Goal: Task Accomplishment & Management: Use online tool/utility

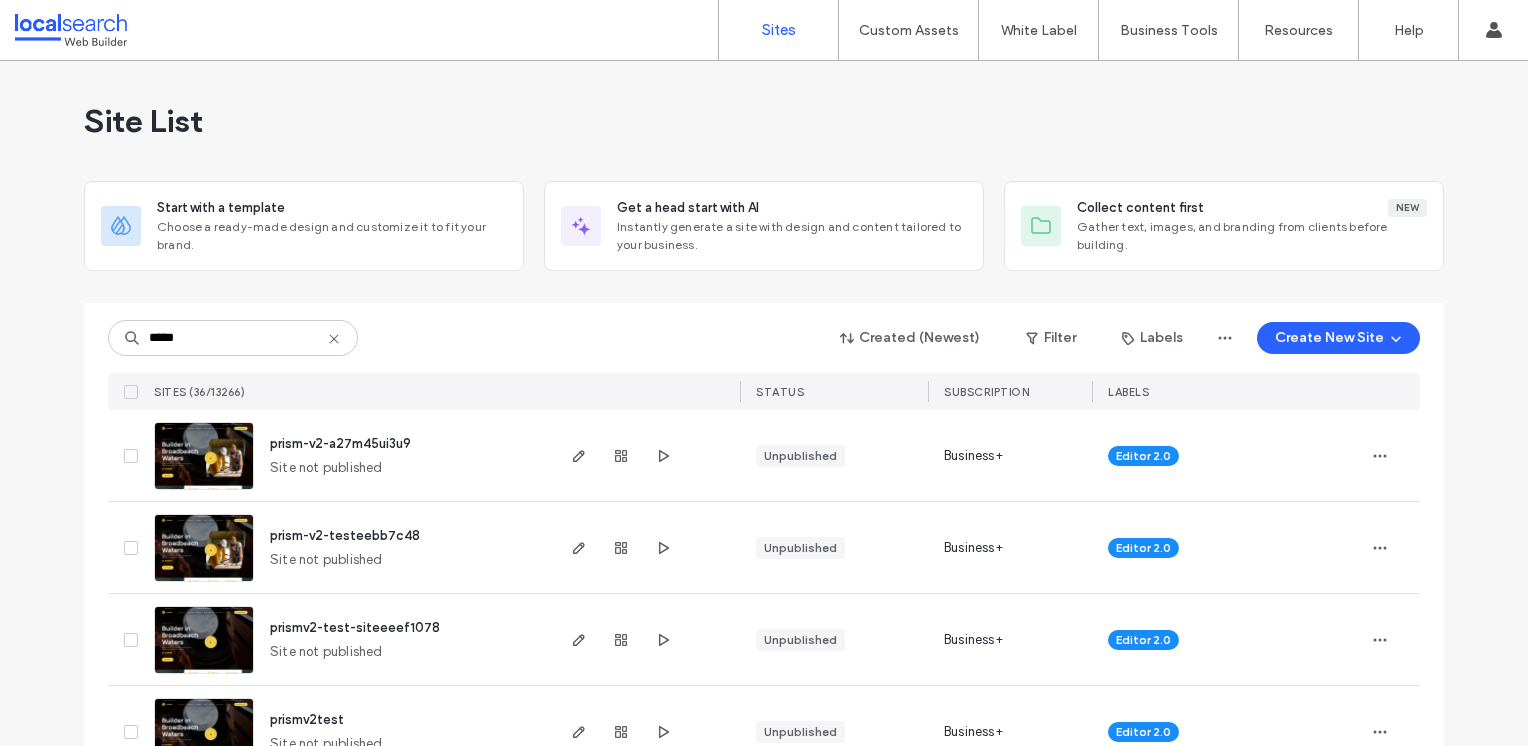
type input "*****"
click at [182, 460] on img at bounding box center [204, 491] width 98 height 136
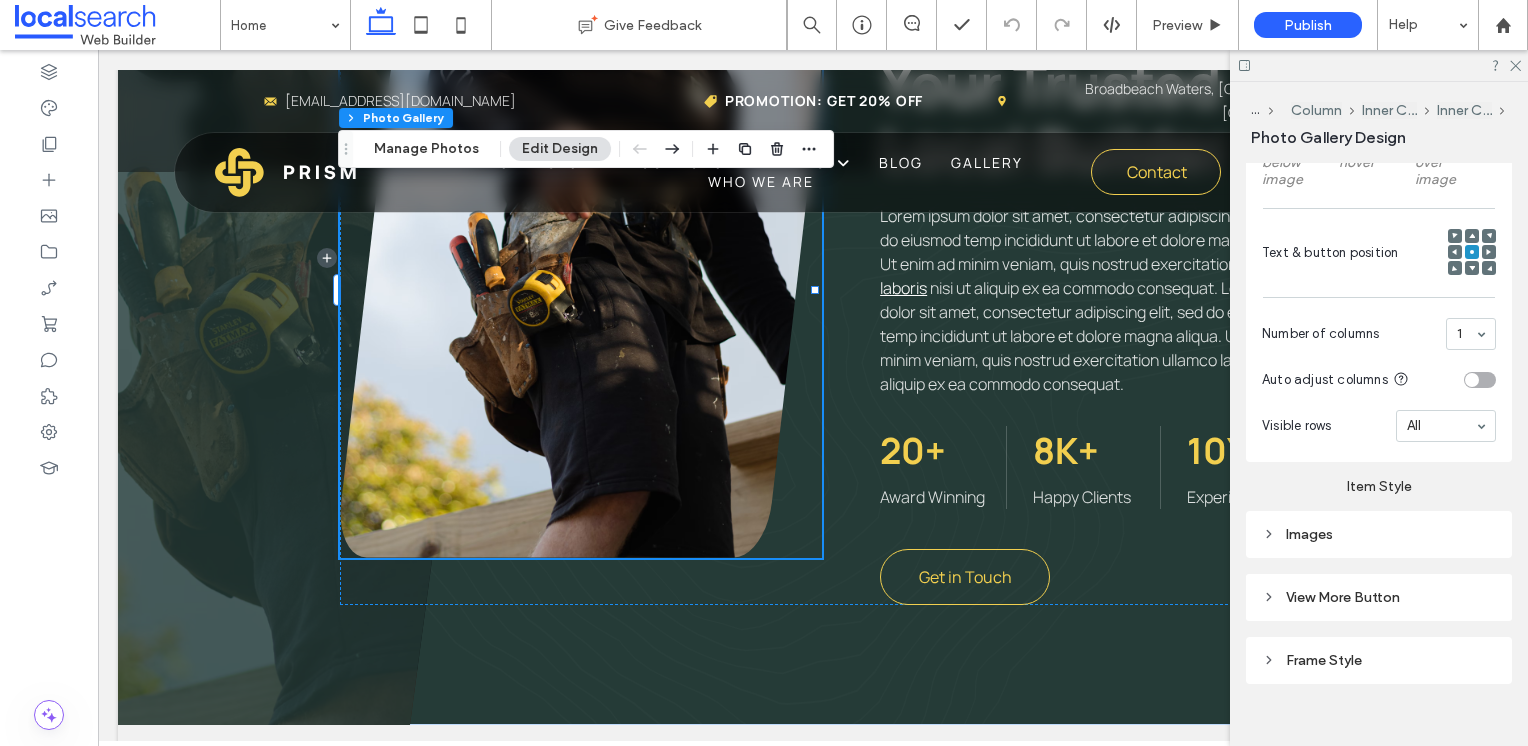
scroll to position [753, 0]
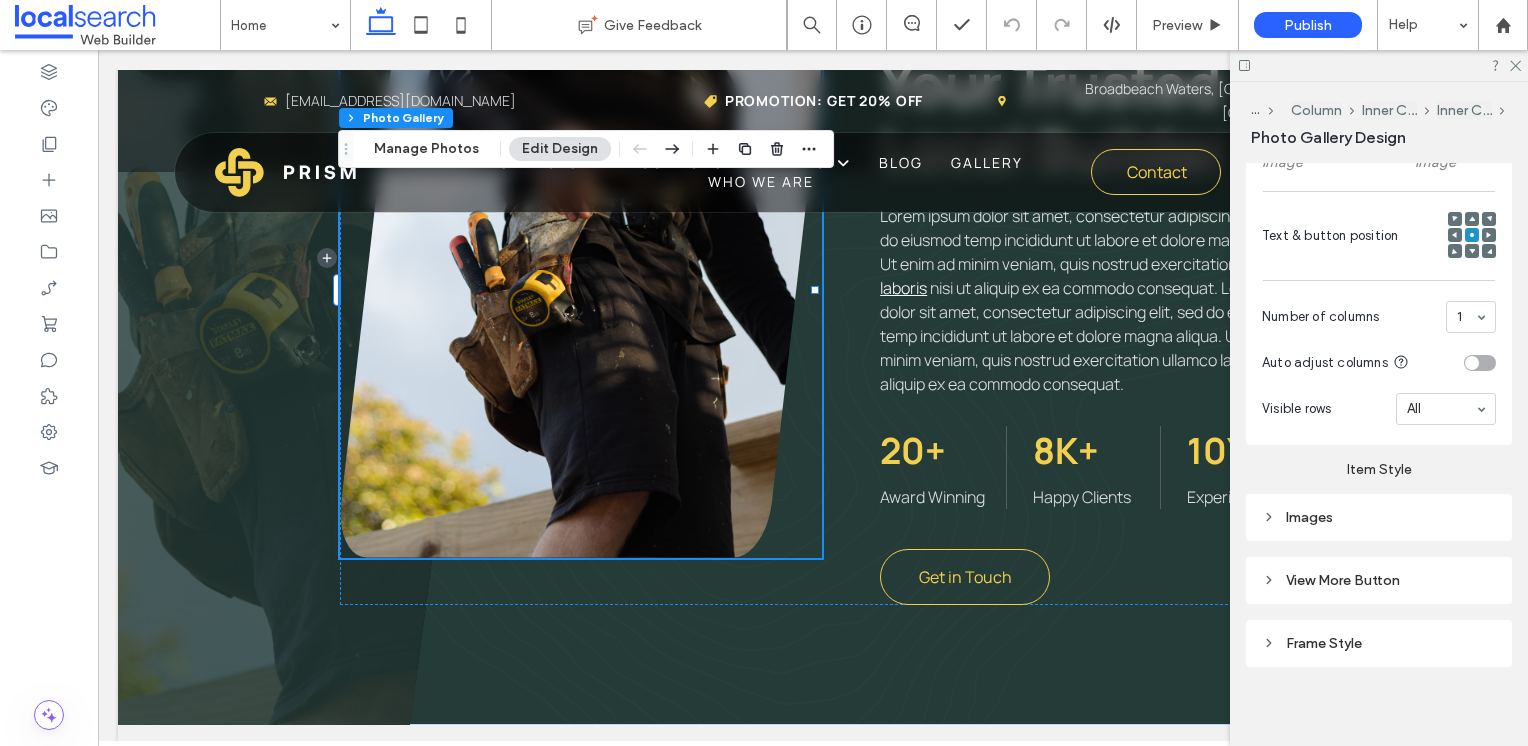
click at [1326, 514] on div "Images" at bounding box center [1379, 517] width 234 height 17
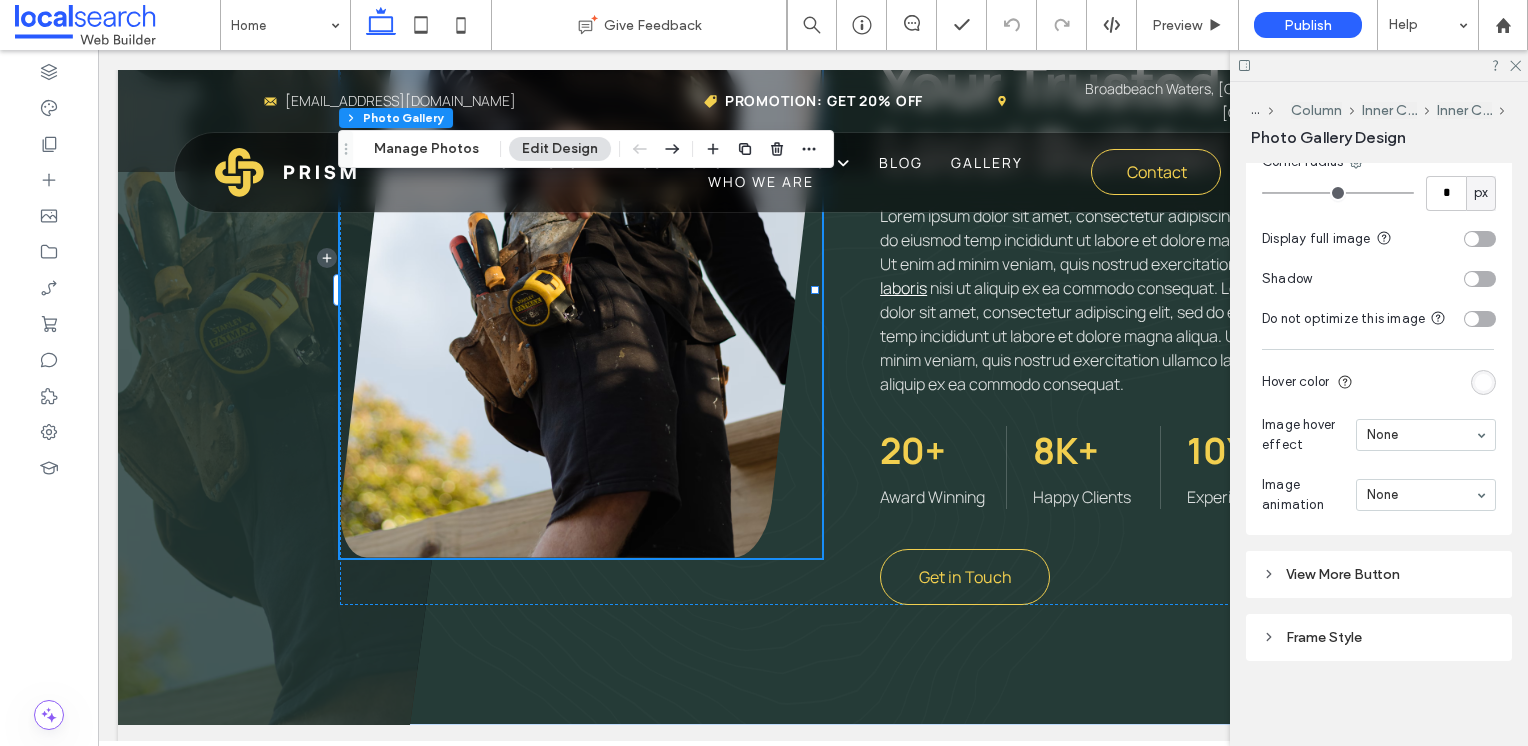
scroll to position [1294, 0]
click at [1330, 568] on span "View More Button" at bounding box center [1343, 571] width 114 height 17
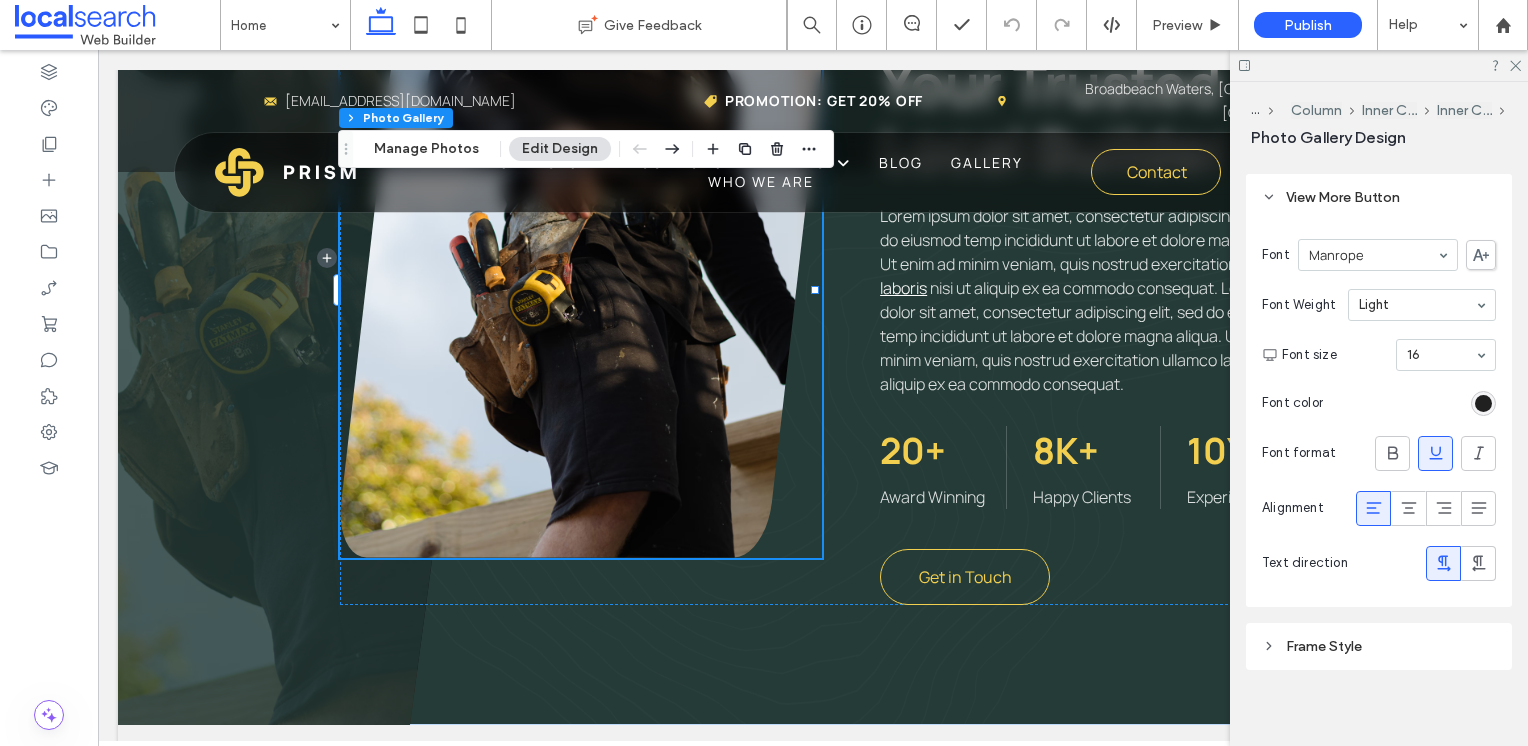
scroll to position [1679, 0]
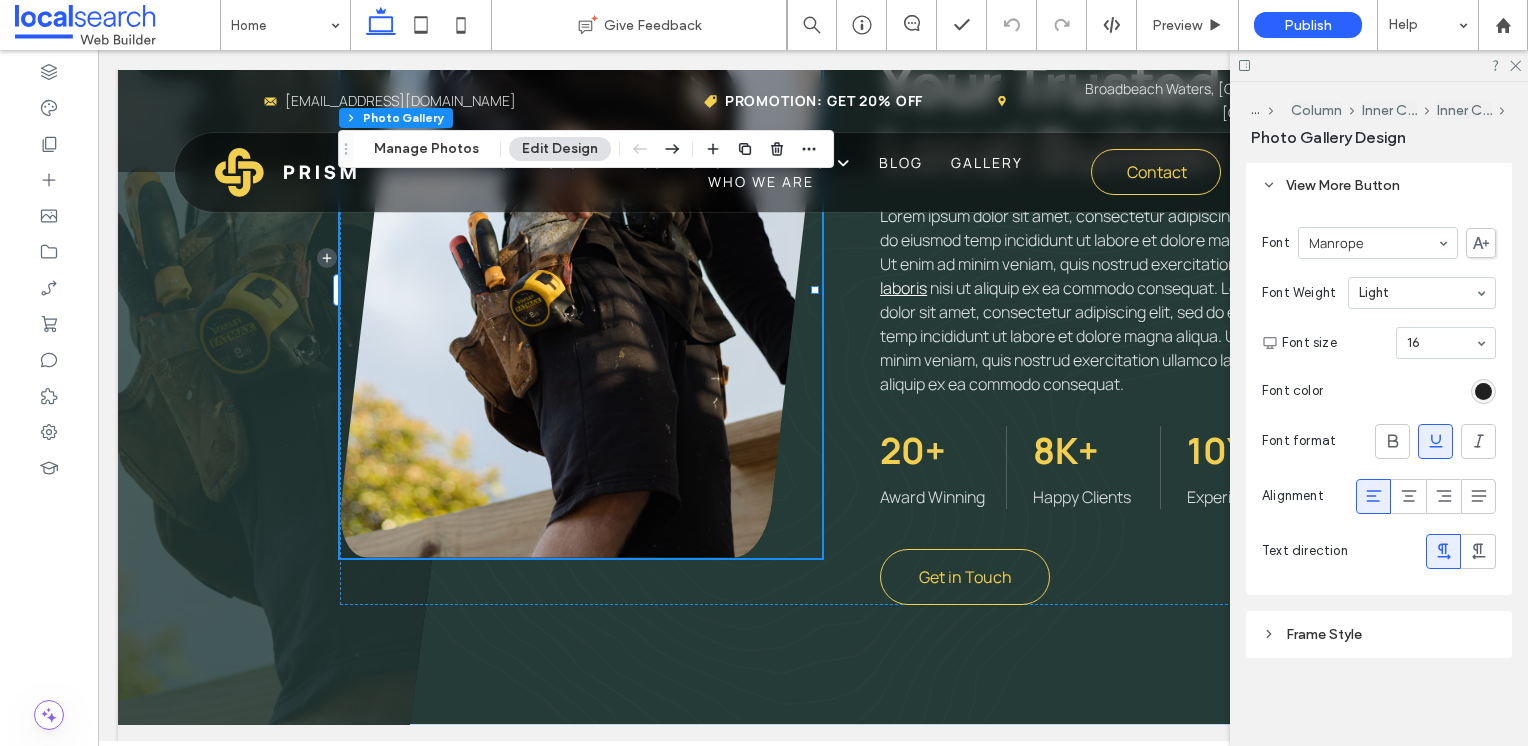
click at [1315, 632] on div "Frame Style" at bounding box center [1379, 634] width 234 height 17
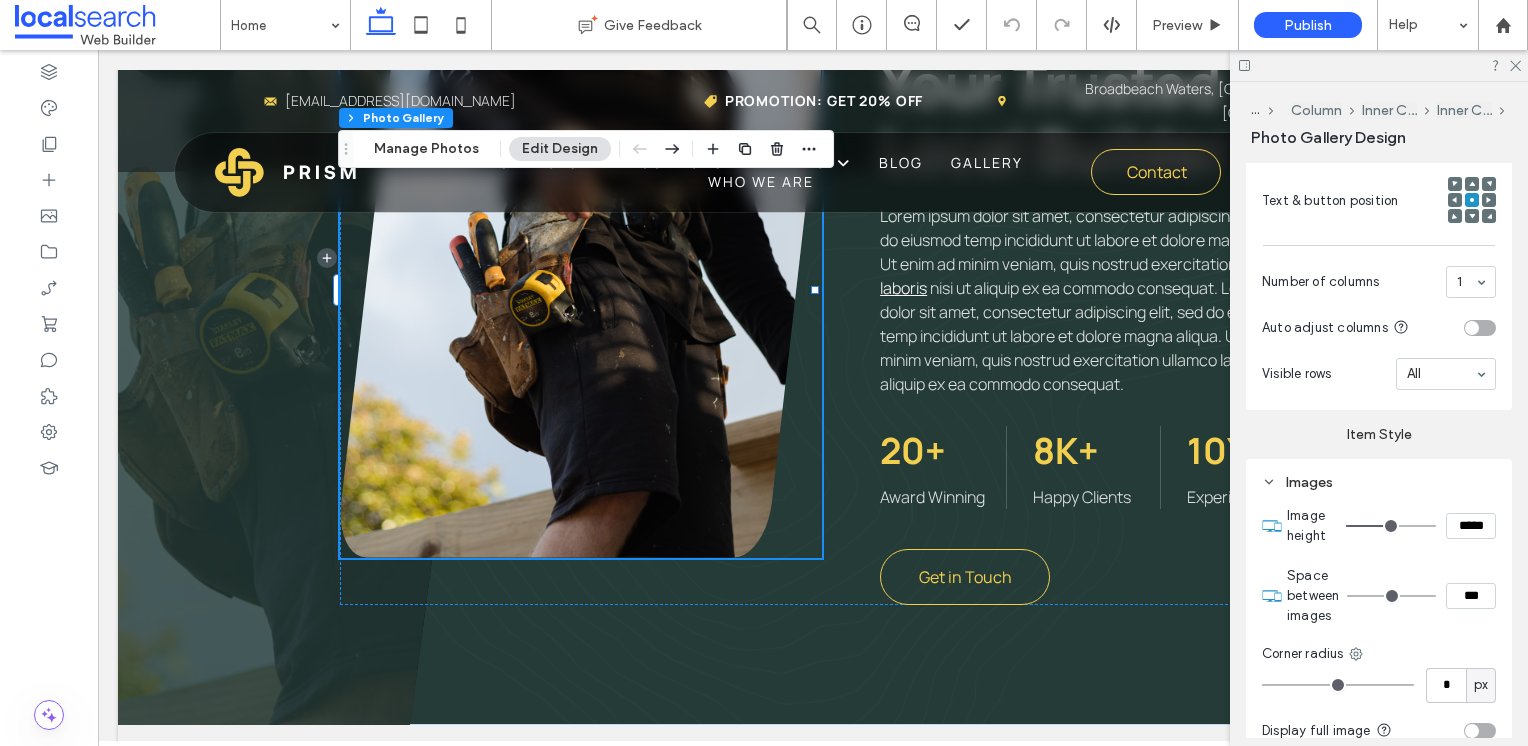
scroll to position [800, 0]
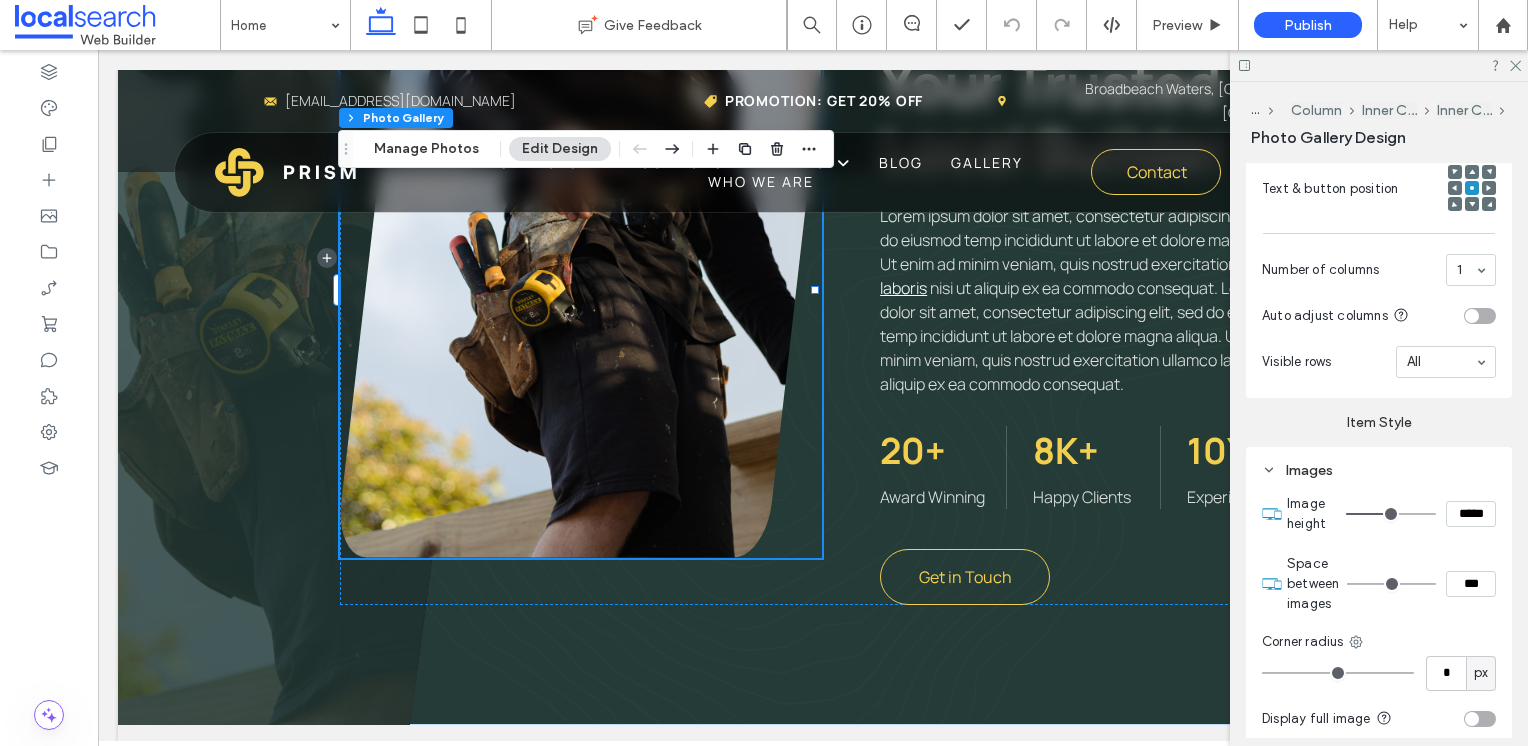
click at [1294, 462] on div "Images" at bounding box center [1379, 470] width 234 height 17
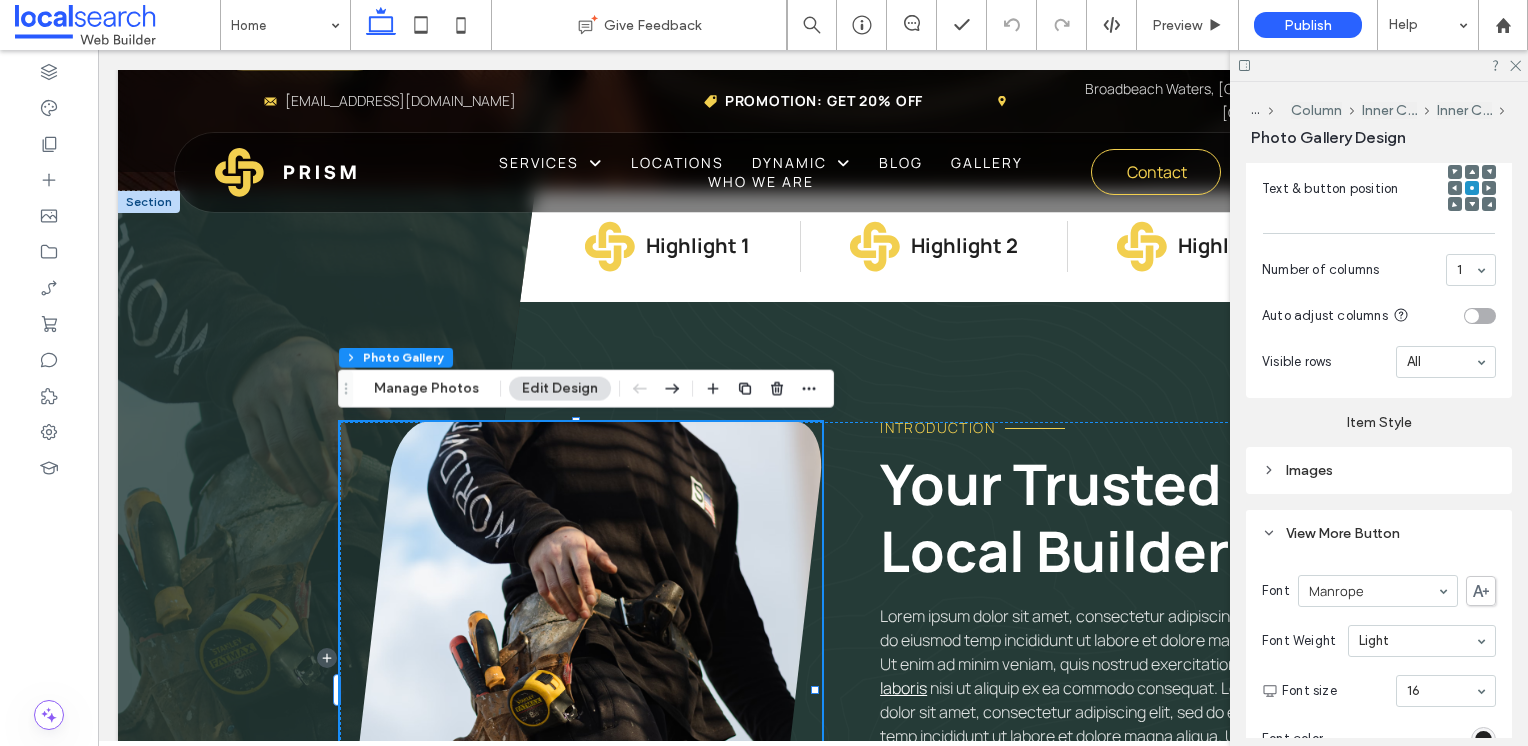
click at [755, 506] on link at bounding box center [580, 690] width 481 height 536
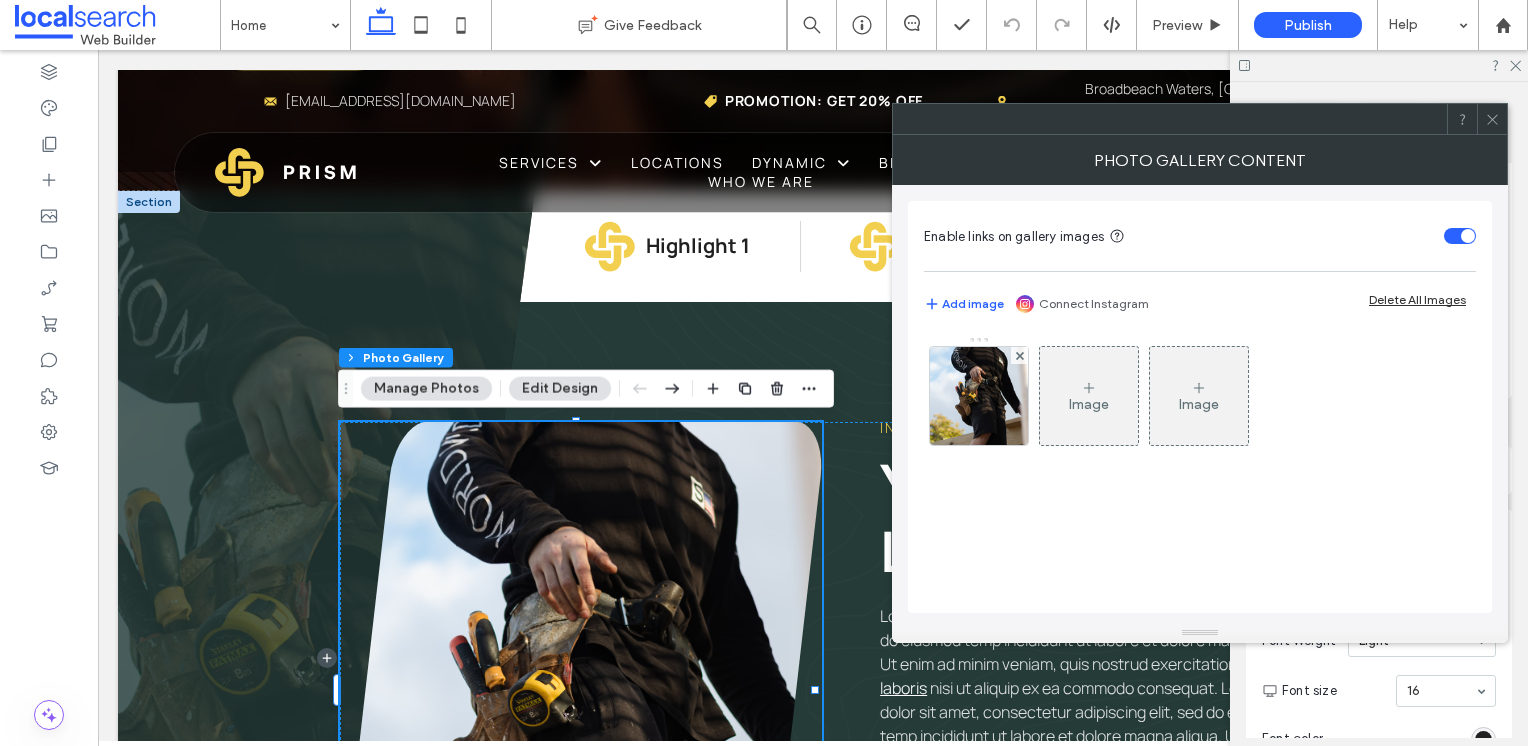
click at [1266, 665] on span at bounding box center [1270, 691] width 16 height 52
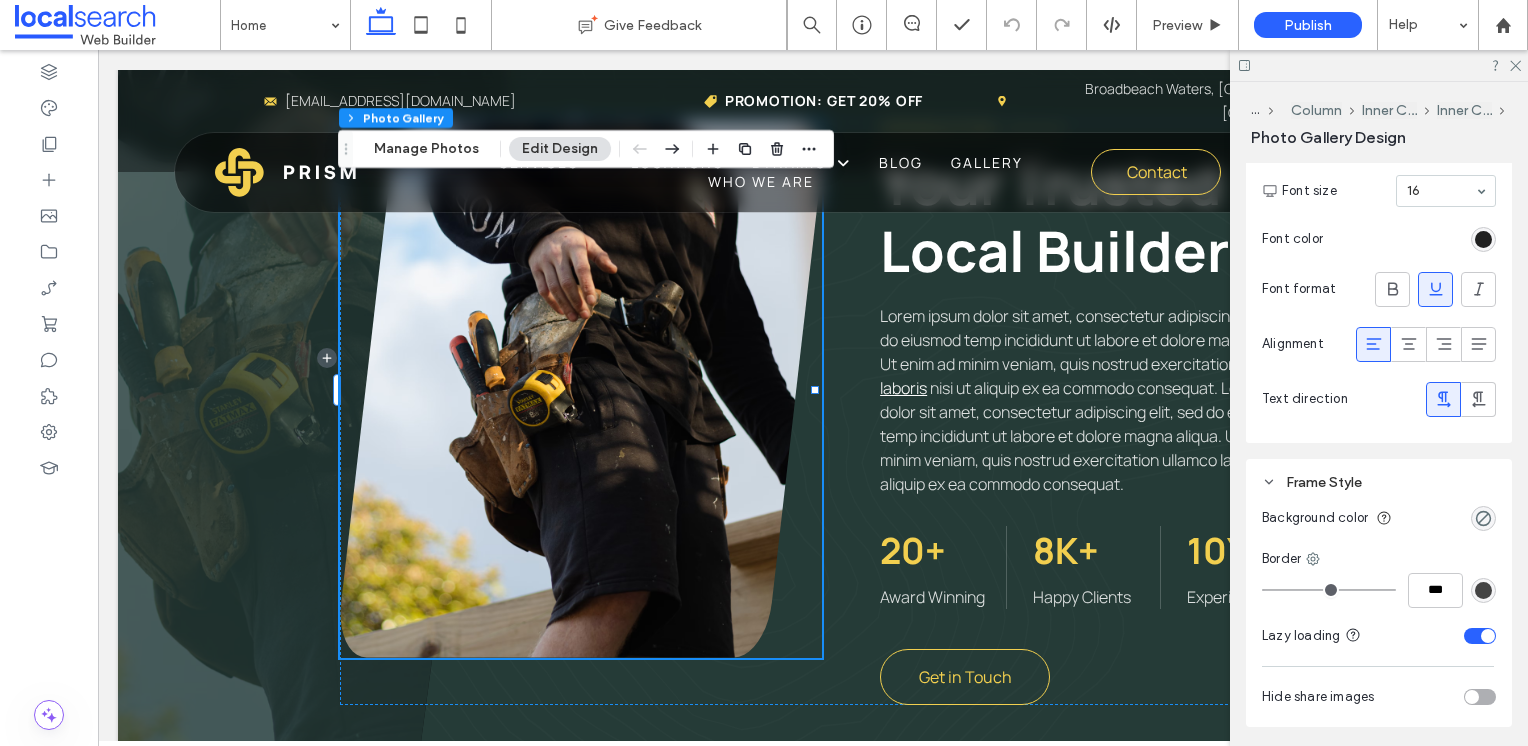
scroll to position [1359, 0]
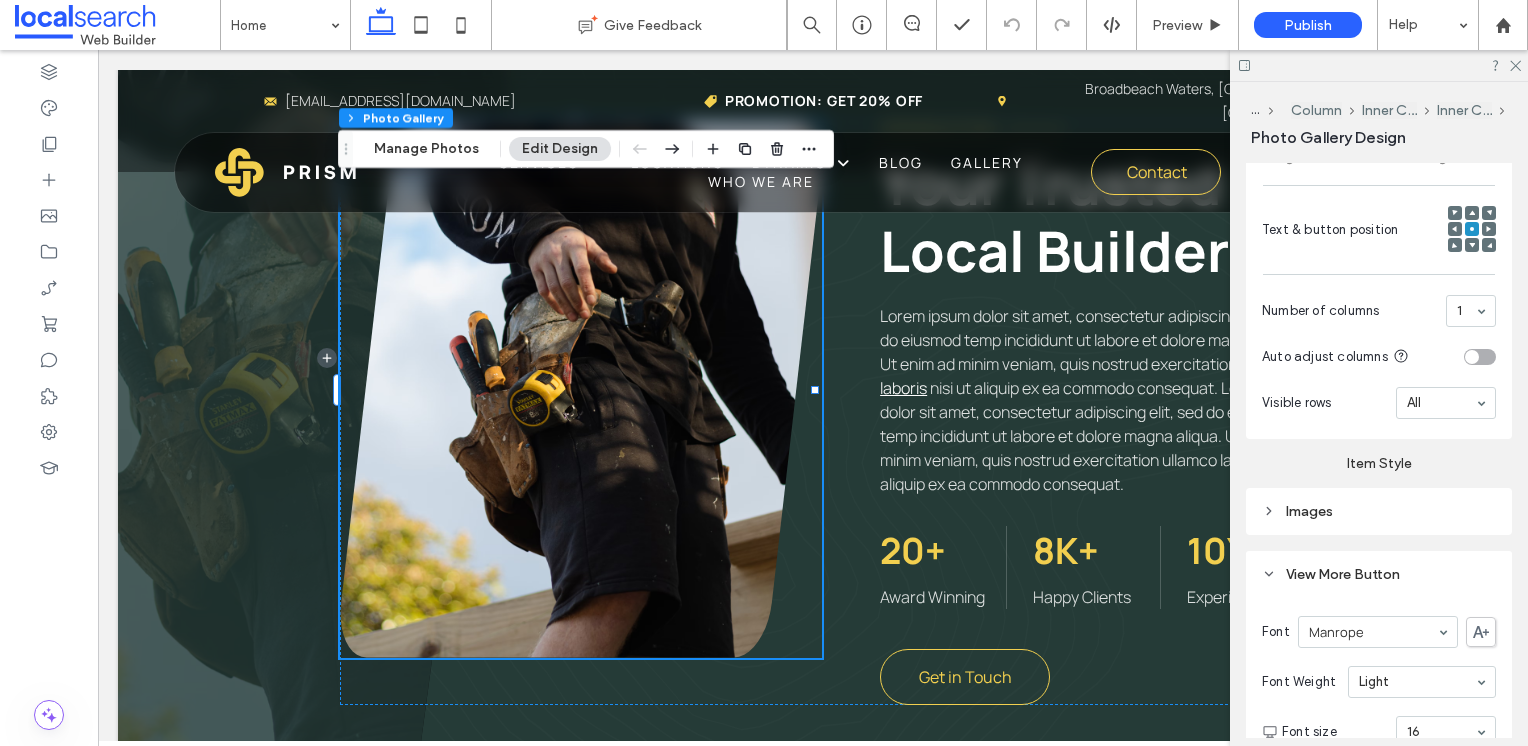
click at [1297, 503] on div "Images" at bounding box center [1379, 511] width 234 height 17
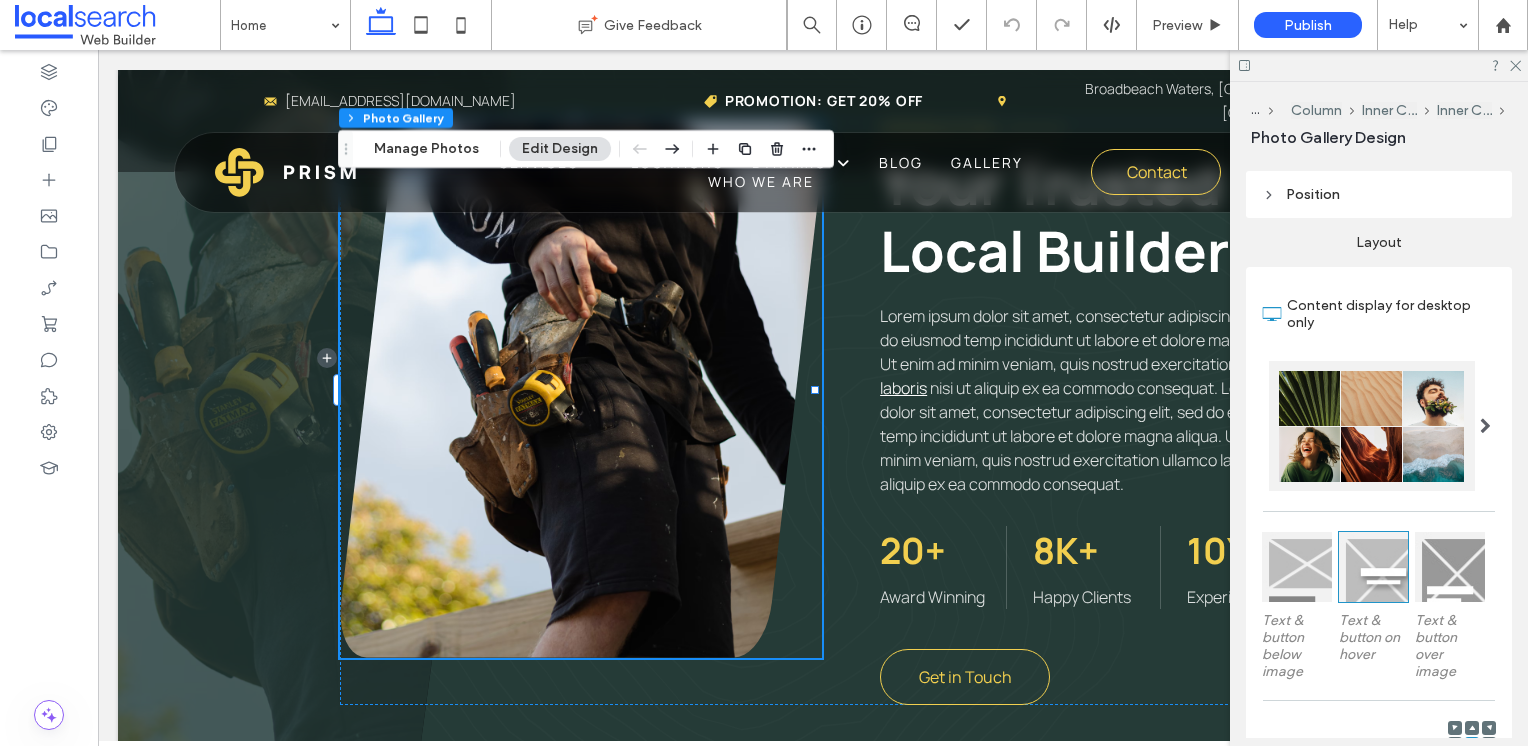
scroll to position [0, 0]
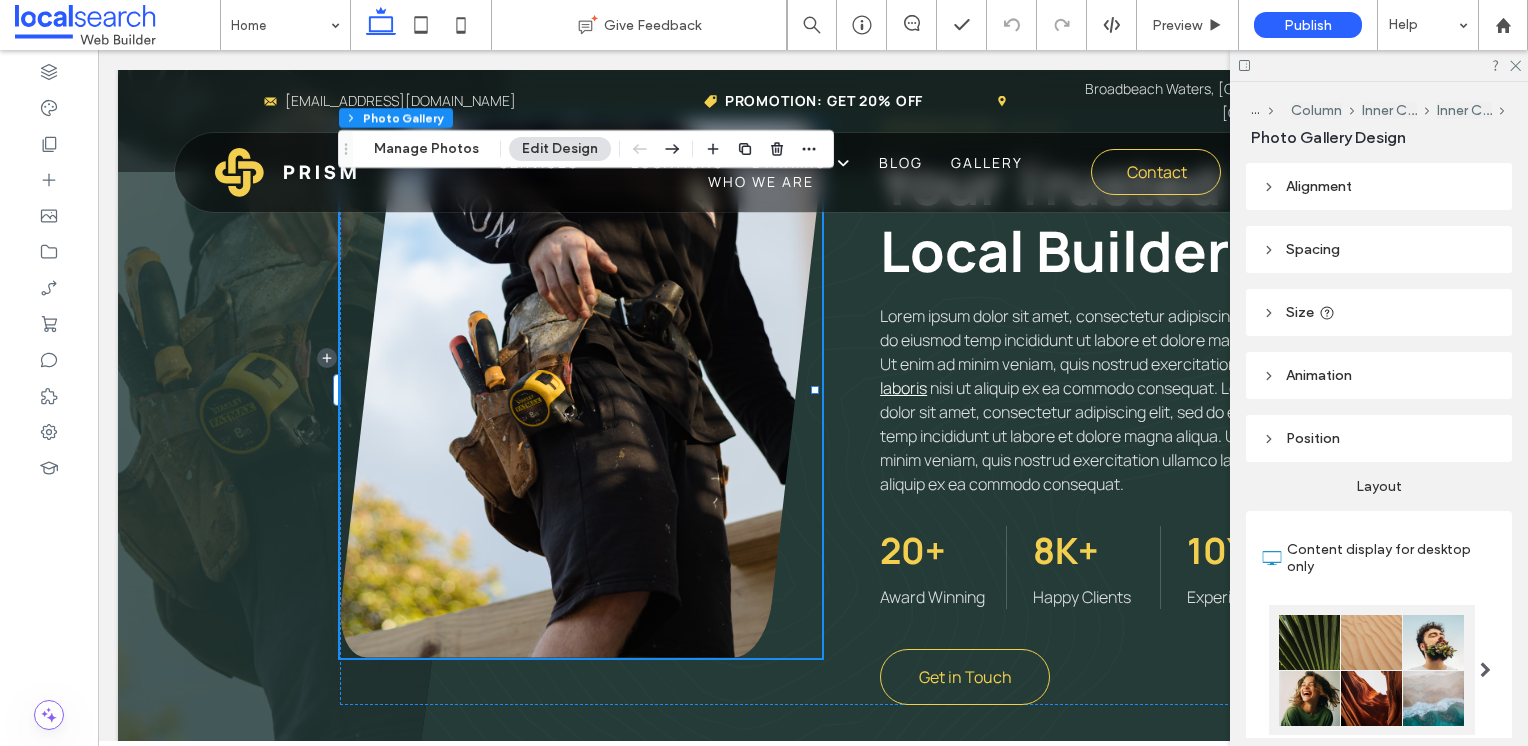
click at [1359, 438] on header "Position" at bounding box center [1379, 438] width 266 height 47
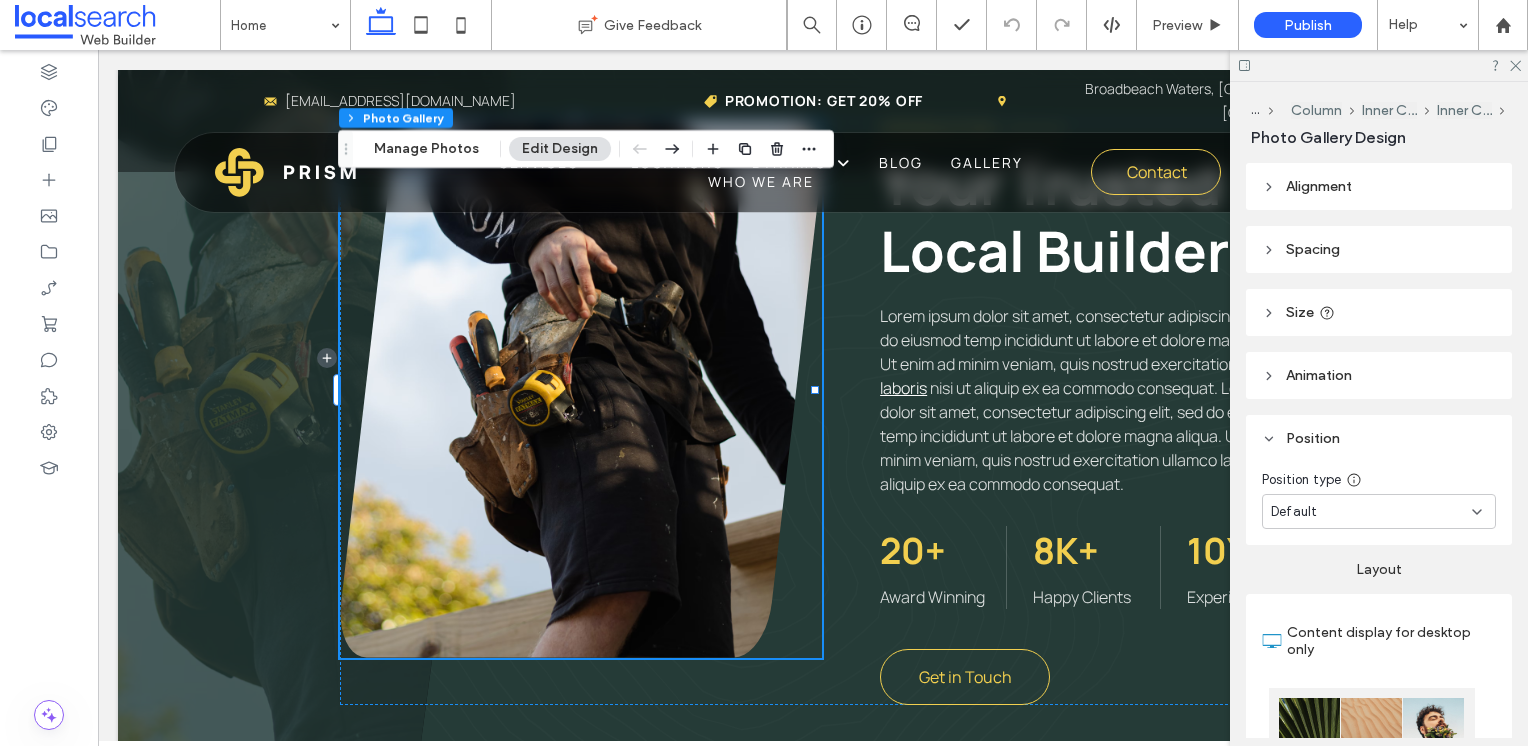
scroll to position [100, 0]
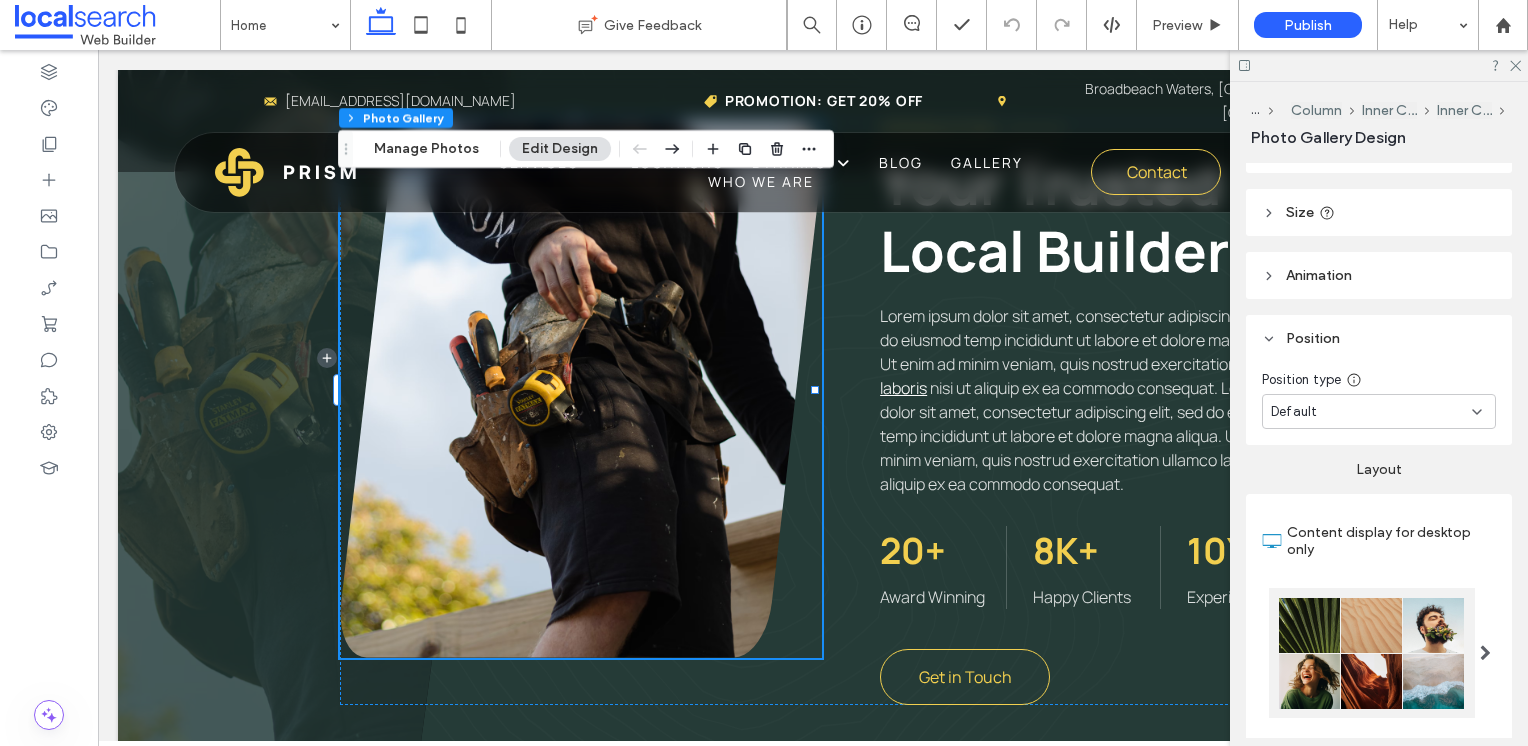
click at [1337, 268] on span "Animation" at bounding box center [1319, 275] width 66 height 17
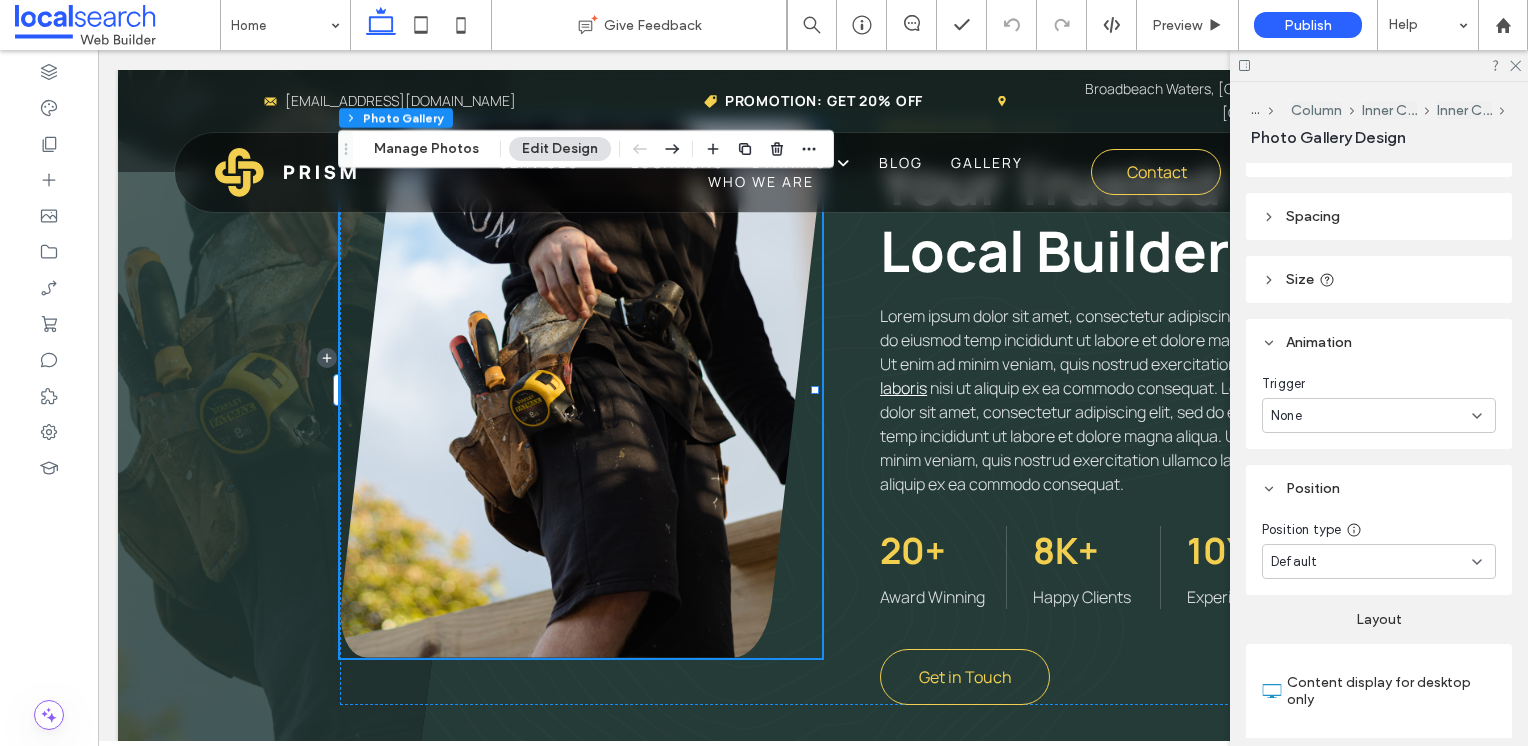
scroll to position [0, 0]
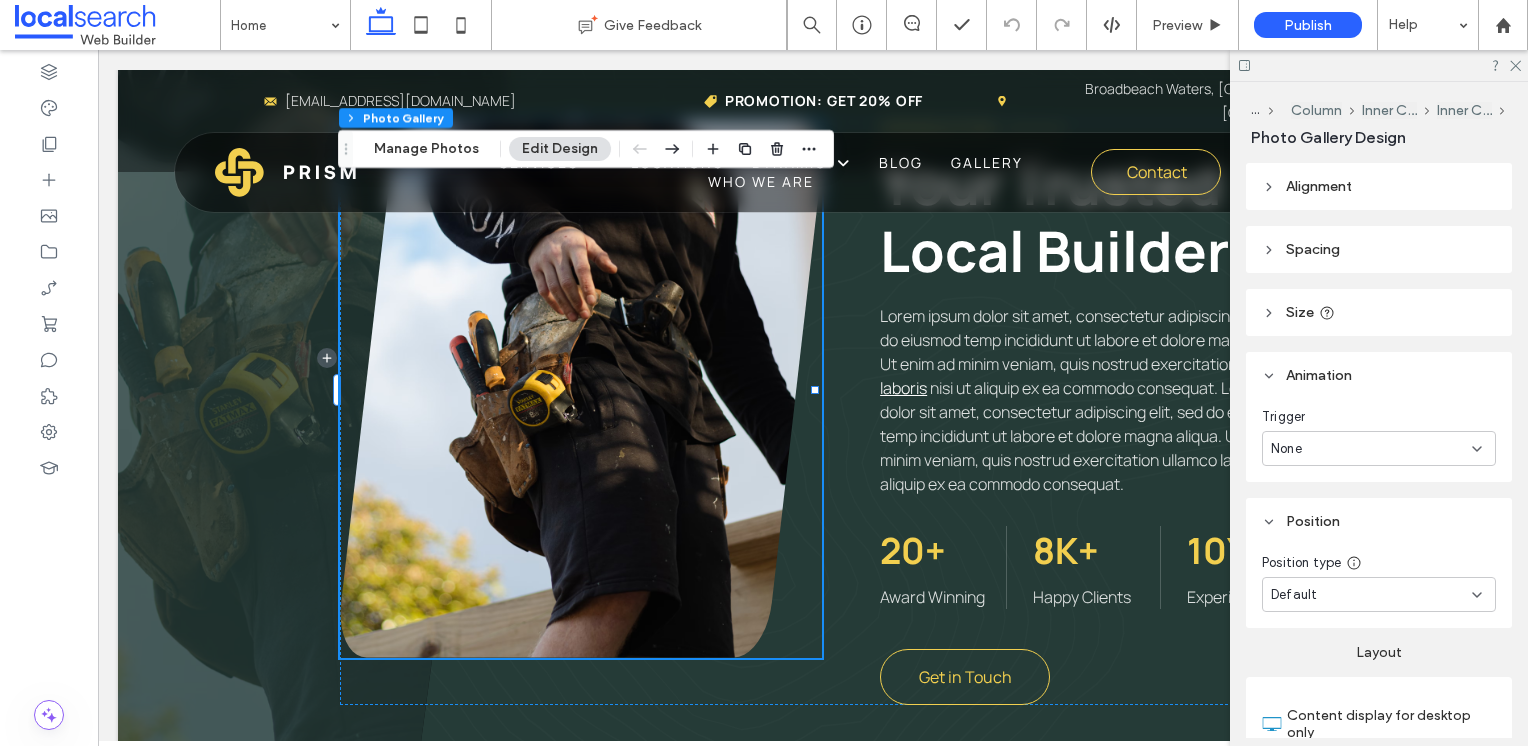
click at [1345, 302] on header "Size" at bounding box center [1379, 312] width 266 height 47
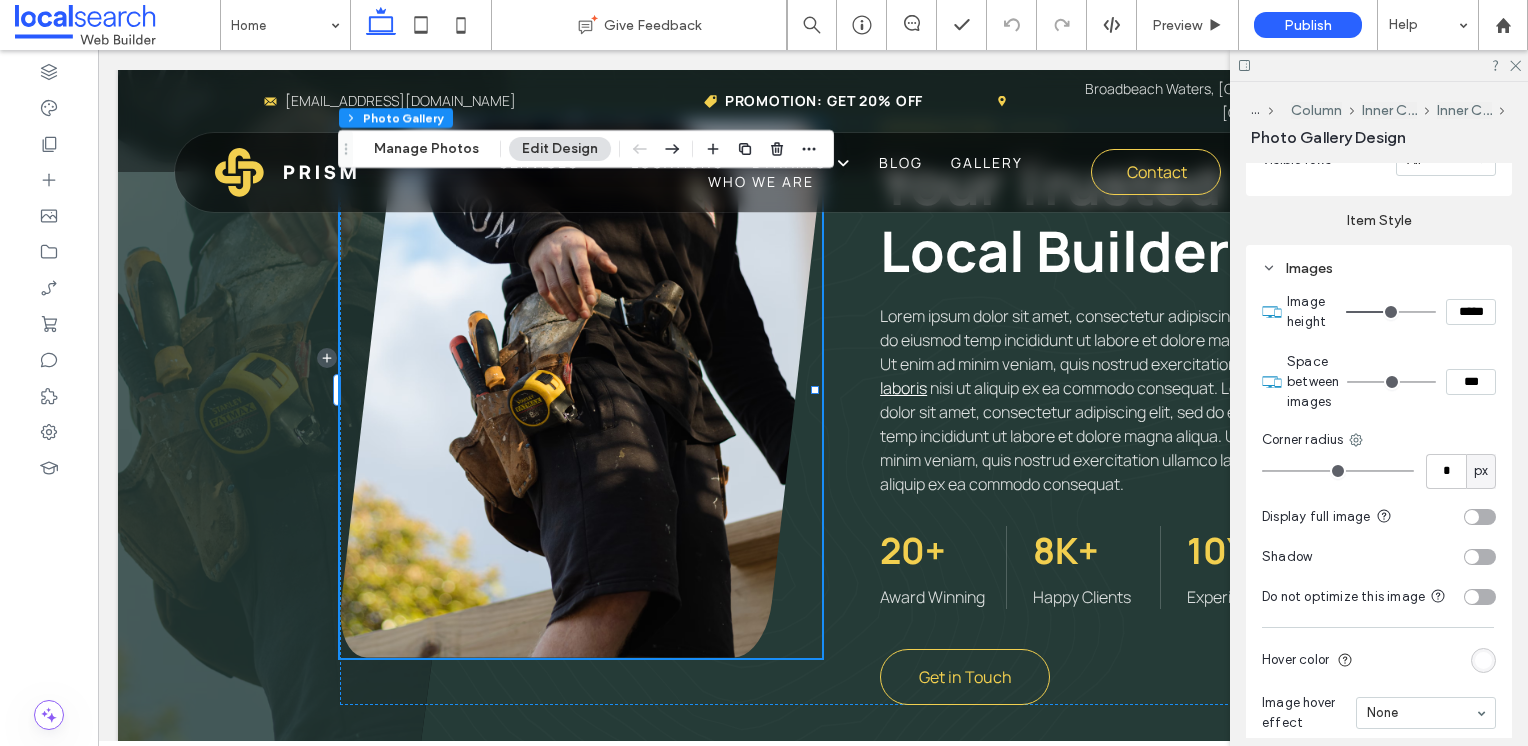
scroll to position [1300, 0]
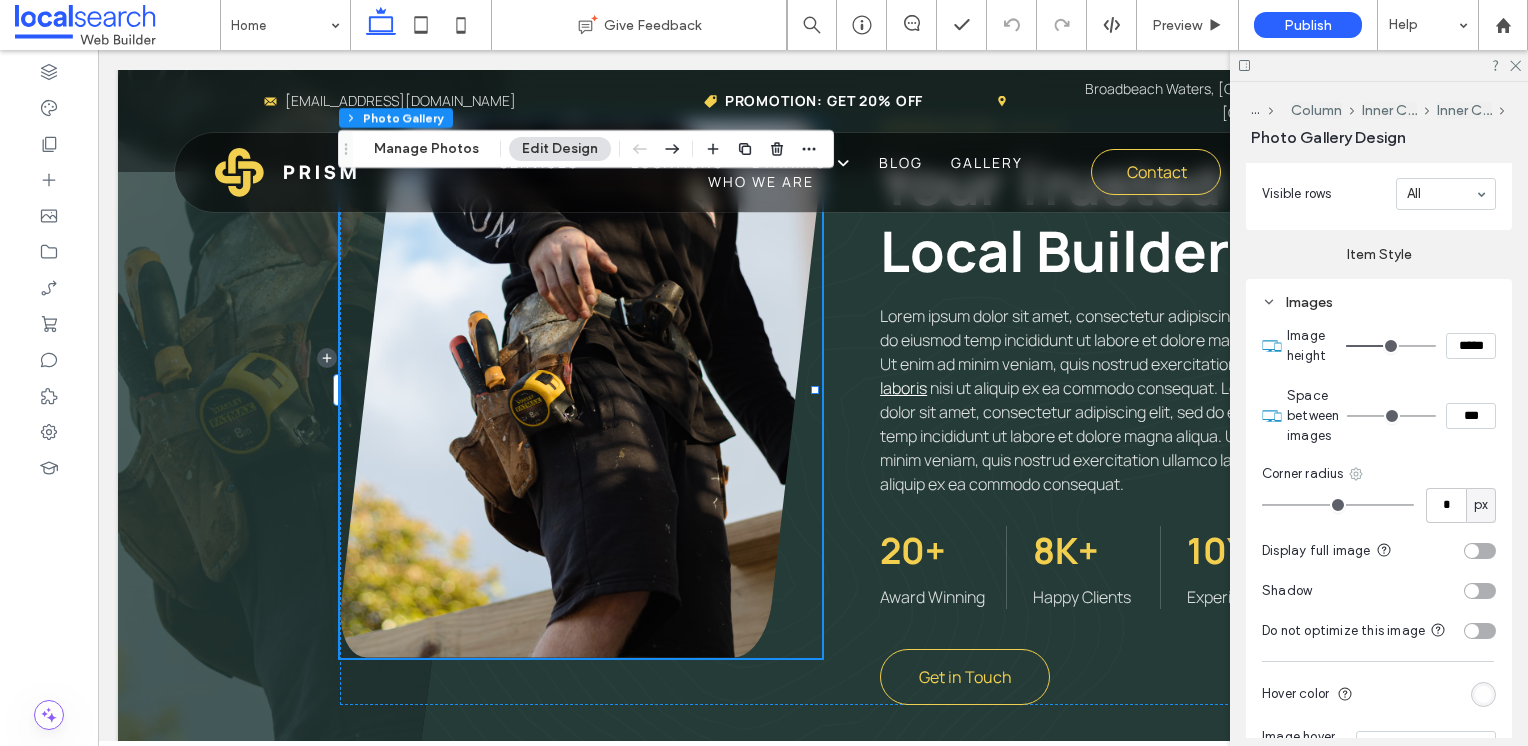
click at [1352, 466] on icon at bounding box center [1356, 474] width 16 height 16
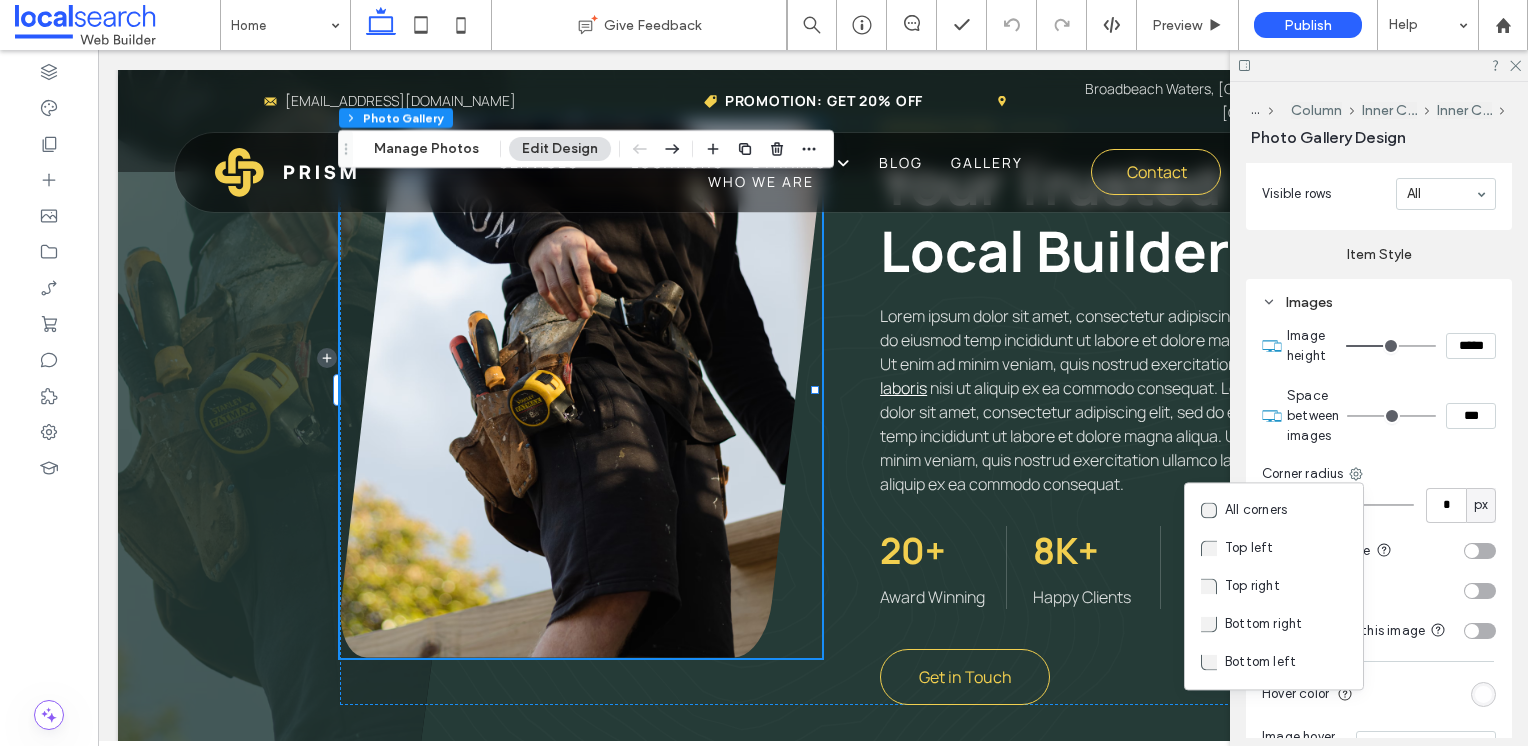
click at [1408, 455] on div "Image height ***** Space between images *** Corner radius * px Display full ima…" at bounding box center [1379, 576] width 234 height 521
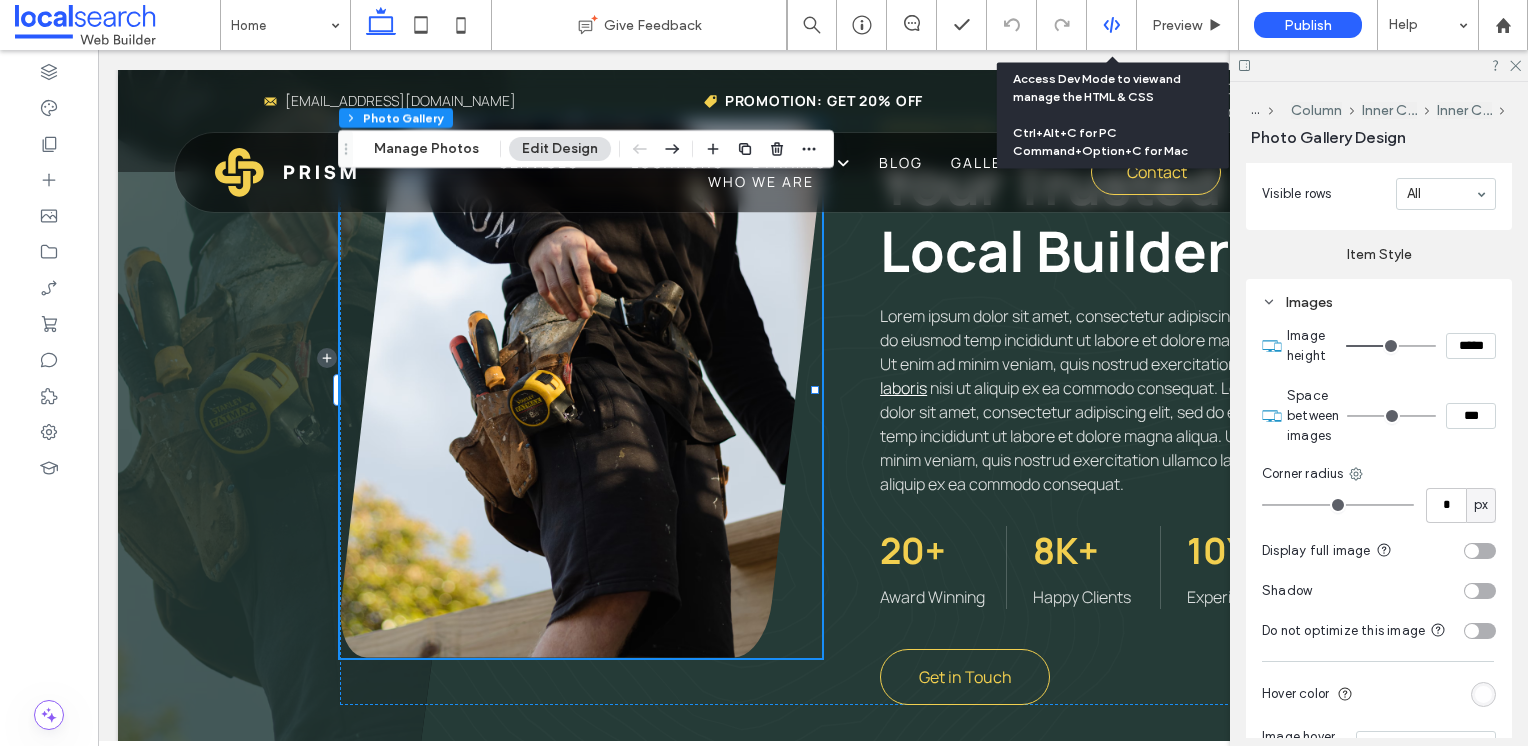
click at [1111, 24] on use at bounding box center [1111, 25] width 16 height 16
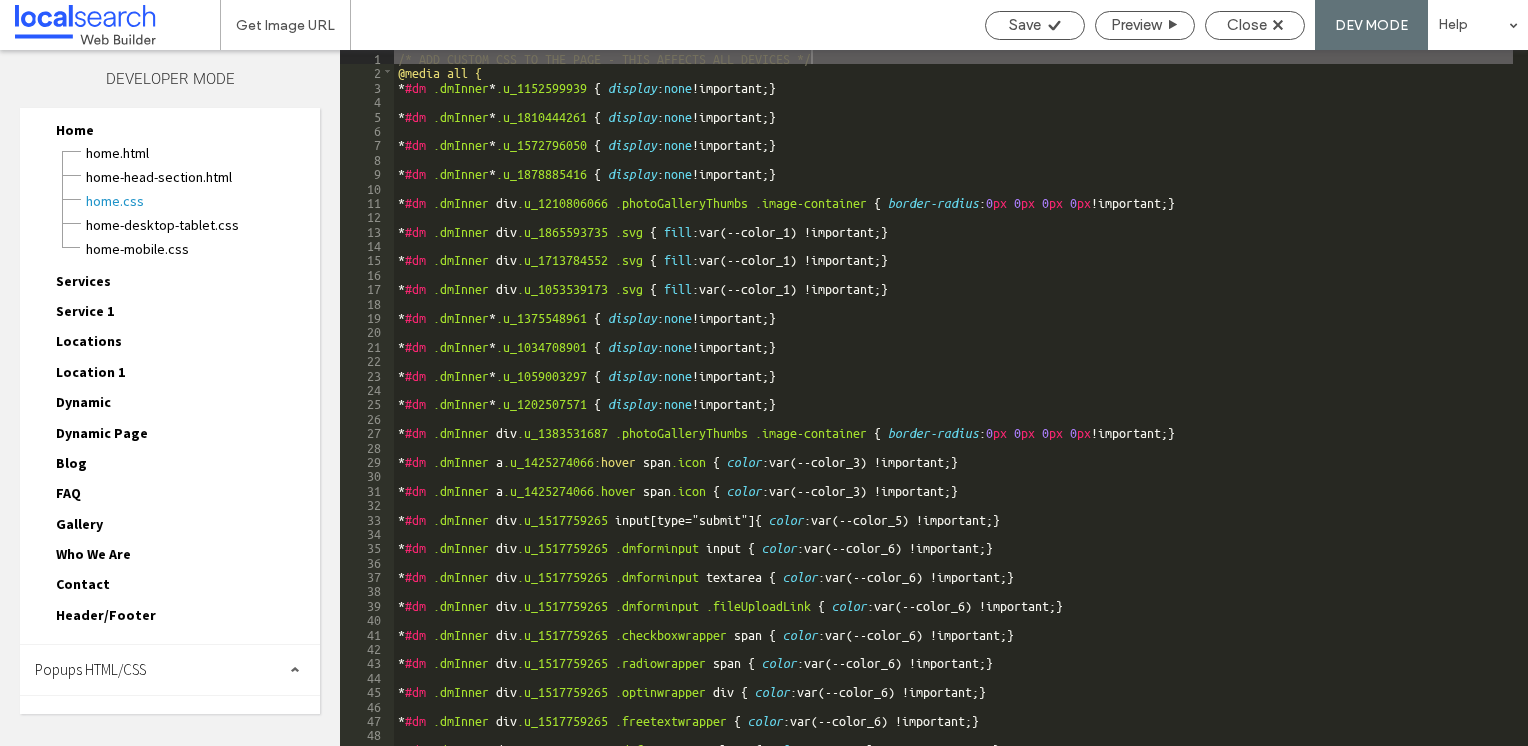
scroll to position [59, 0]
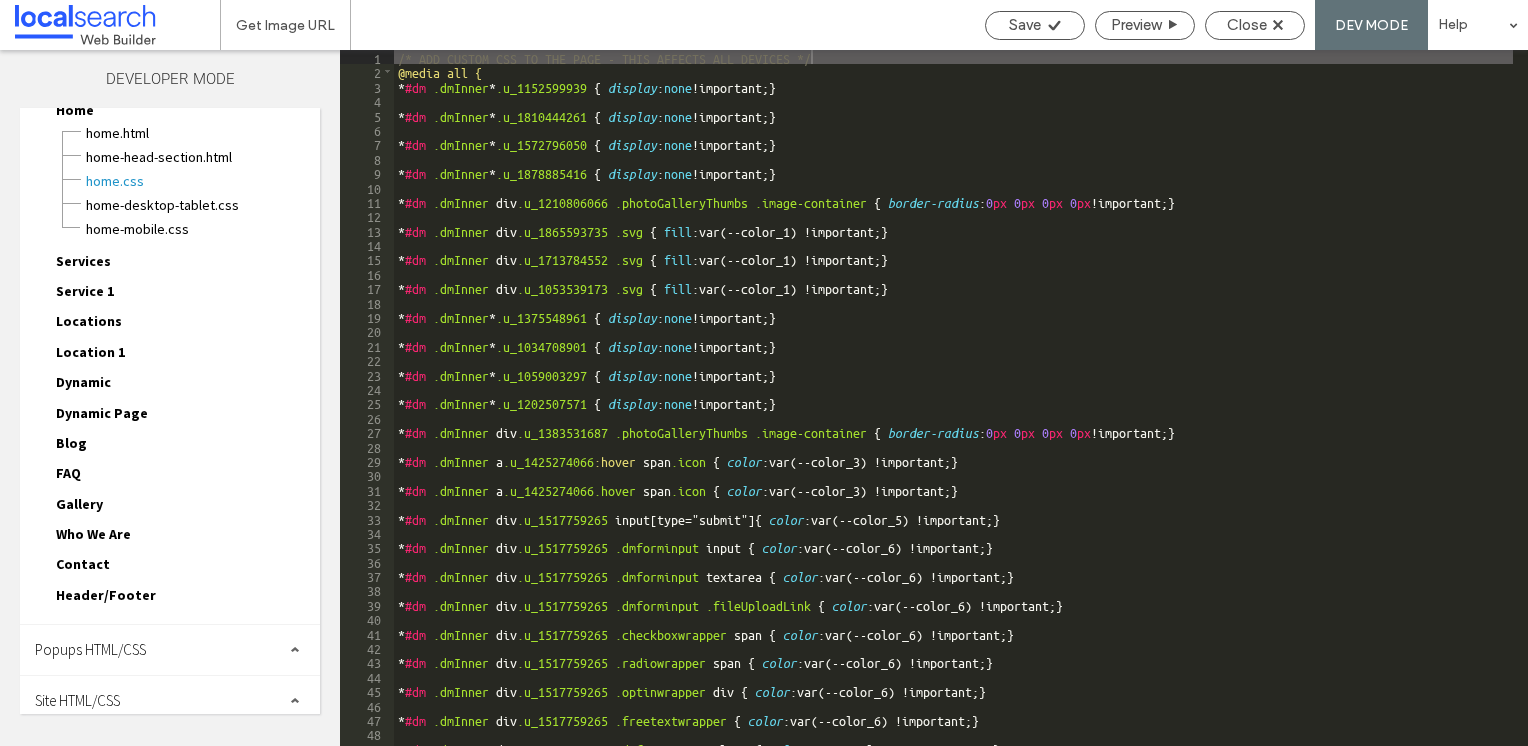
click at [120, 698] on span "Site HTML/CSS" at bounding box center [77, 700] width 85 height 19
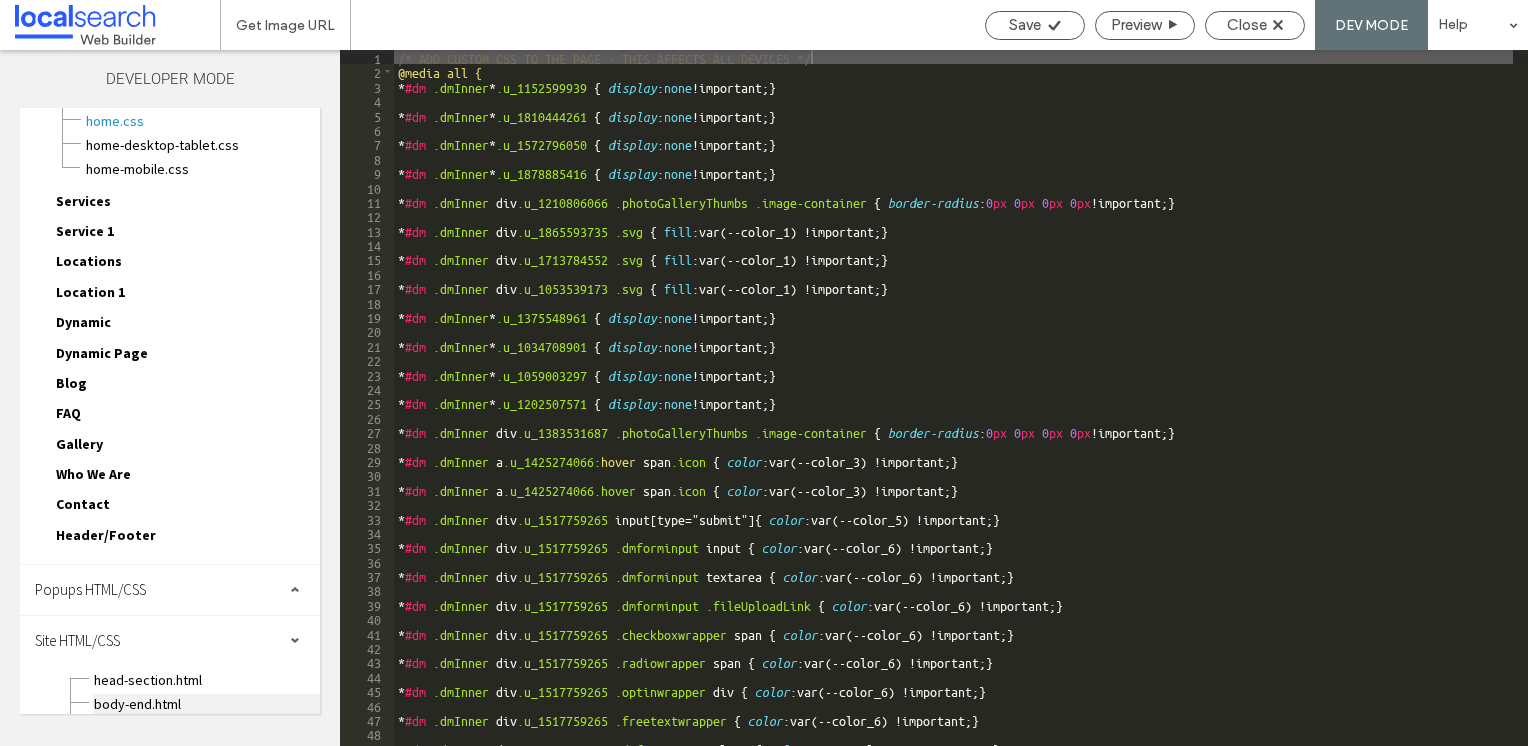
scroll to position [236, 0]
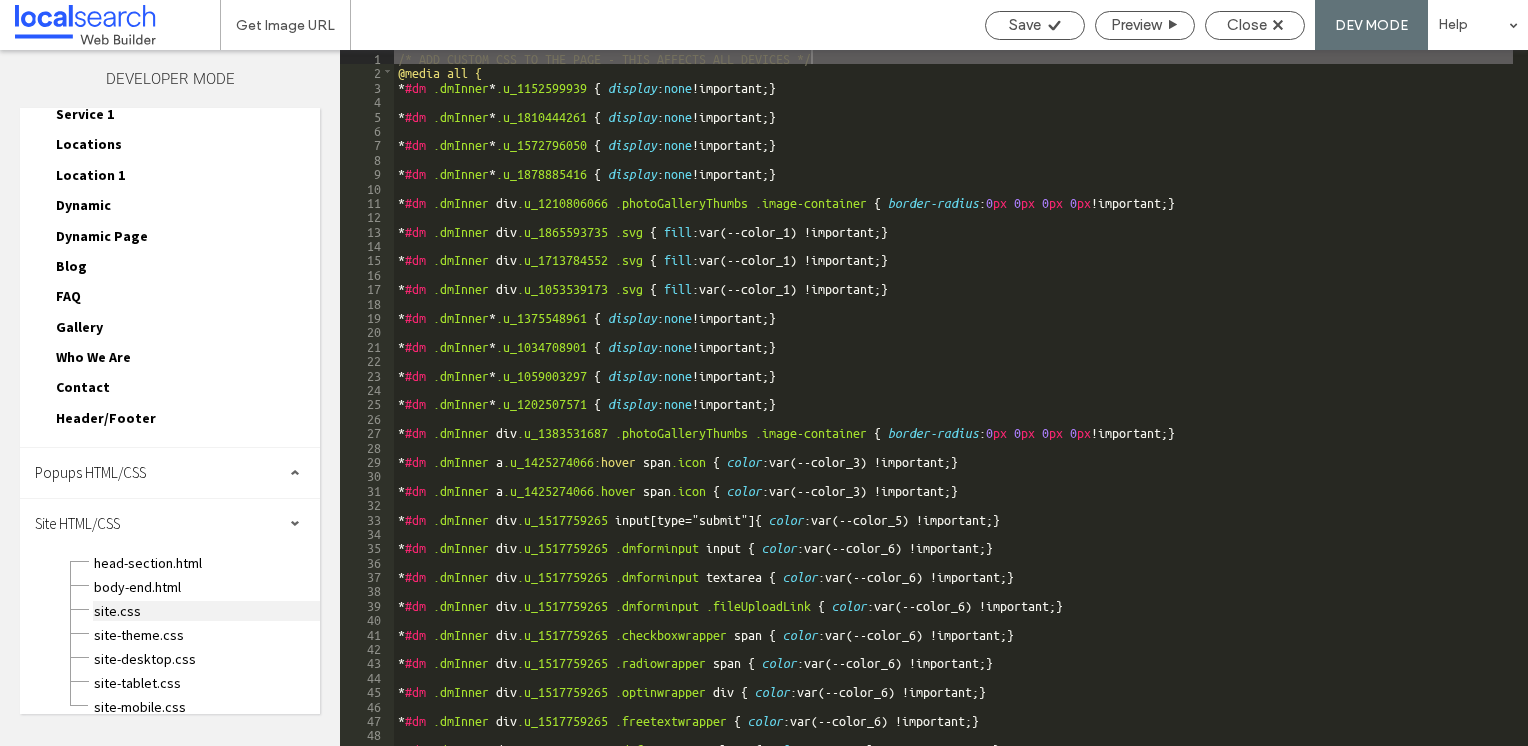
click at [120, 601] on span "site.css" at bounding box center [206, 611] width 227 height 20
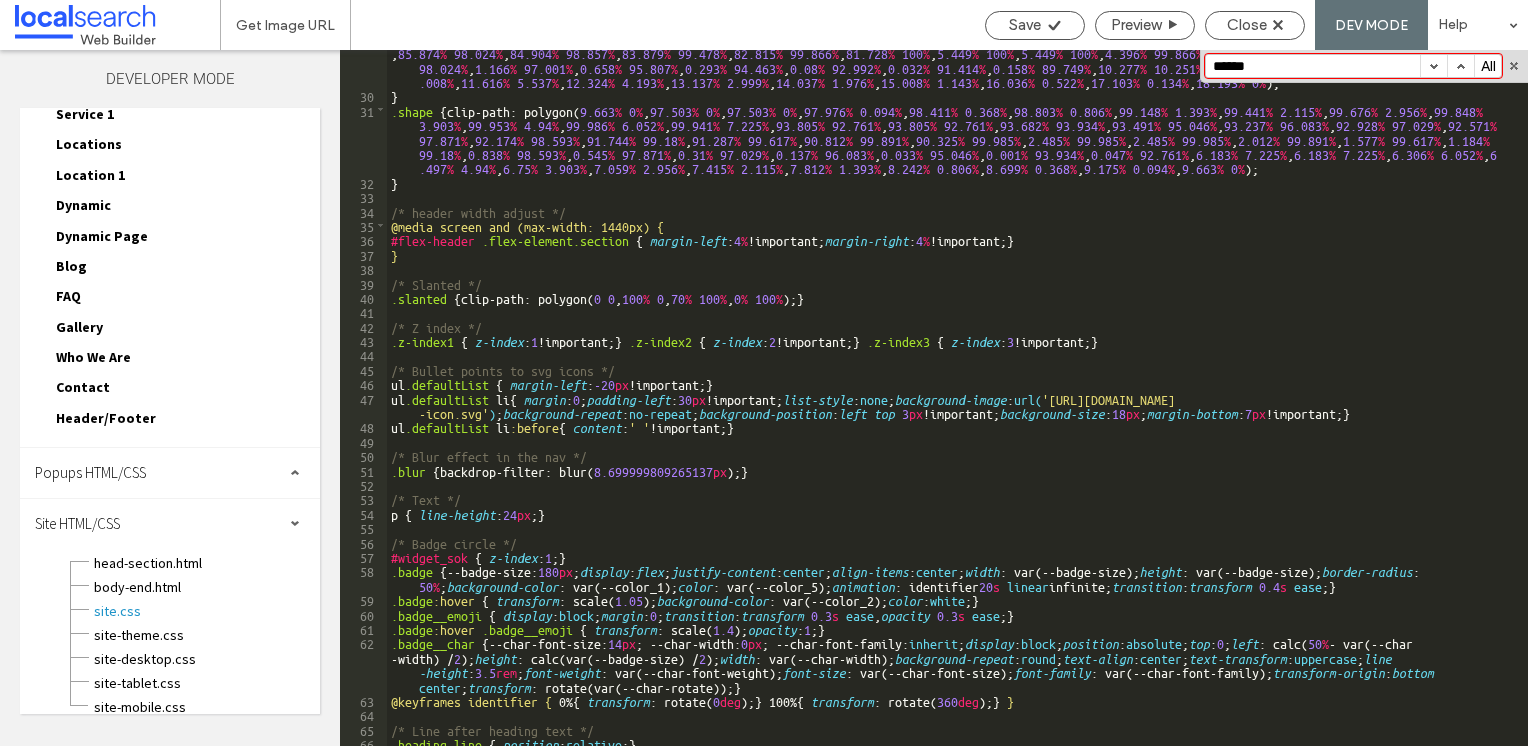
scroll to position [480, 0]
click at [1250, 60] on input "******" at bounding box center [1313, 66] width 214 height 22
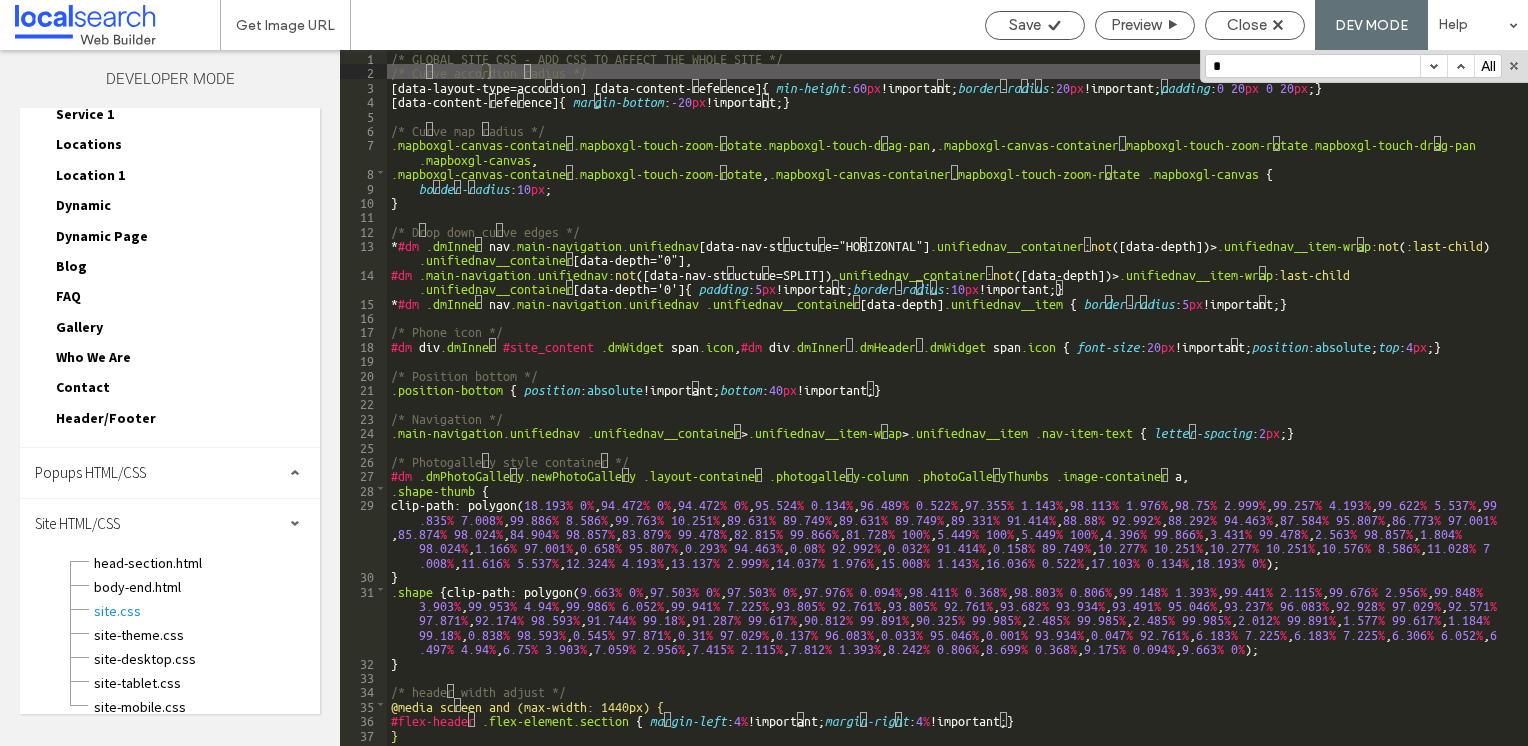
scroll to position [0, 0]
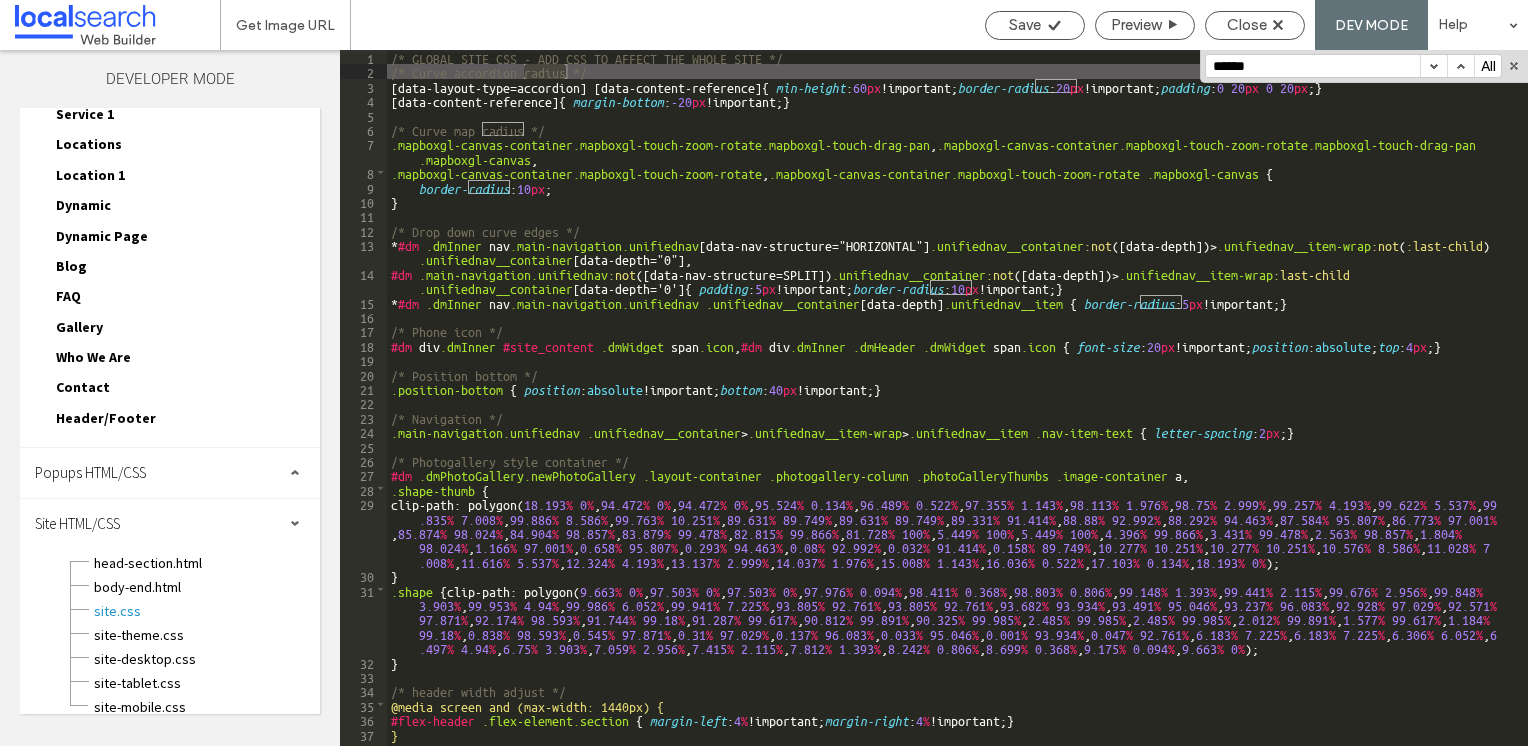
type input "******"
click at [1437, 63] on button "button" at bounding box center [1433, 66] width 27 height 22
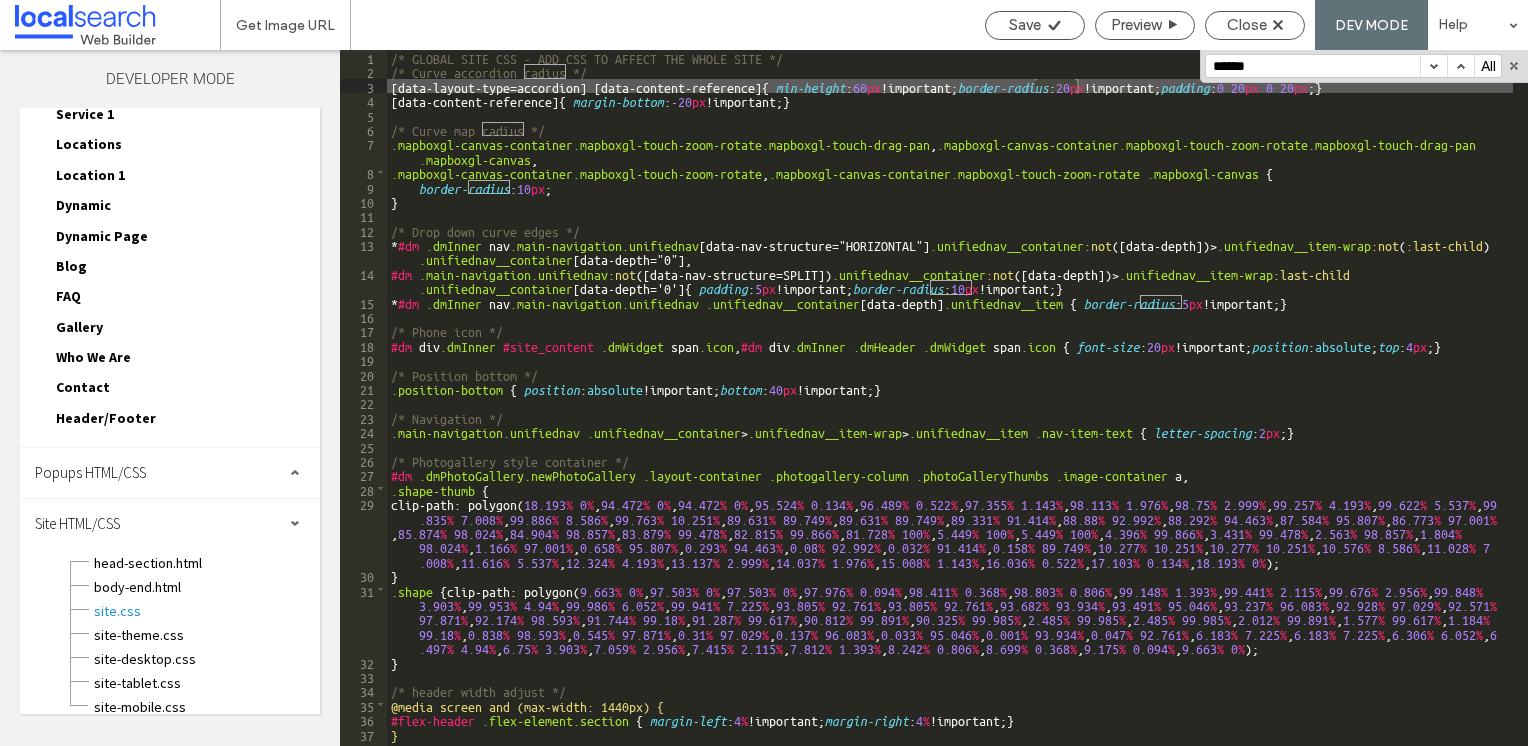
click at [1437, 63] on button "button" at bounding box center [1433, 66] width 27 height 22
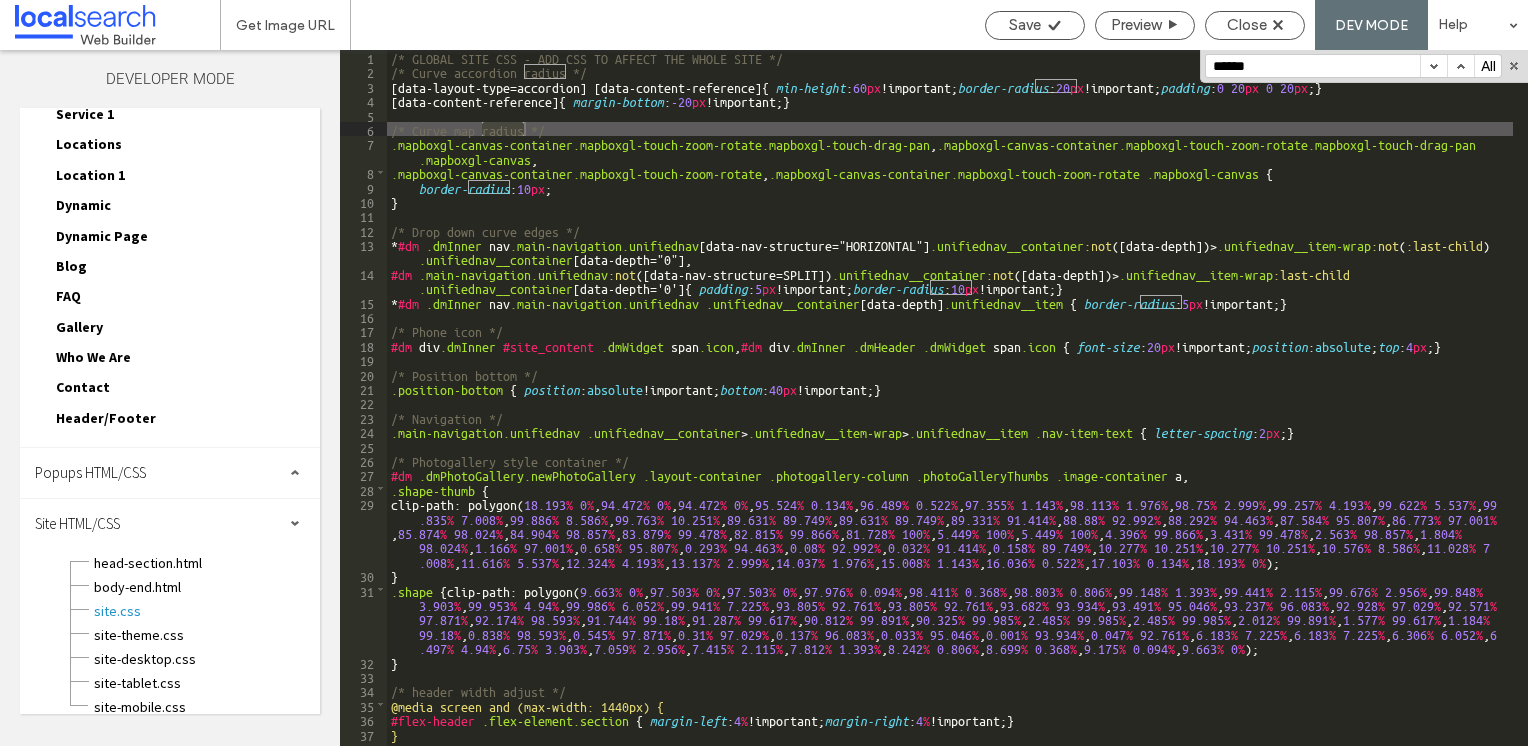
click at [1437, 63] on button "button" at bounding box center [1433, 66] width 27 height 22
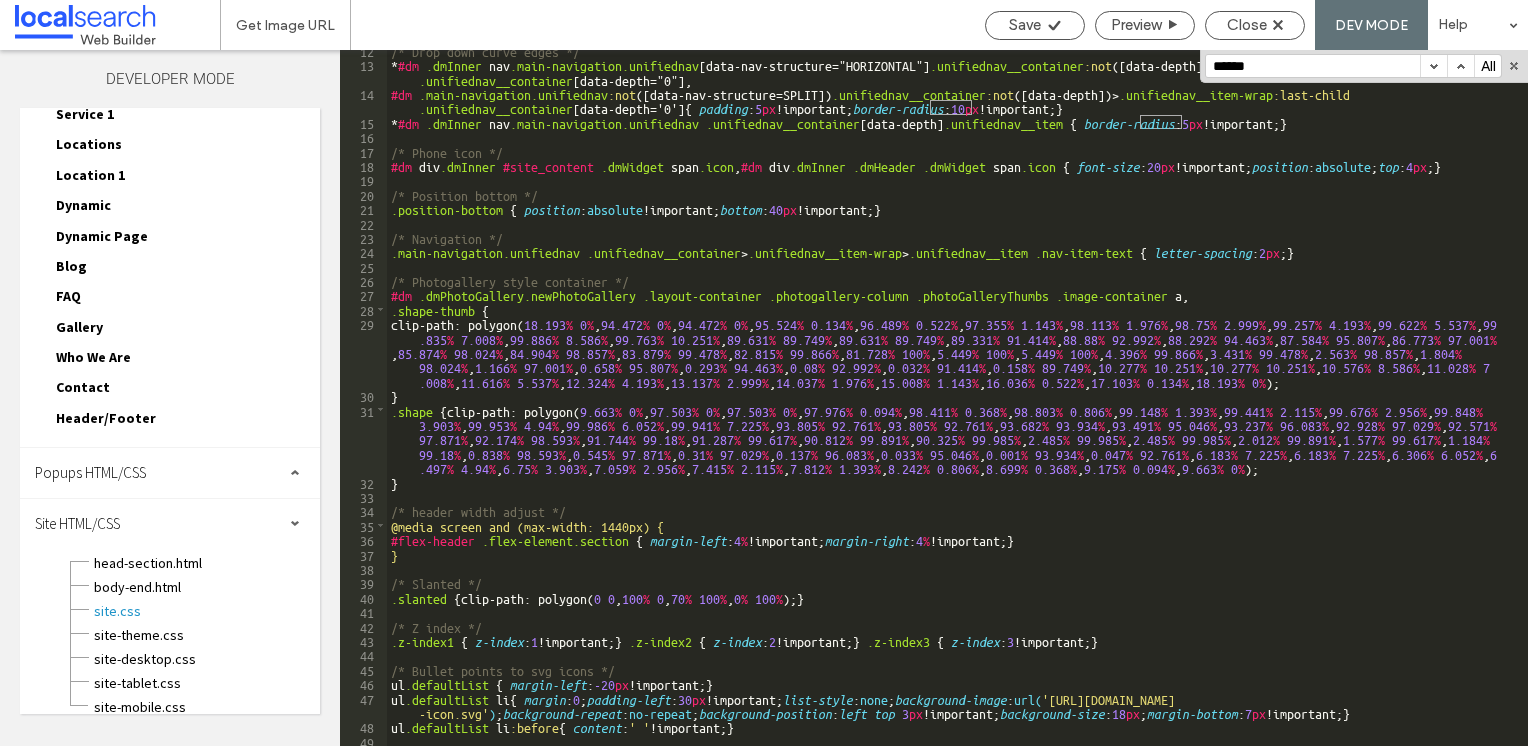
scroll to position [180, 0]
click at [1439, 62] on button "button" at bounding box center [1433, 66] width 27 height 22
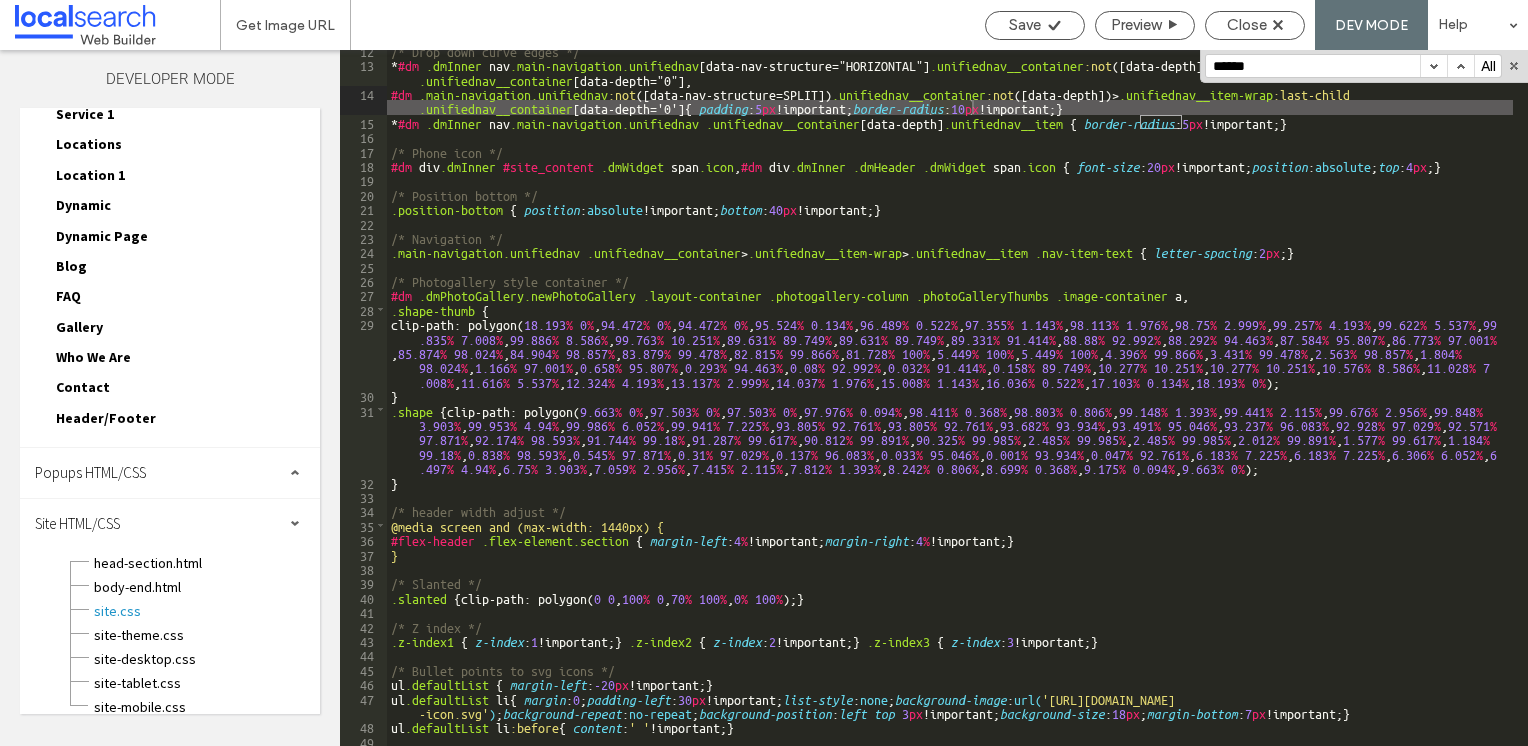
click at [1439, 62] on button "button" at bounding box center [1433, 66] width 27 height 22
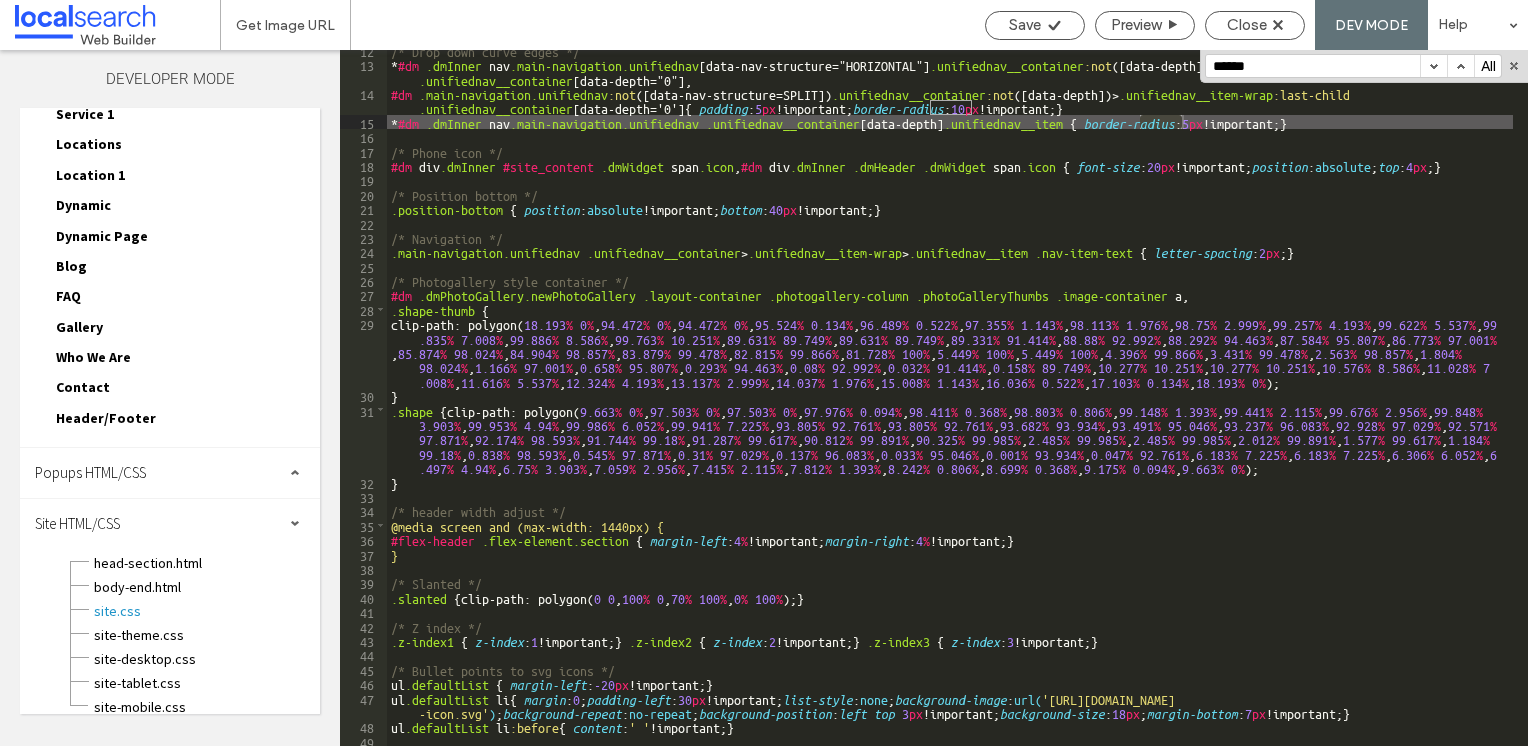
click at [1439, 62] on button "button" at bounding box center [1433, 66] width 27 height 22
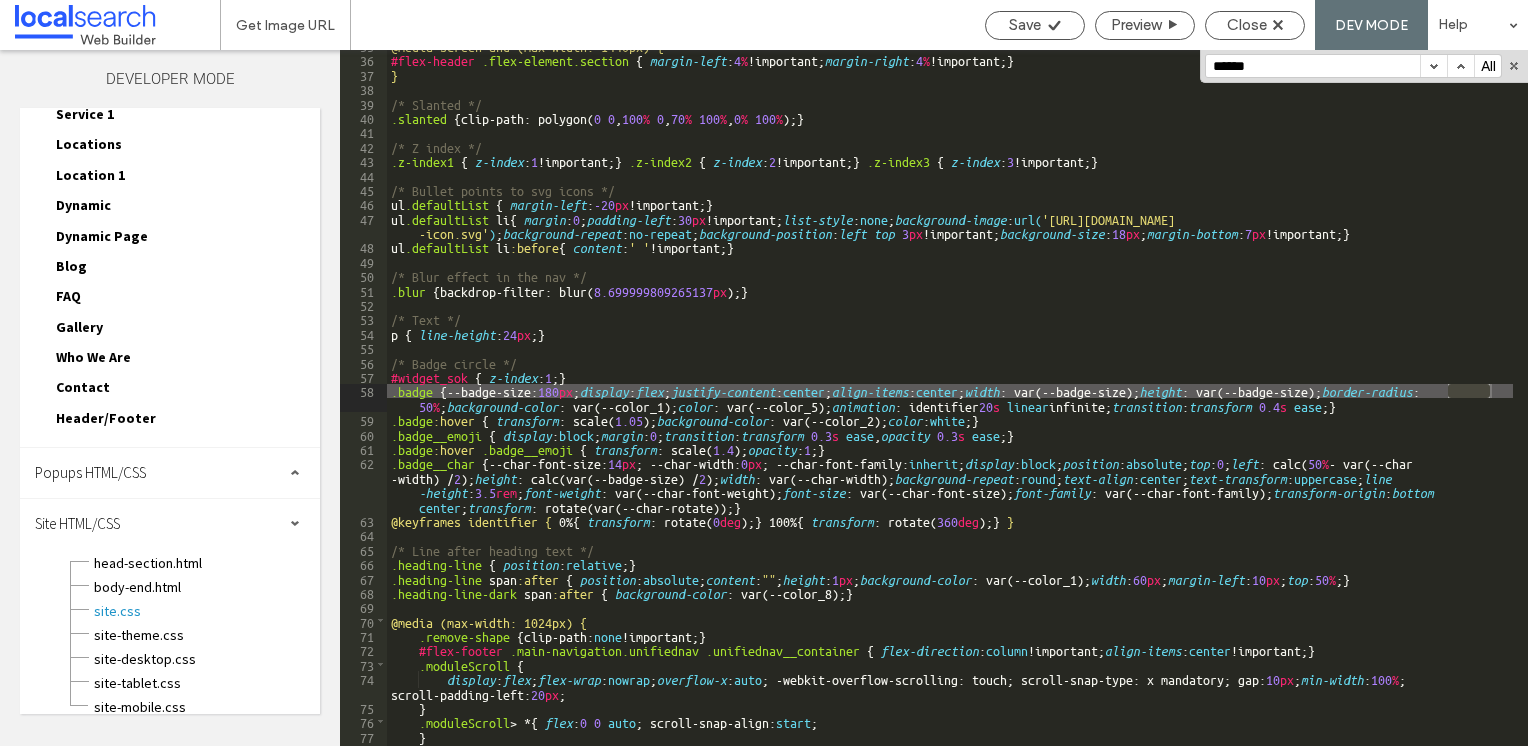
scroll to position [660, 0]
click at [1430, 65] on button "button" at bounding box center [1433, 66] width 27 height 22
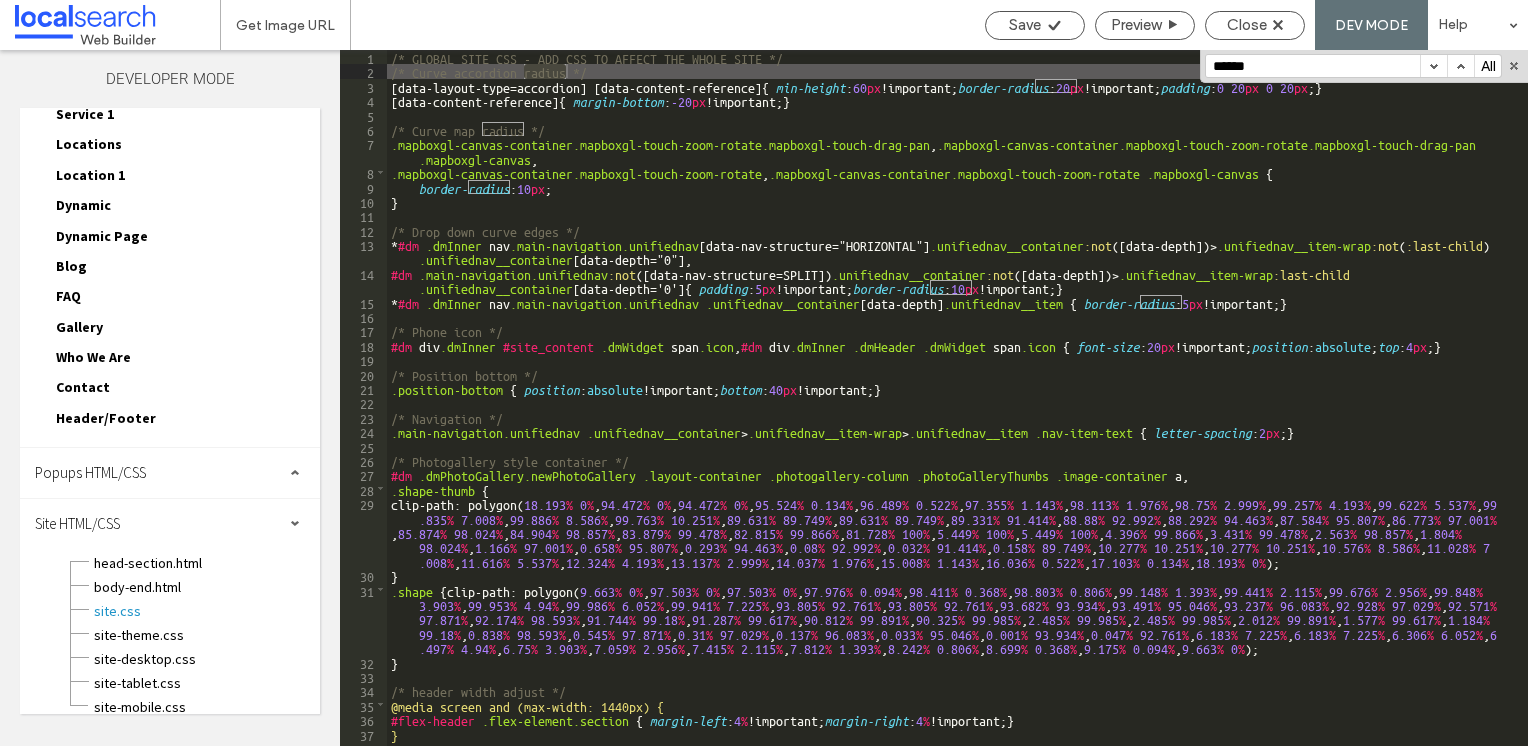
scroll to position [0, 0]
click at [1430, 65] on button "button" at bounding box center [1433, 66] width 27 height 22
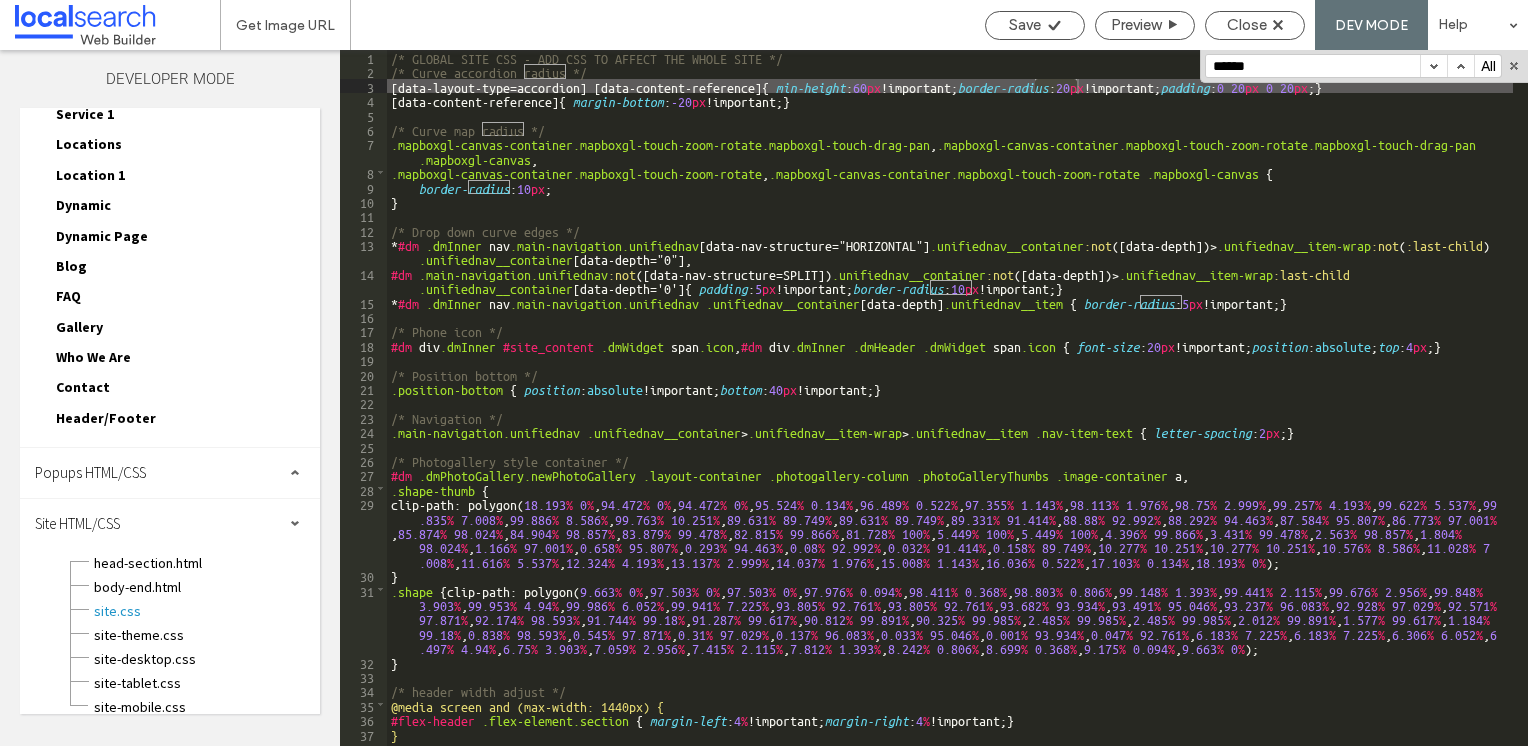
click at [1430, 65] on button "button" at bounding box center [1433, 66] width 27 height 22
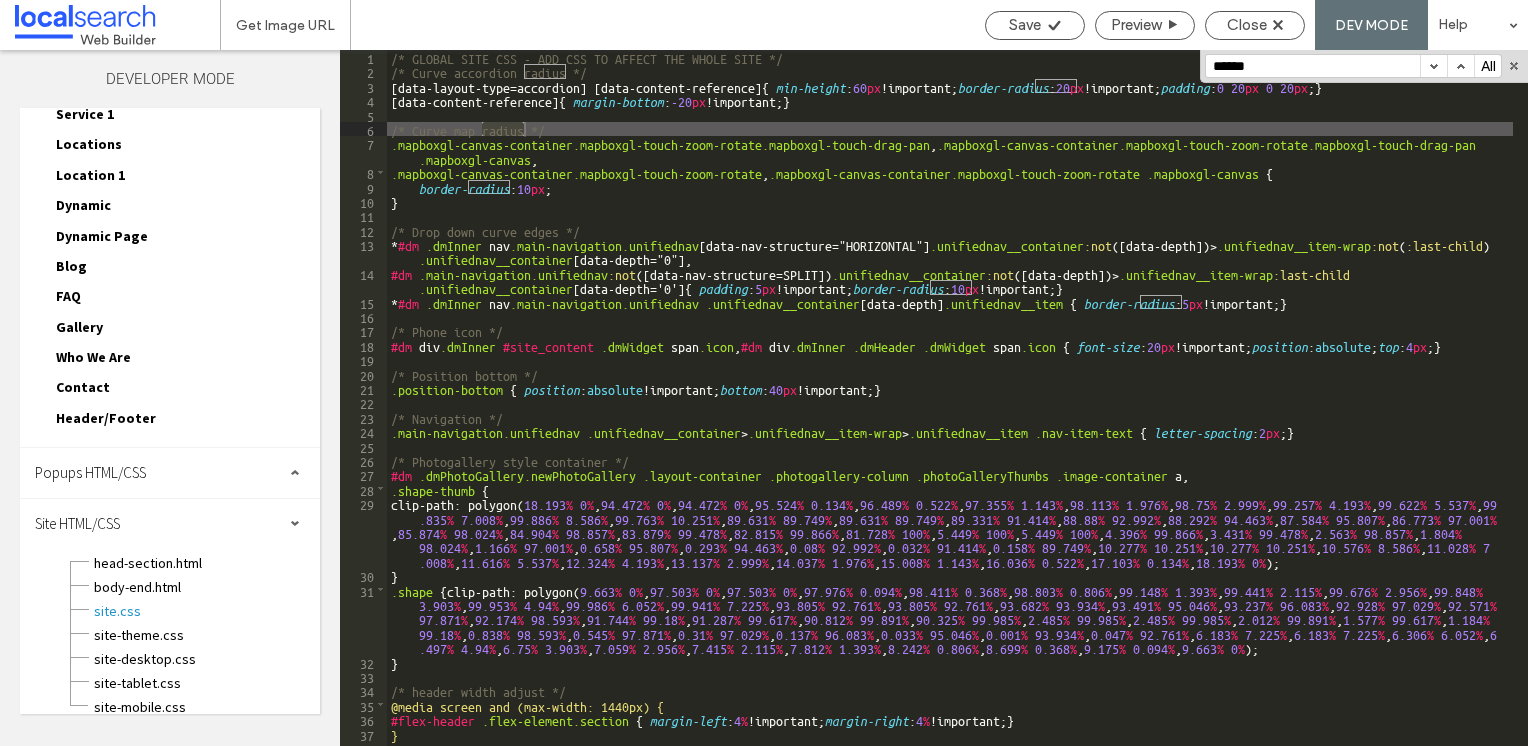
click at [1430, 65] on button "button" at bounding box center [1433, 66] width 27 height 22
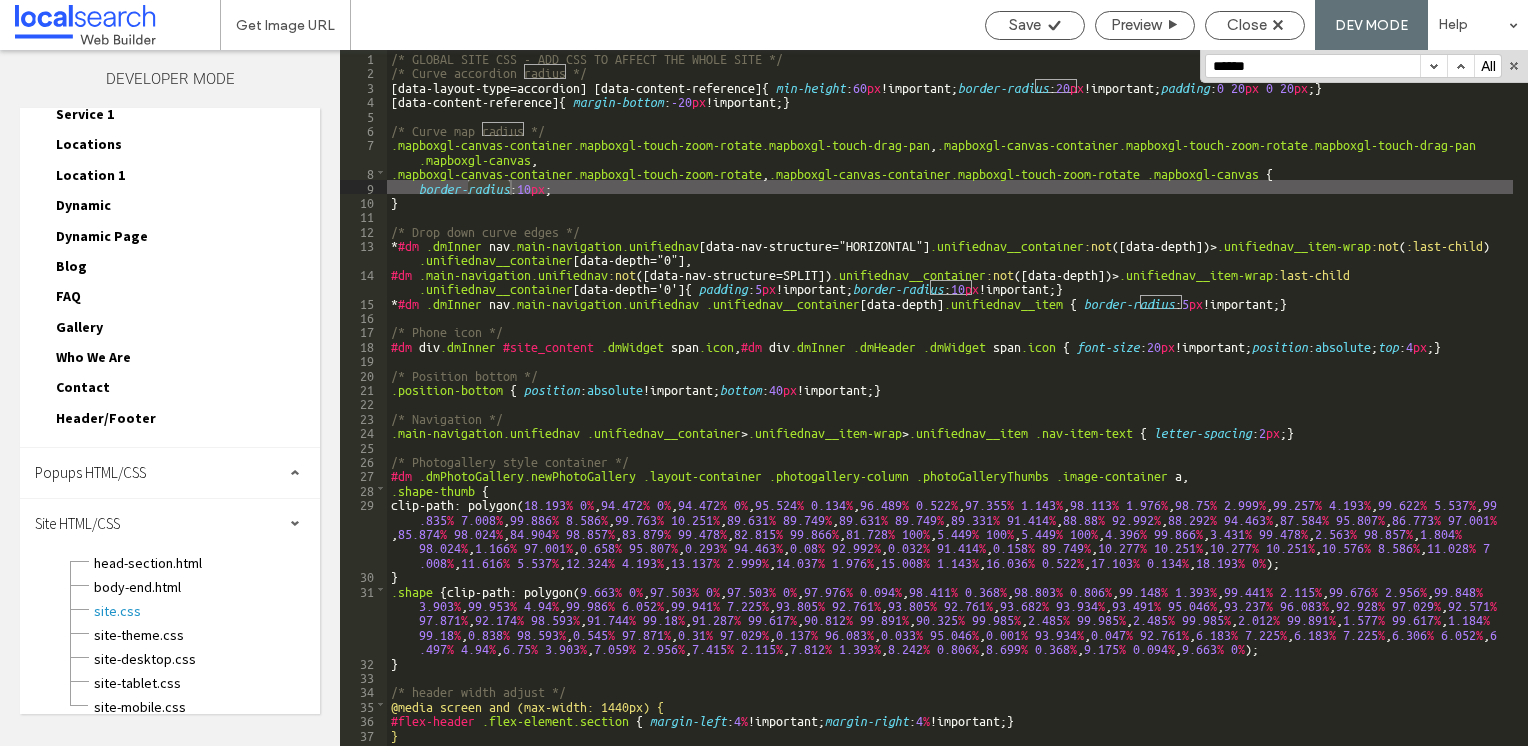
click at [1430, 65] on button "button" at bounding box center [1433, 66] width 27 height 22
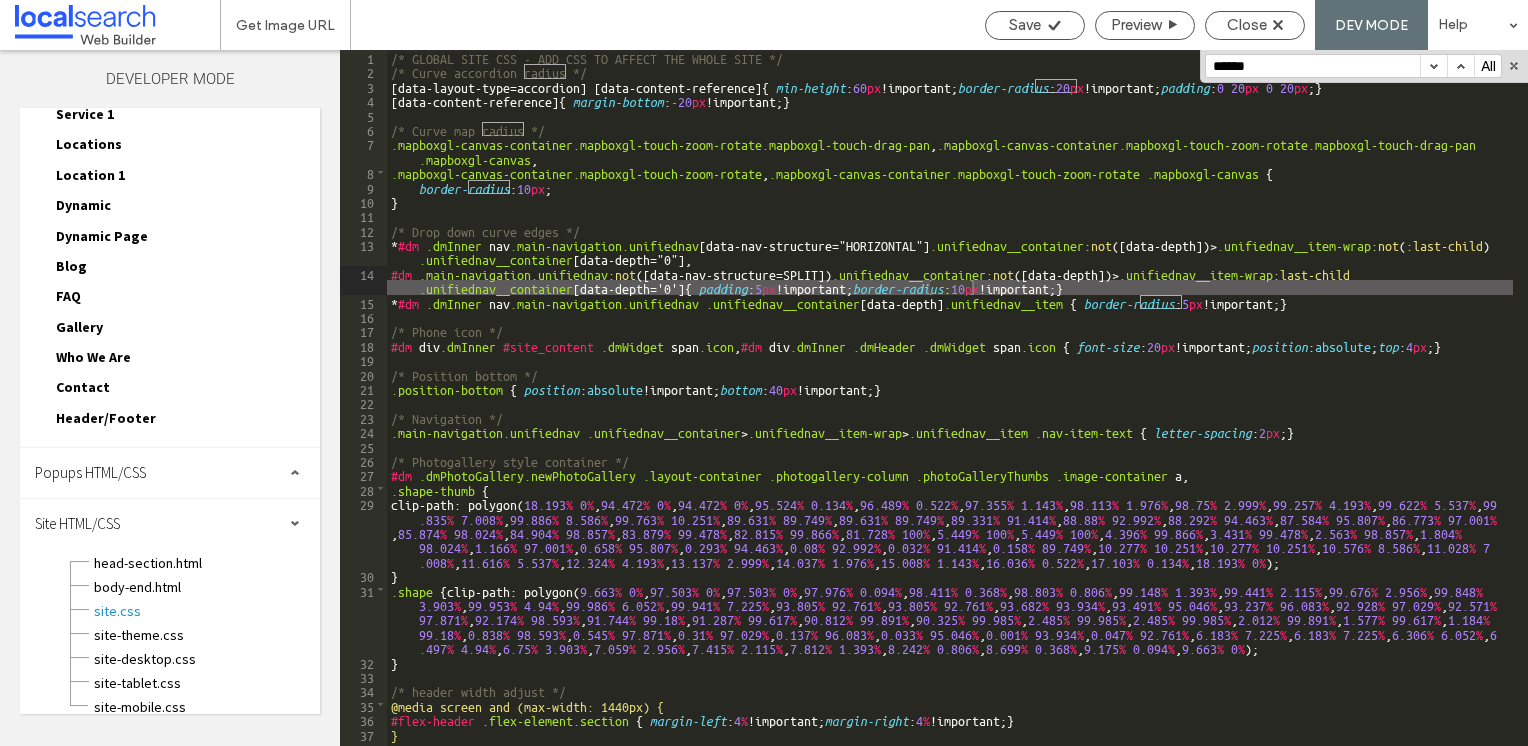
click at [1430, 65] on button "button" at bounding box center [1433, 66] width 27 height 22
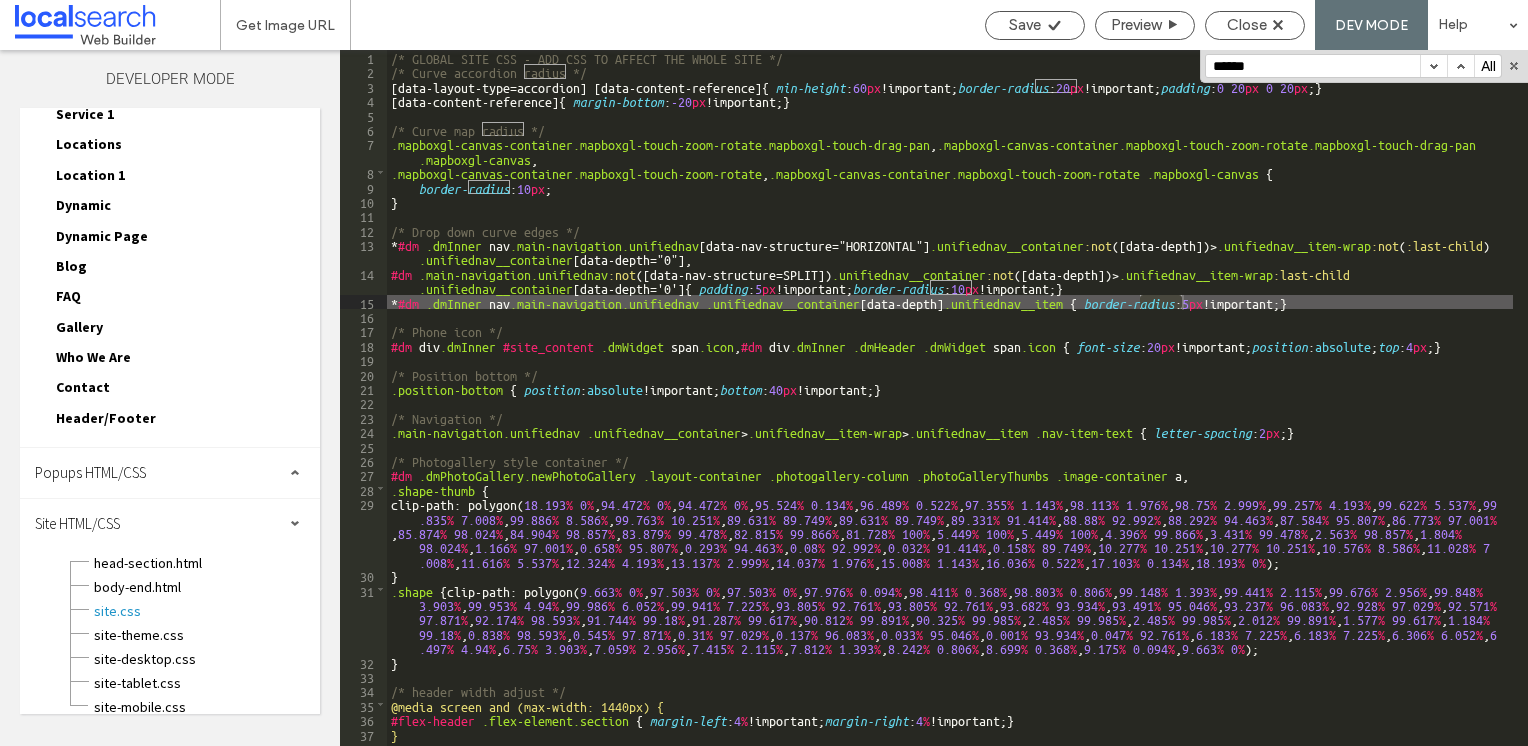
click at [1430, 65] on button "button" at bounding box center [1433, 66] width 27 height 22
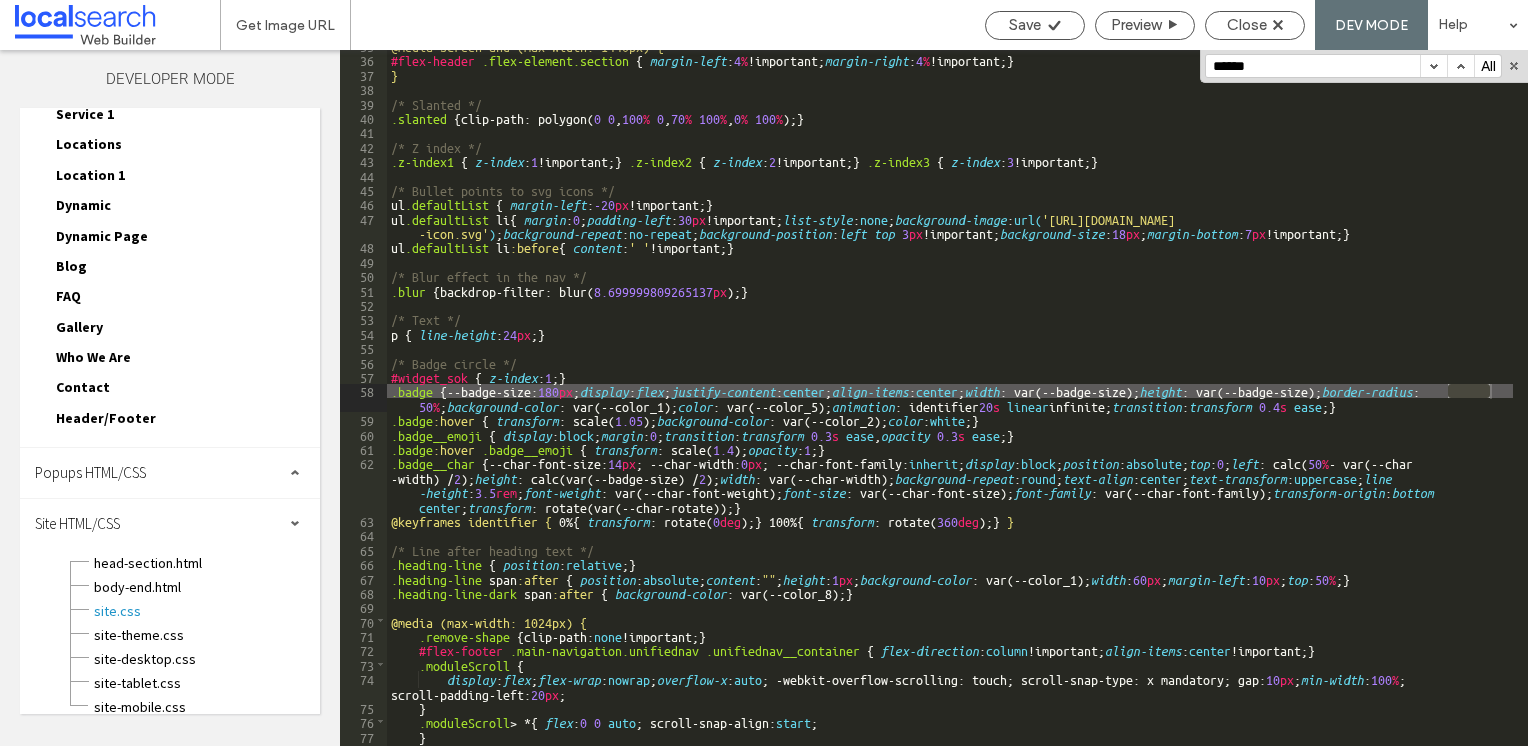
scroll to position [660, 0]
click at [1430, 65] on button "button" at bounding box center [1433, 66] width 27 height 22
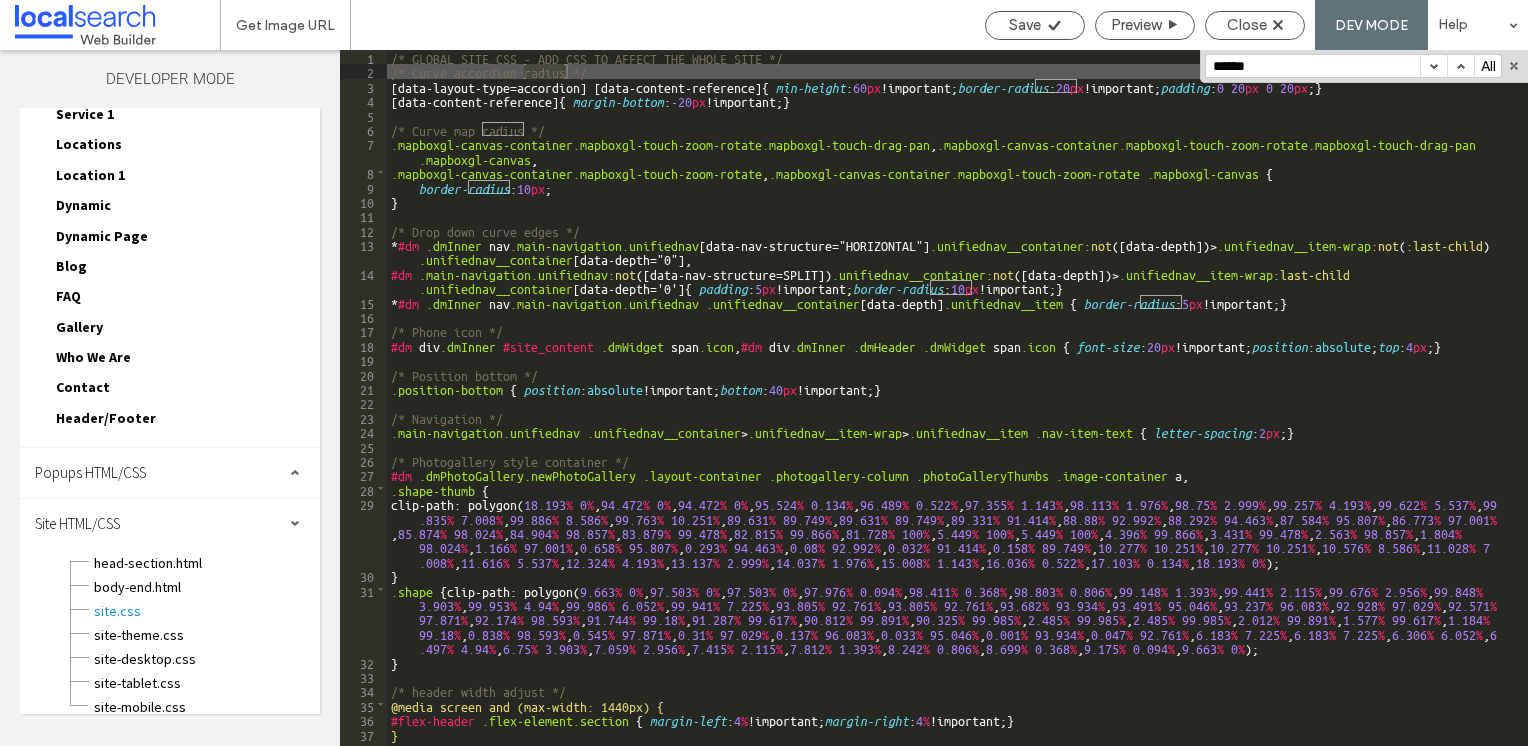
scroll to position [0, 0]
click at [1430, 65] on button "button" at bounding box center [1433, 66] width 27 height 22
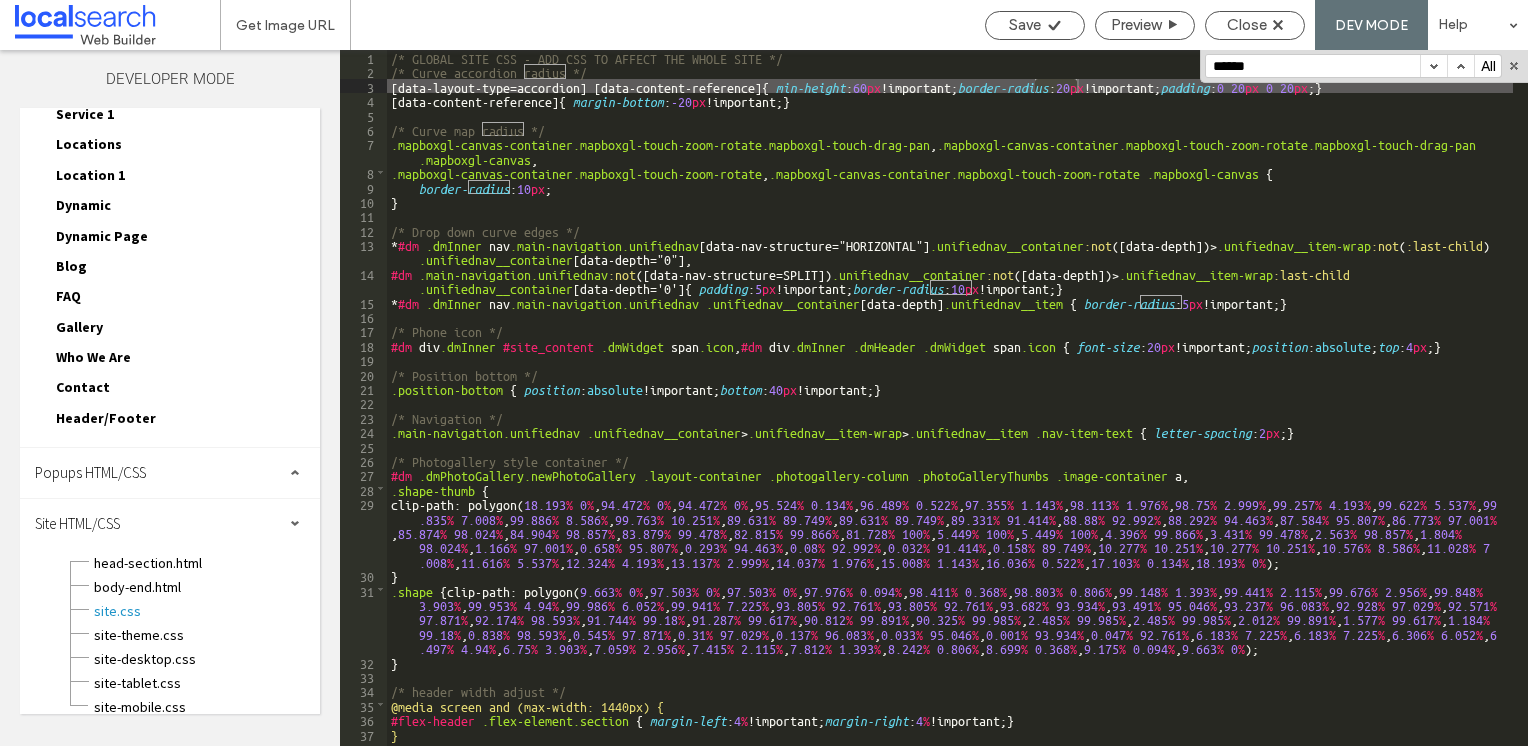
click at [1430, 65] on button "button" at bounding box center [1433, 66] width 27 height 22
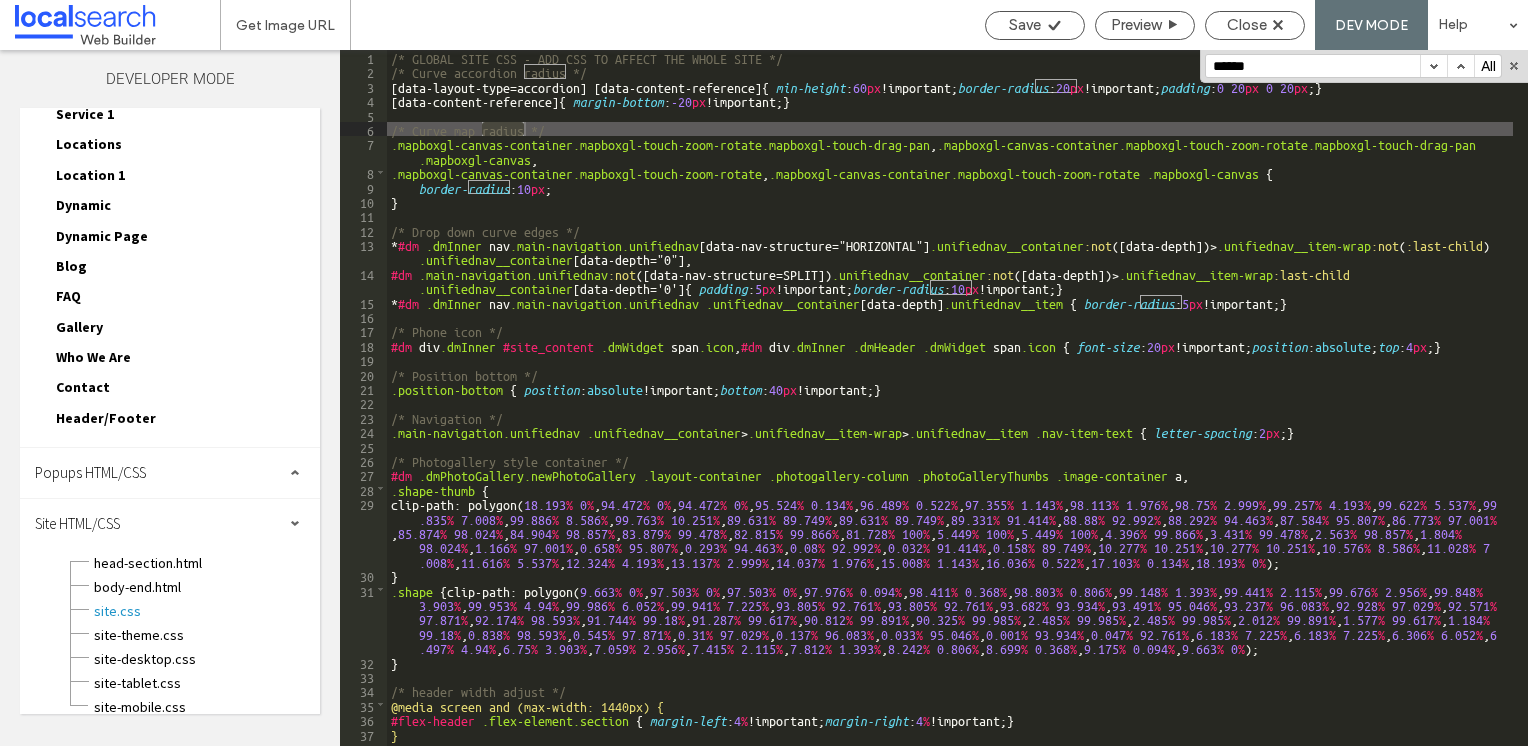
click at [1430, 65] on button "button" at bounding box center [1433, 66] width 27 height 22
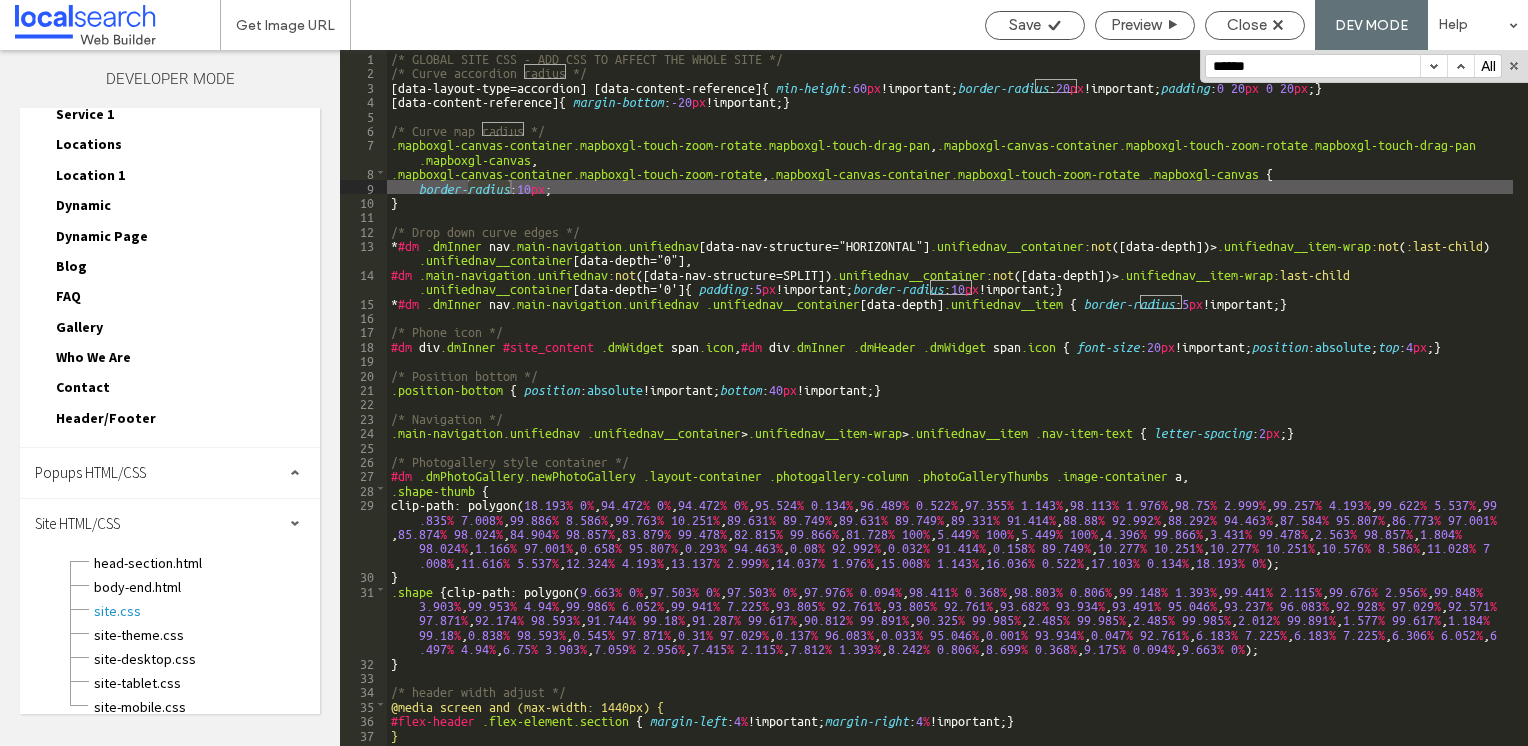
click at [1430, 65] on button "button" at bounding box center [1433, 66] width 27 height 22
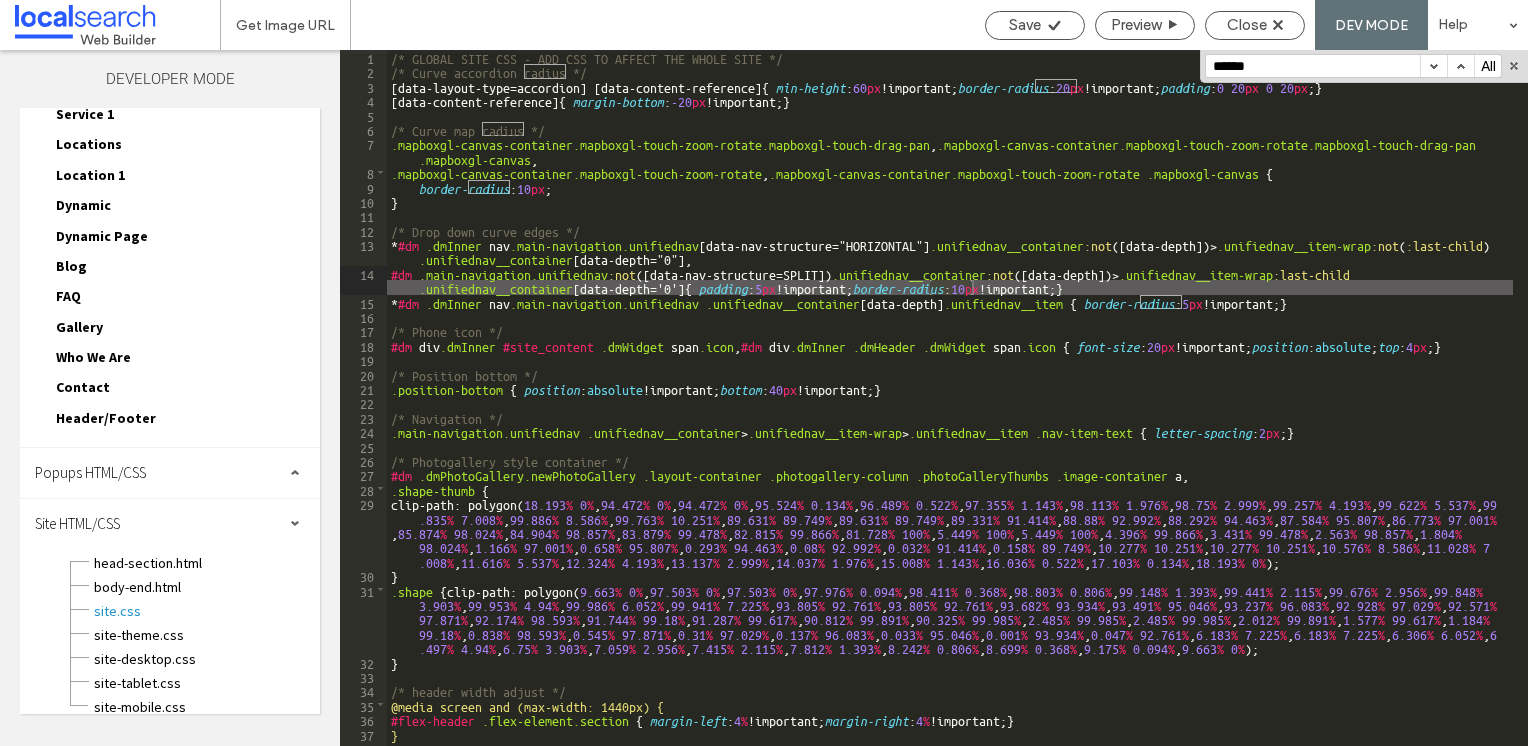
click at [1430, 65] on button "button" at bounding box center [1433, 66] width 27 height 22
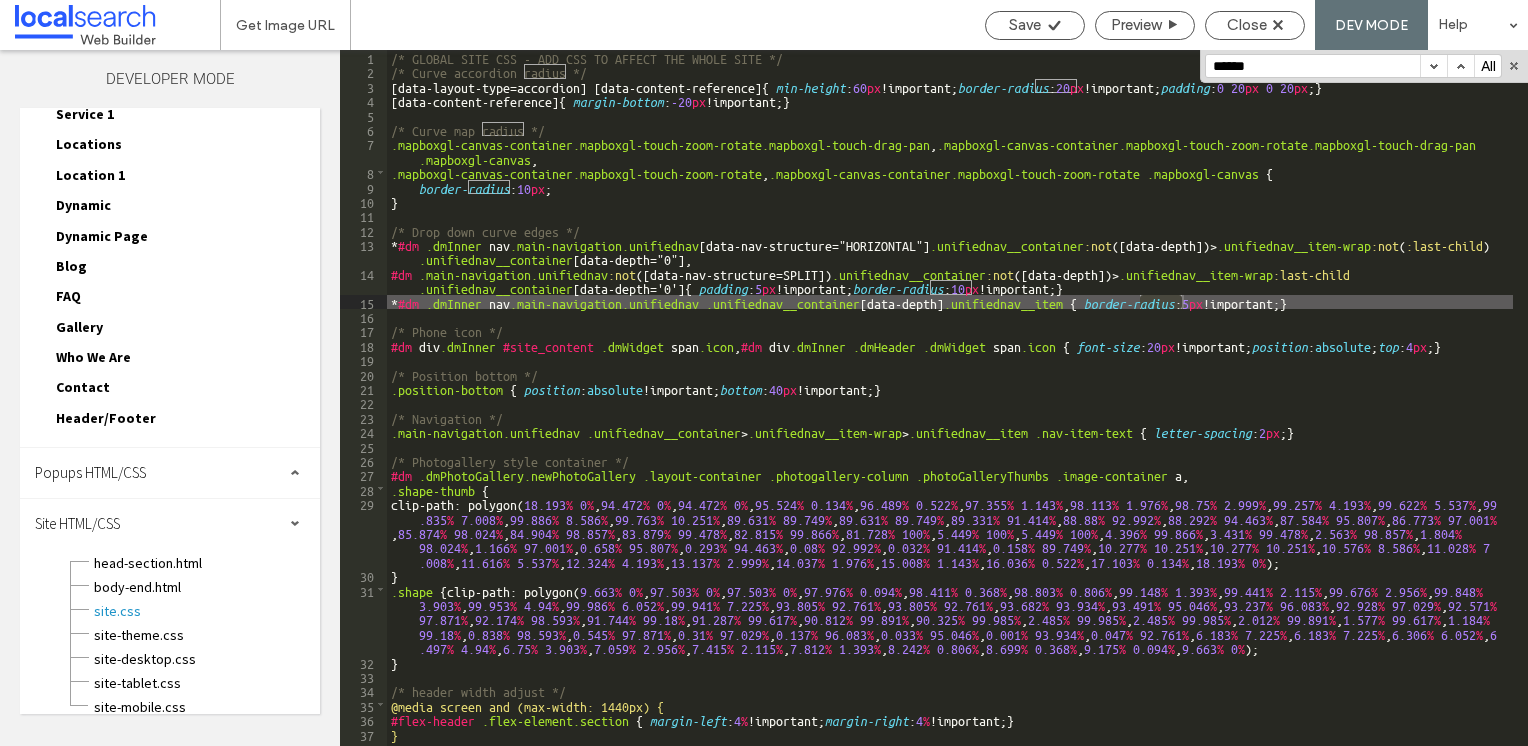
click at [1430, 65] on button "button" at bounding box center [1433, 66] width 27 height 22
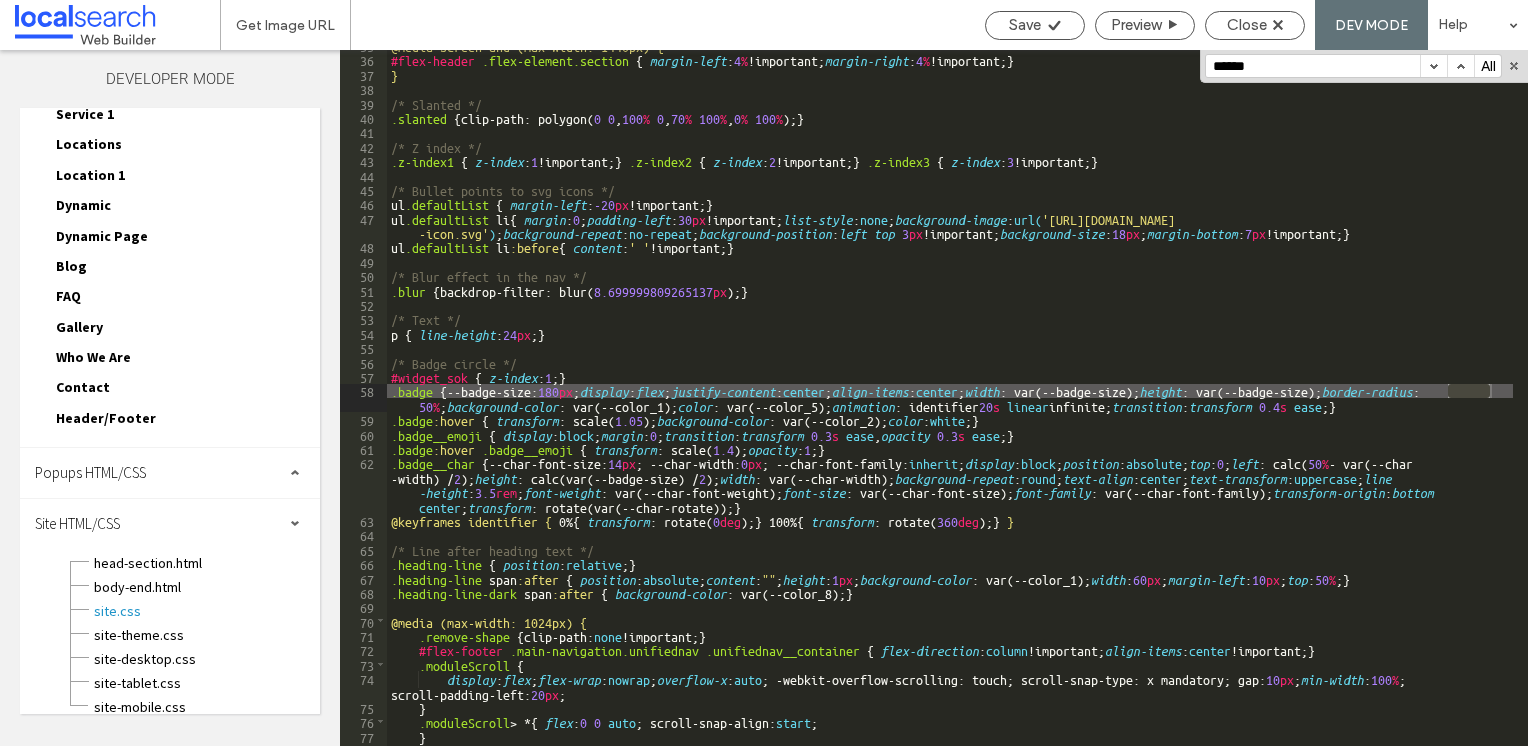
scroll to position [660, 0]
click at [1430, 65] on button "button" at bounding box center [1433, 66] width 27 height 22
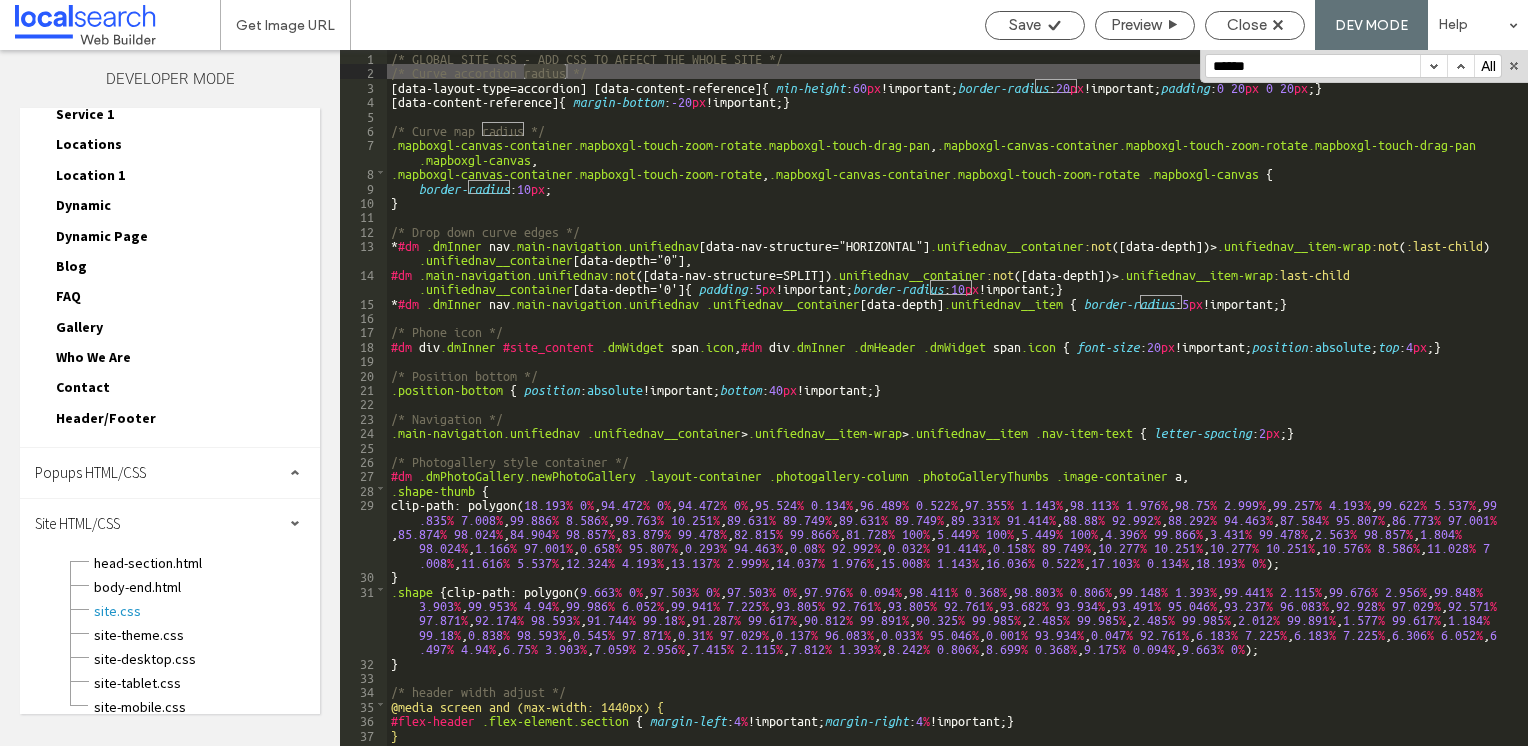
scroll to position [0, 0]
click at [1512, 66] on button "button" at bounding box center [1514, 66] width 14 height 14
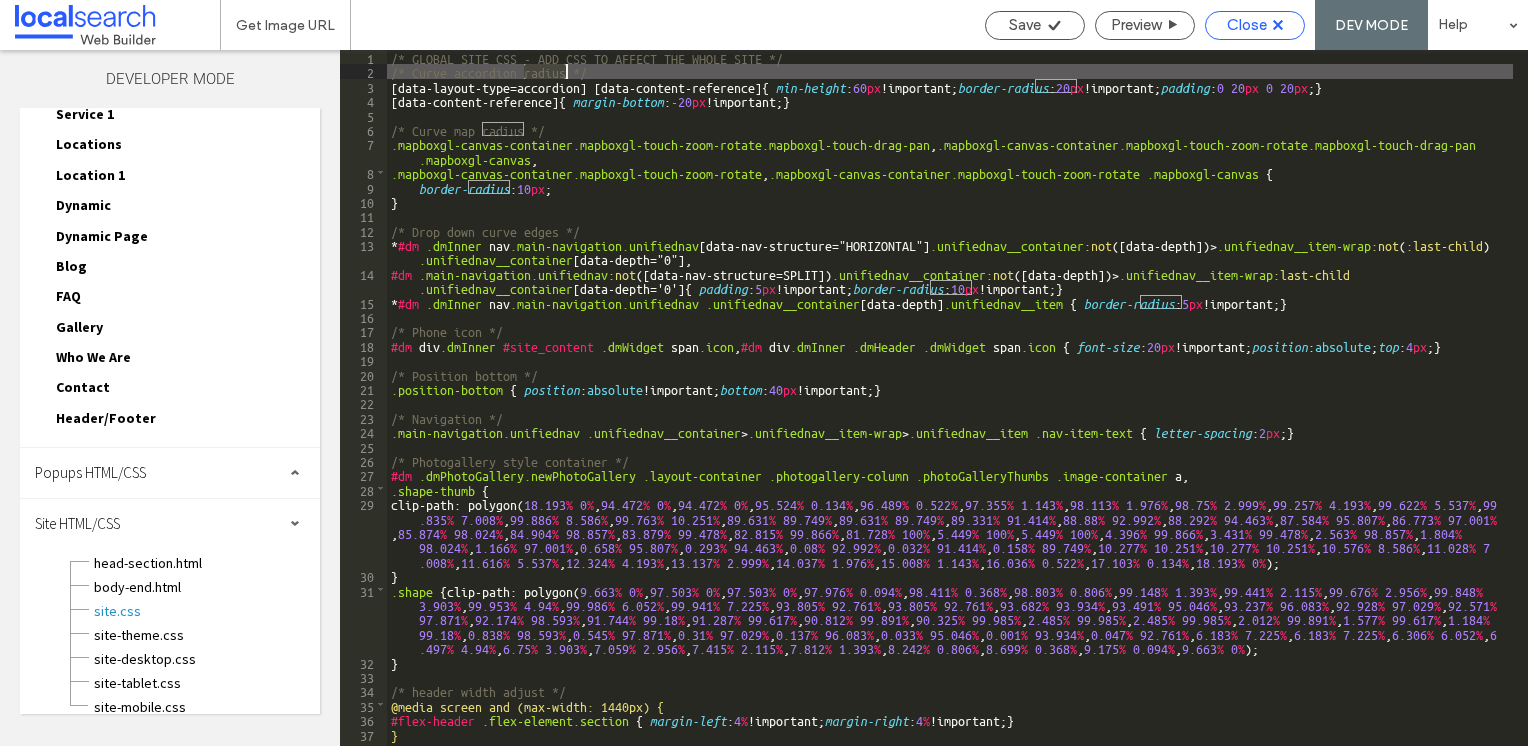
click at [1274, 26] on icon at bounding box center [1278, 25] width 10 height 10
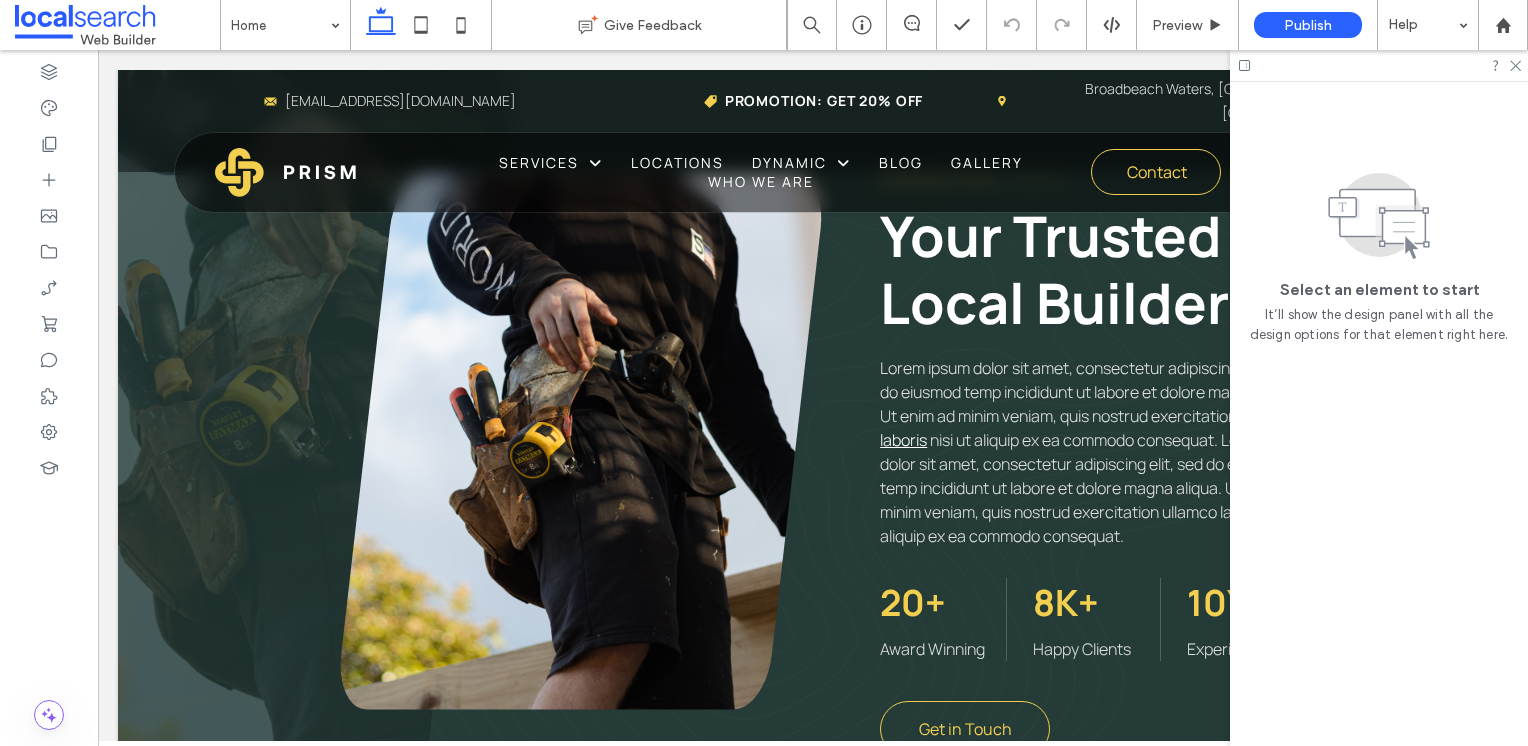
scroll to position [900, 0]
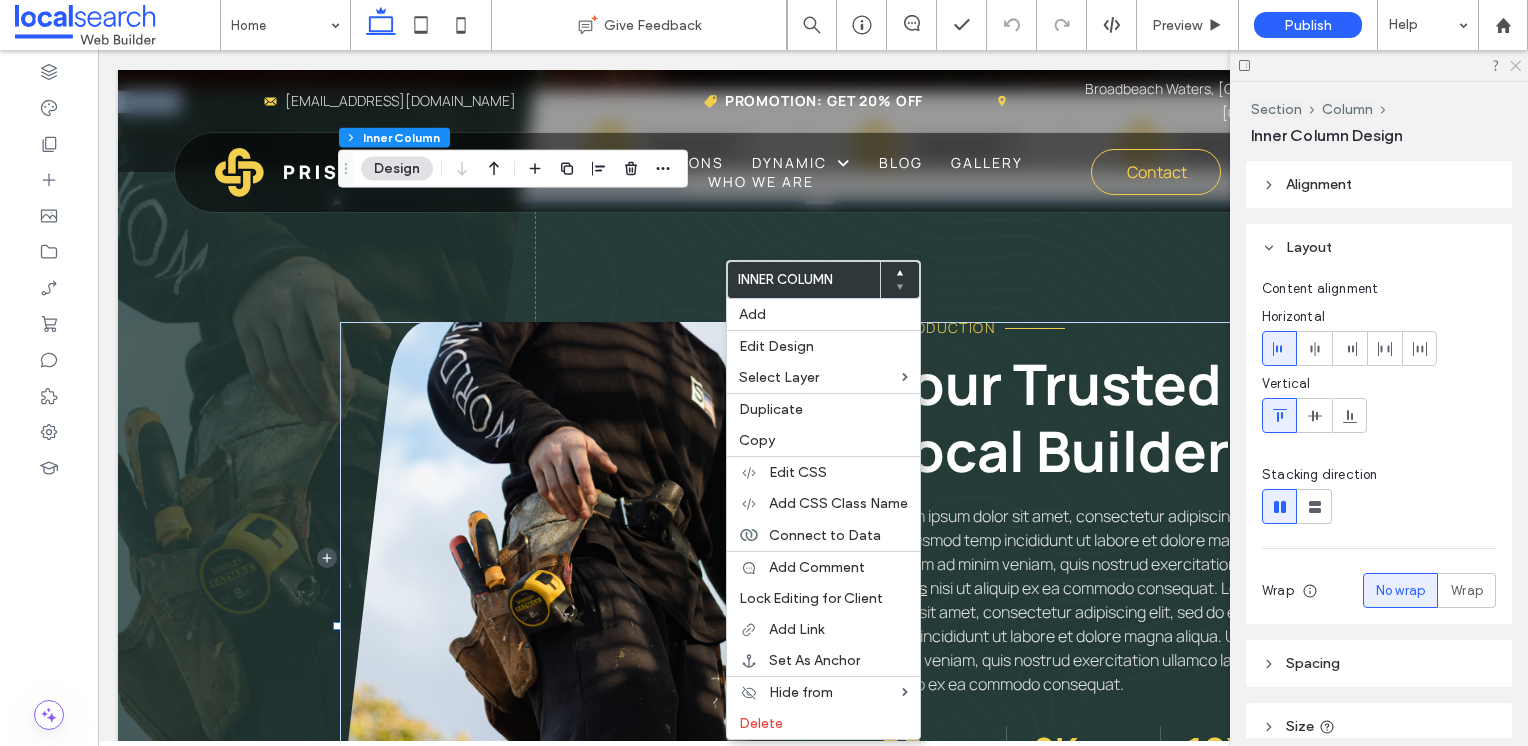
click at [1508, 68] on icon at bounding box center [1514, 64] width 13 height 13
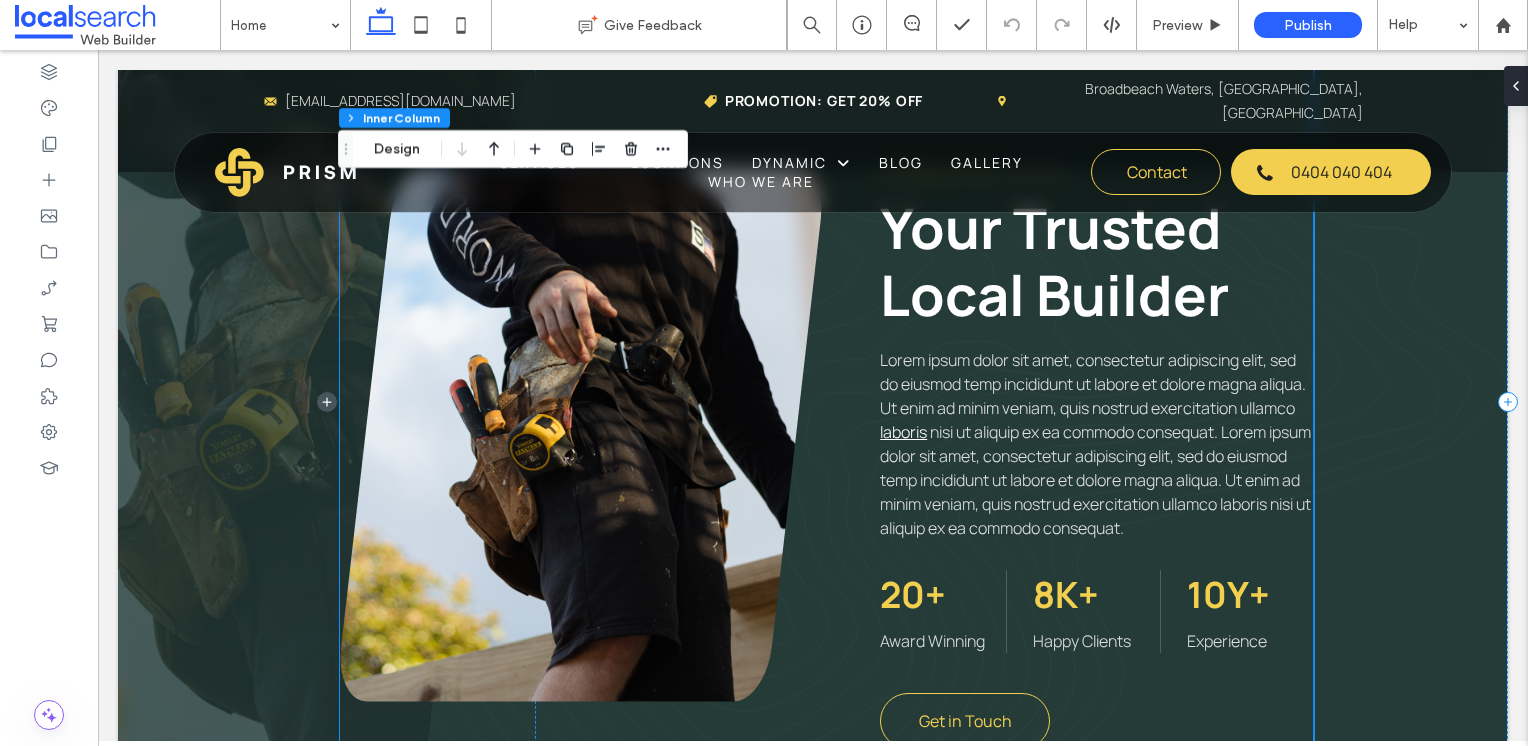
scroll to position [1100, 0]
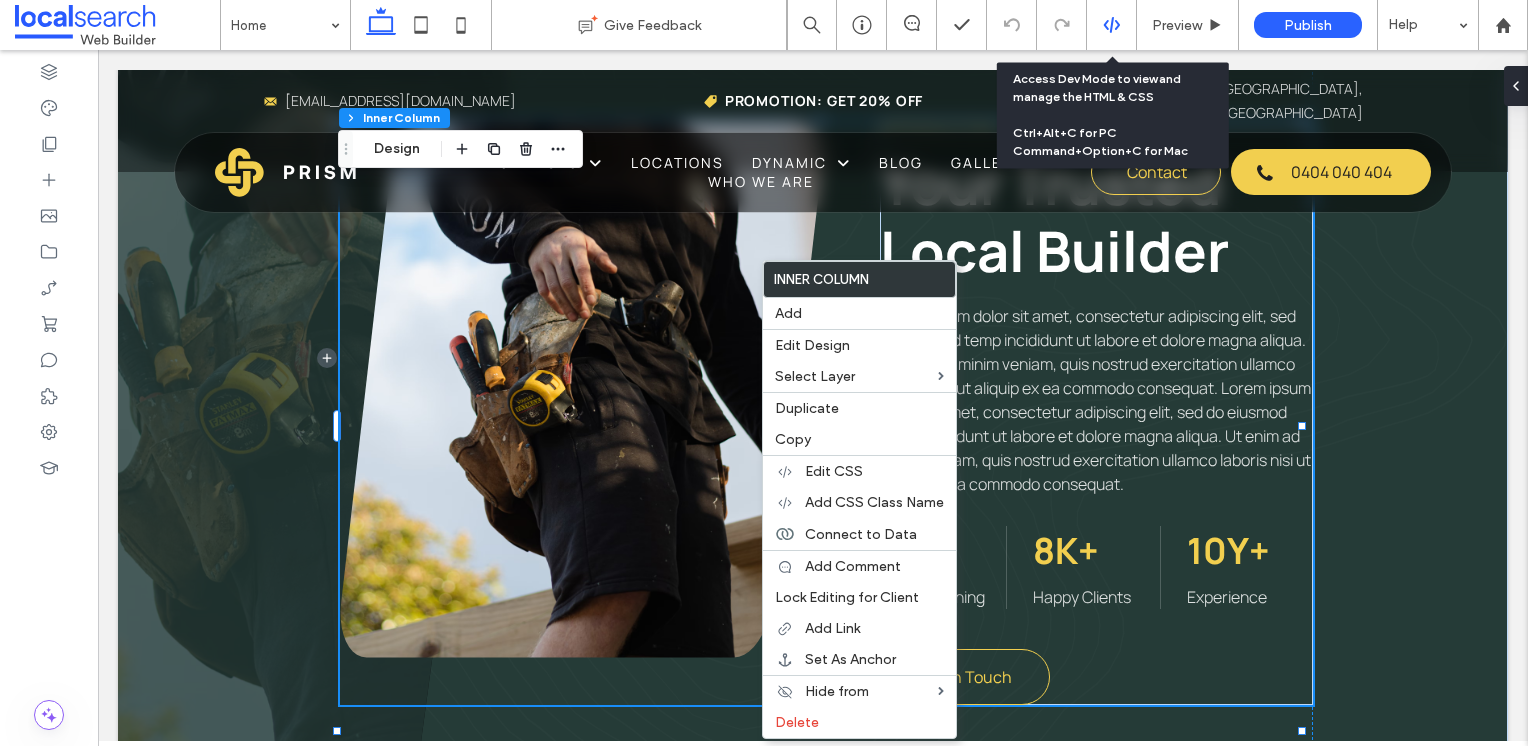
click at [1120, 10] on div at bounding box center [1112, 25] width 50 height 50
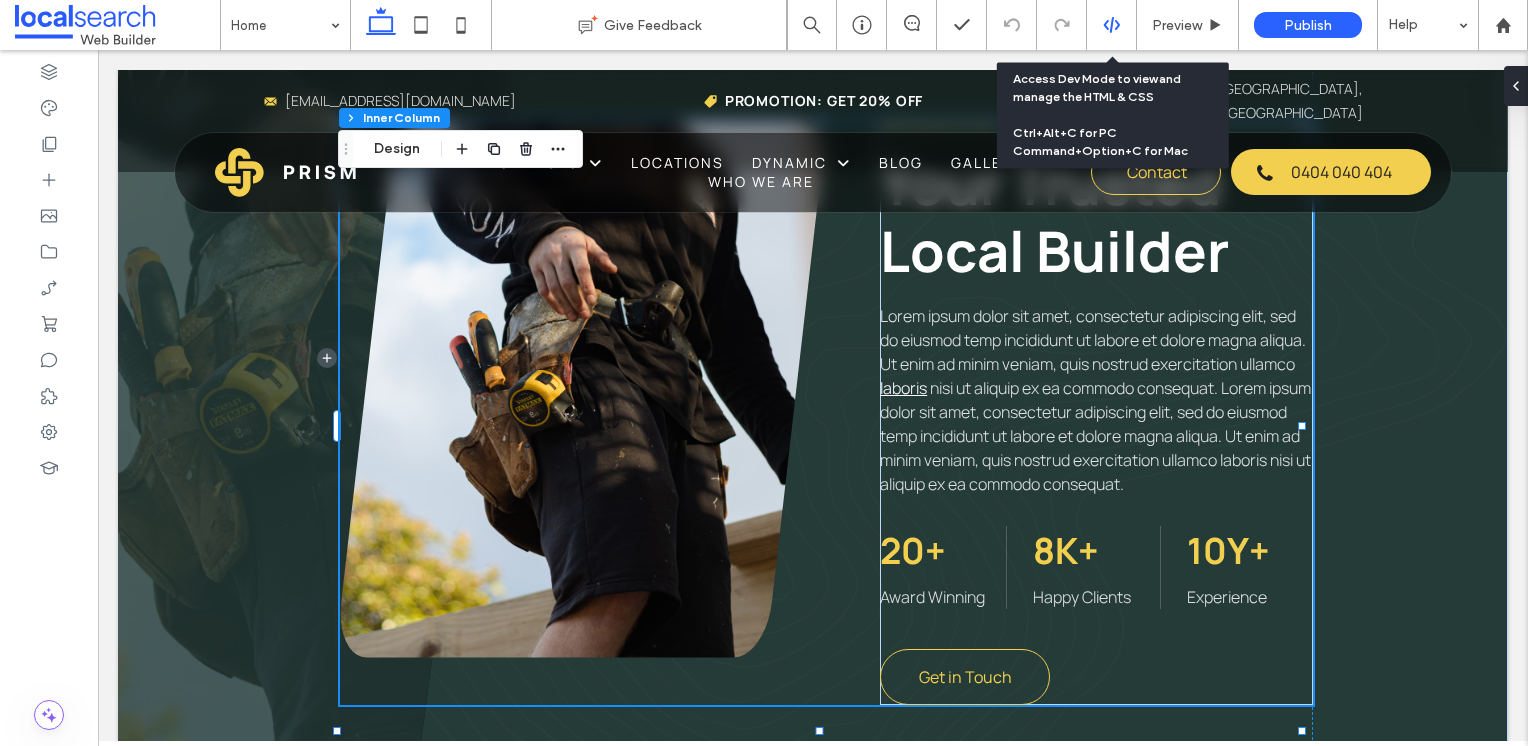
click at [1111, 18] on icon at bounding box center [1112, 25] width 18 height 18
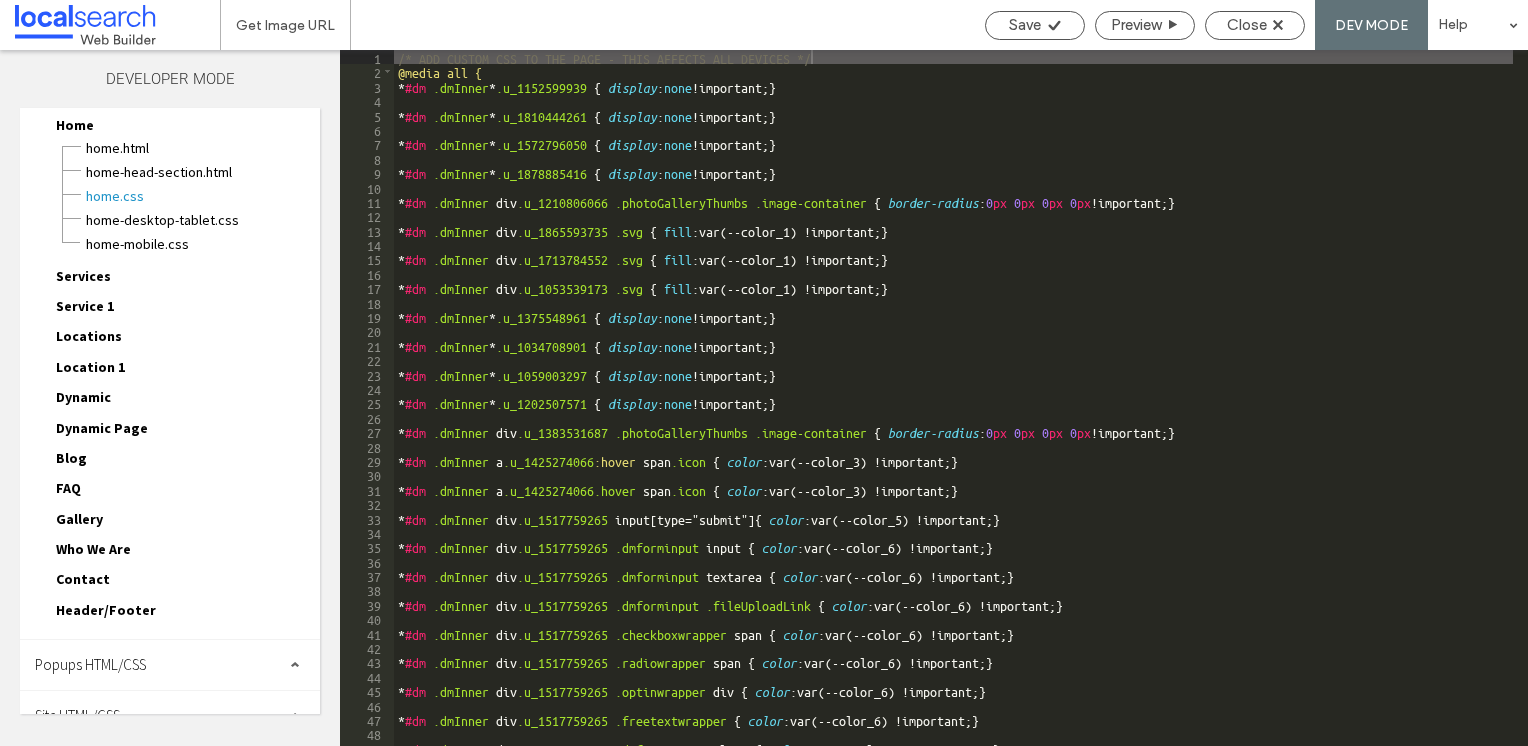
scroll to position [59, 0]
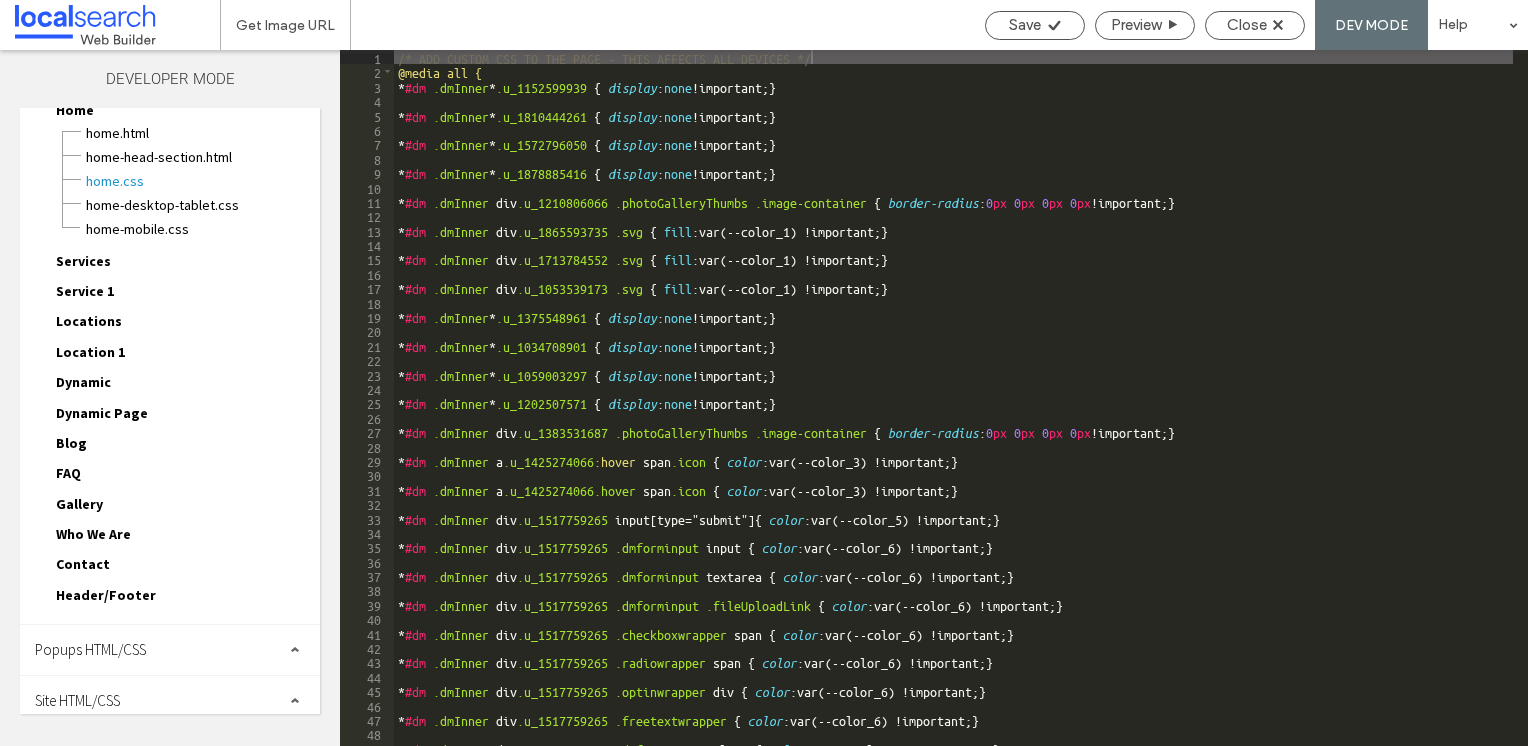
click at [133, 676] on div "Site HTML/CSS" at bounding box center [170, 701] width 300 height 50
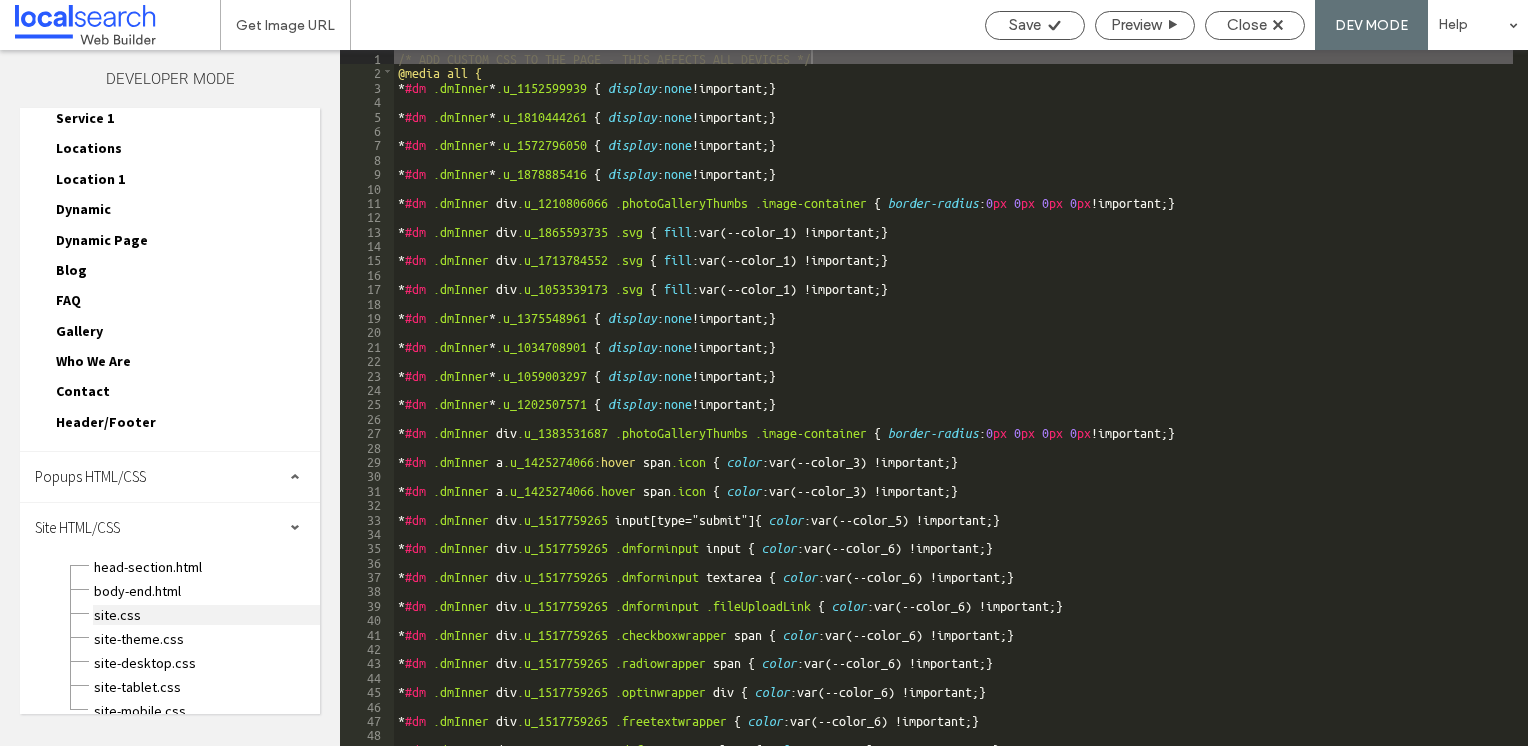
scroll to position [236, 0]
click at [116, 601] on span "site.css" at bounding box center [206, 611] width 227 height 20
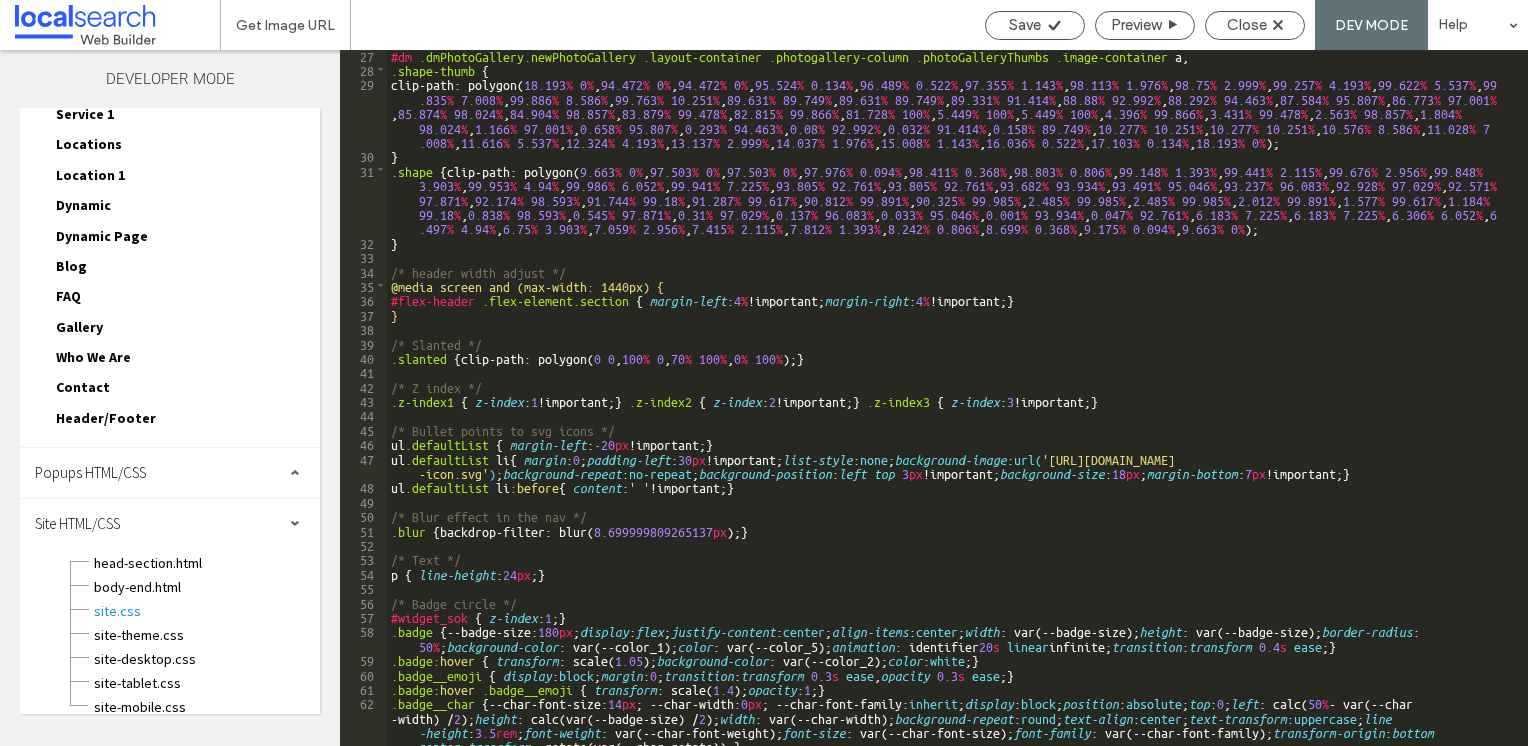
scroll to position [480, 0]
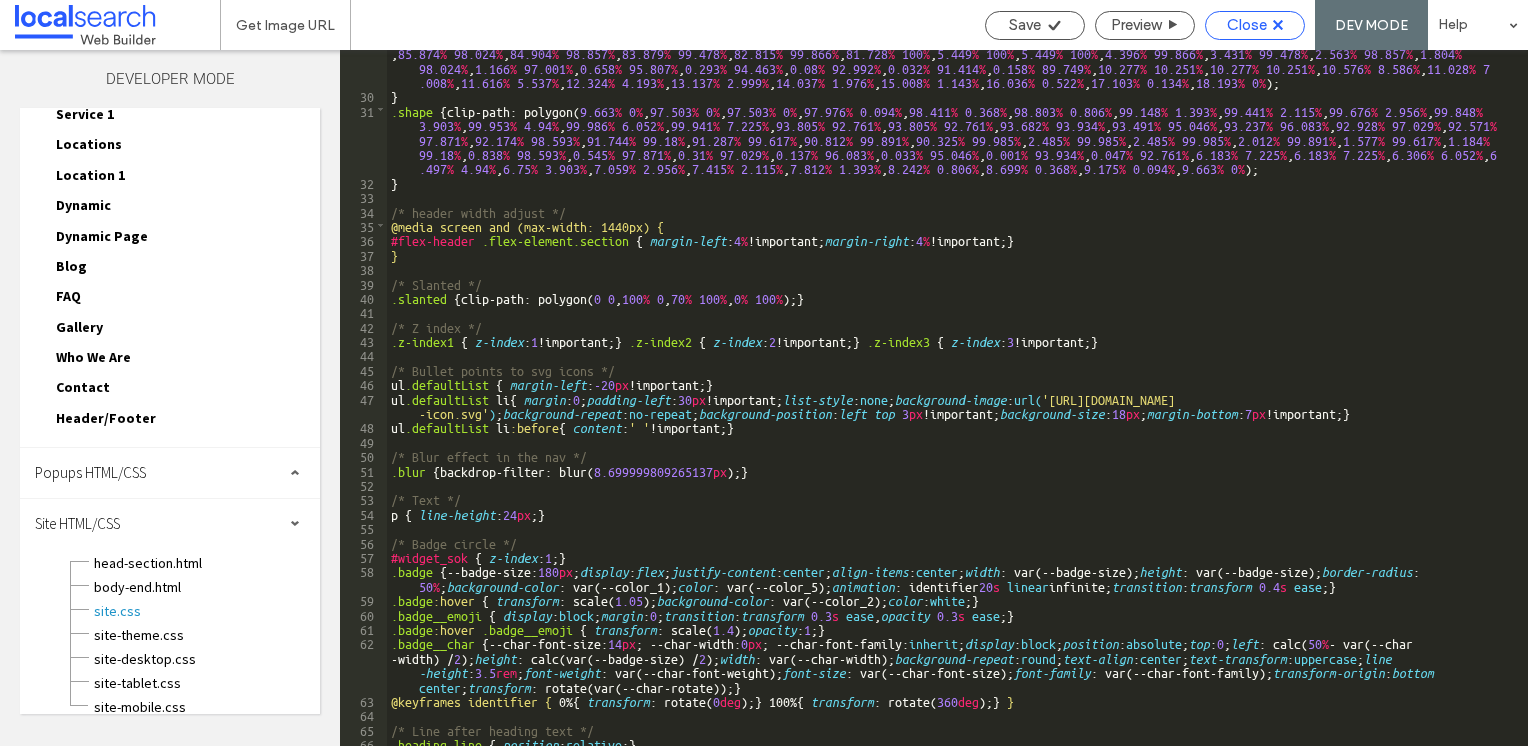
click at [1239, 31] on span "Close" at bounding box center [1247, 25] width 40 height 18
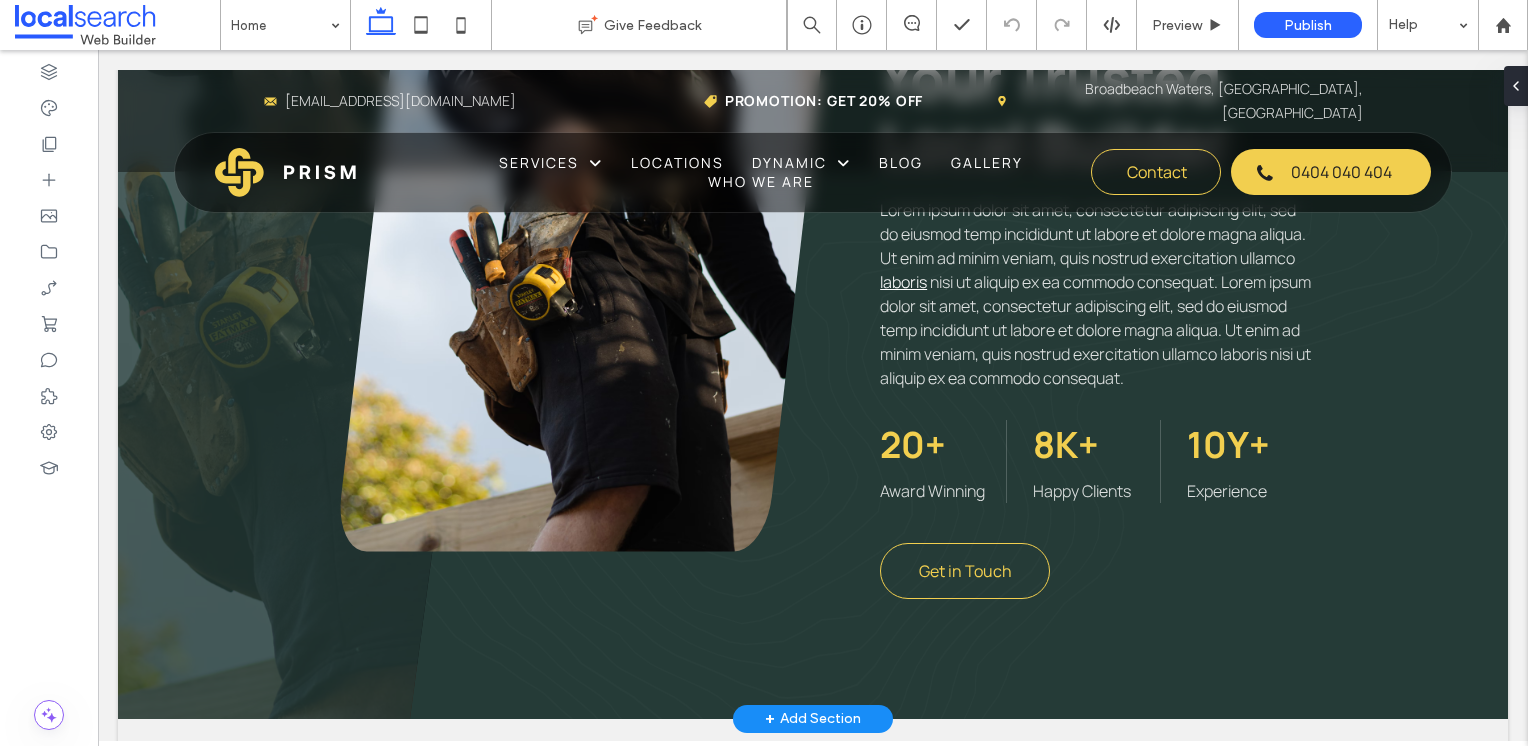
scroll to position [1200, 0]
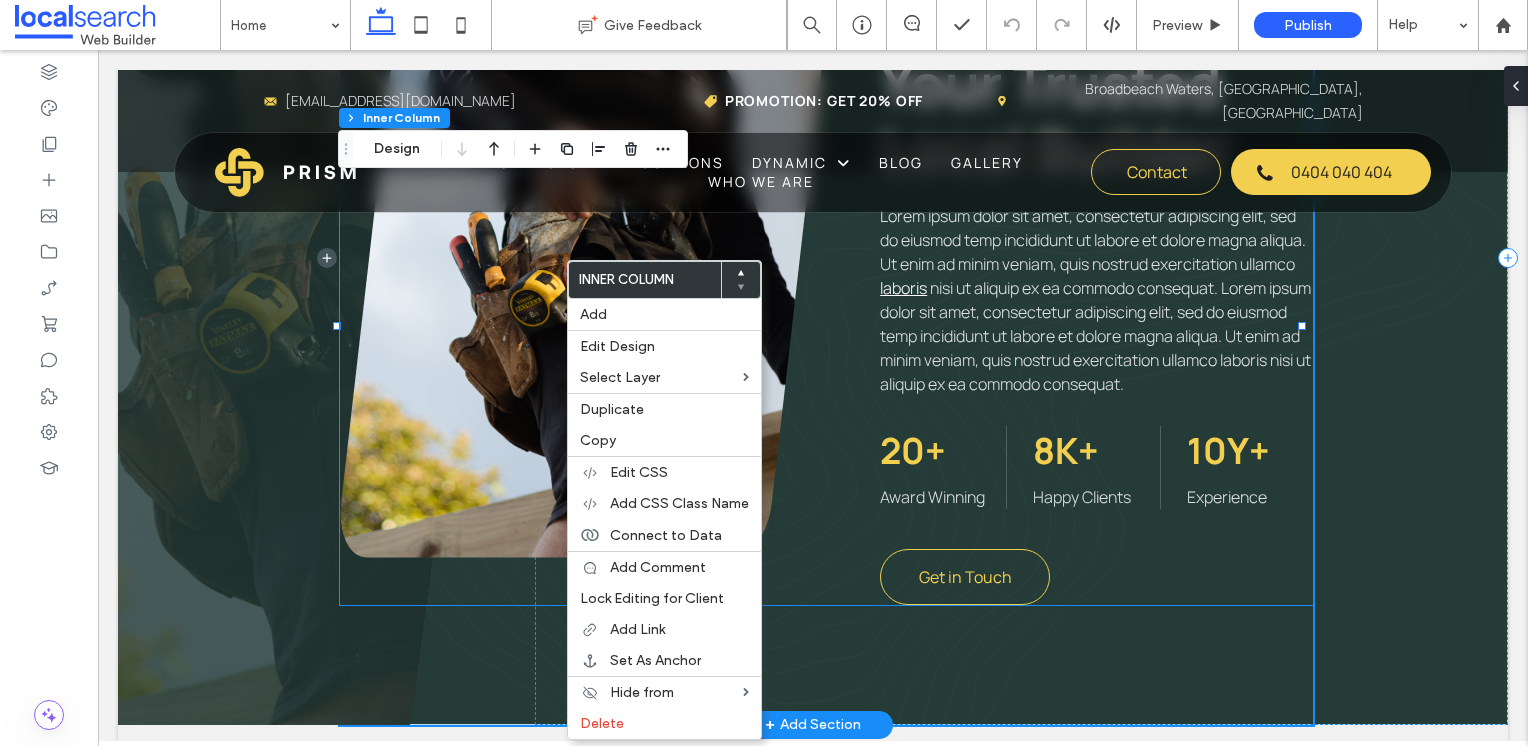
click at [454, 306] on link at bounding box center [580, 290] width 481 height 536
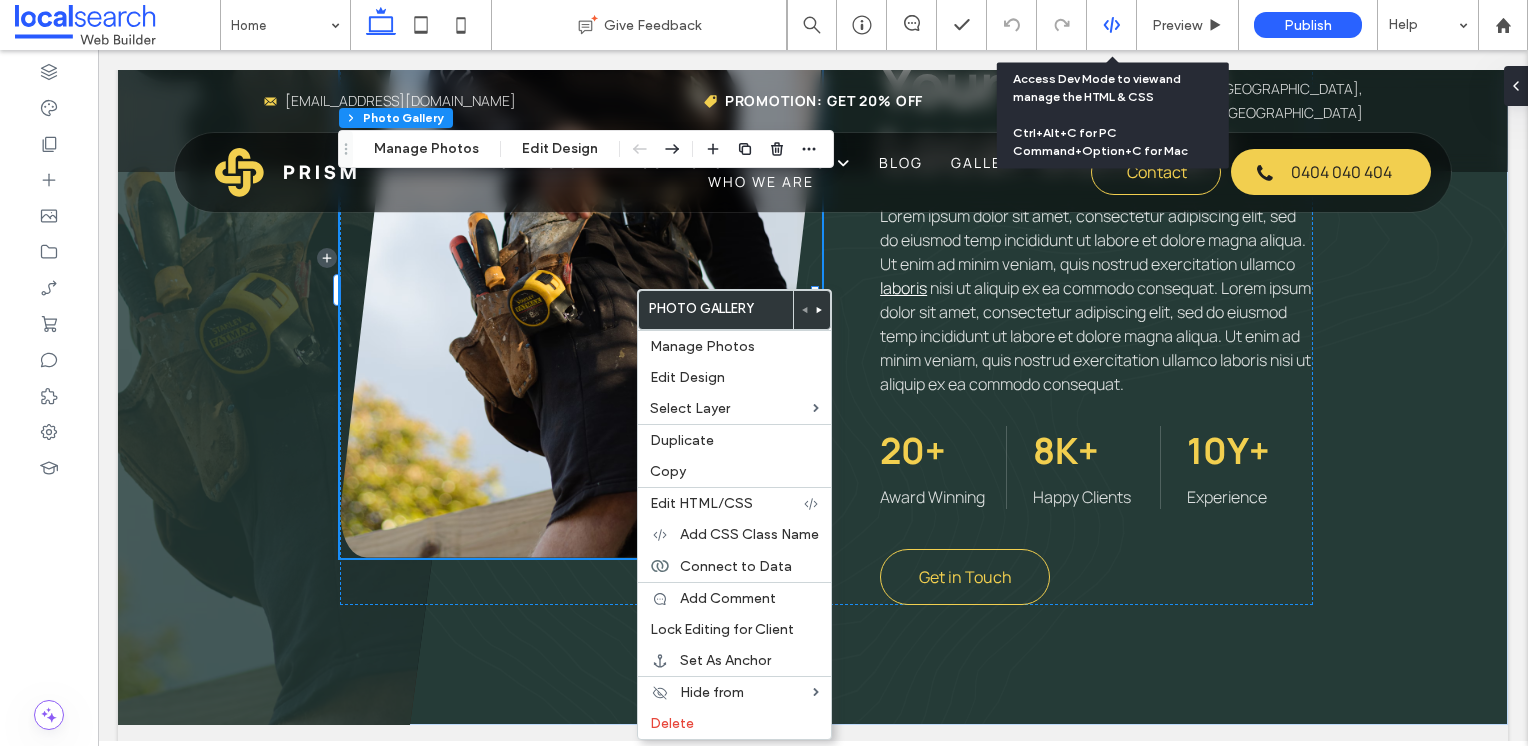
click at [1120, 27] on icon at bounding box center [1112, 25] width 18 height 18
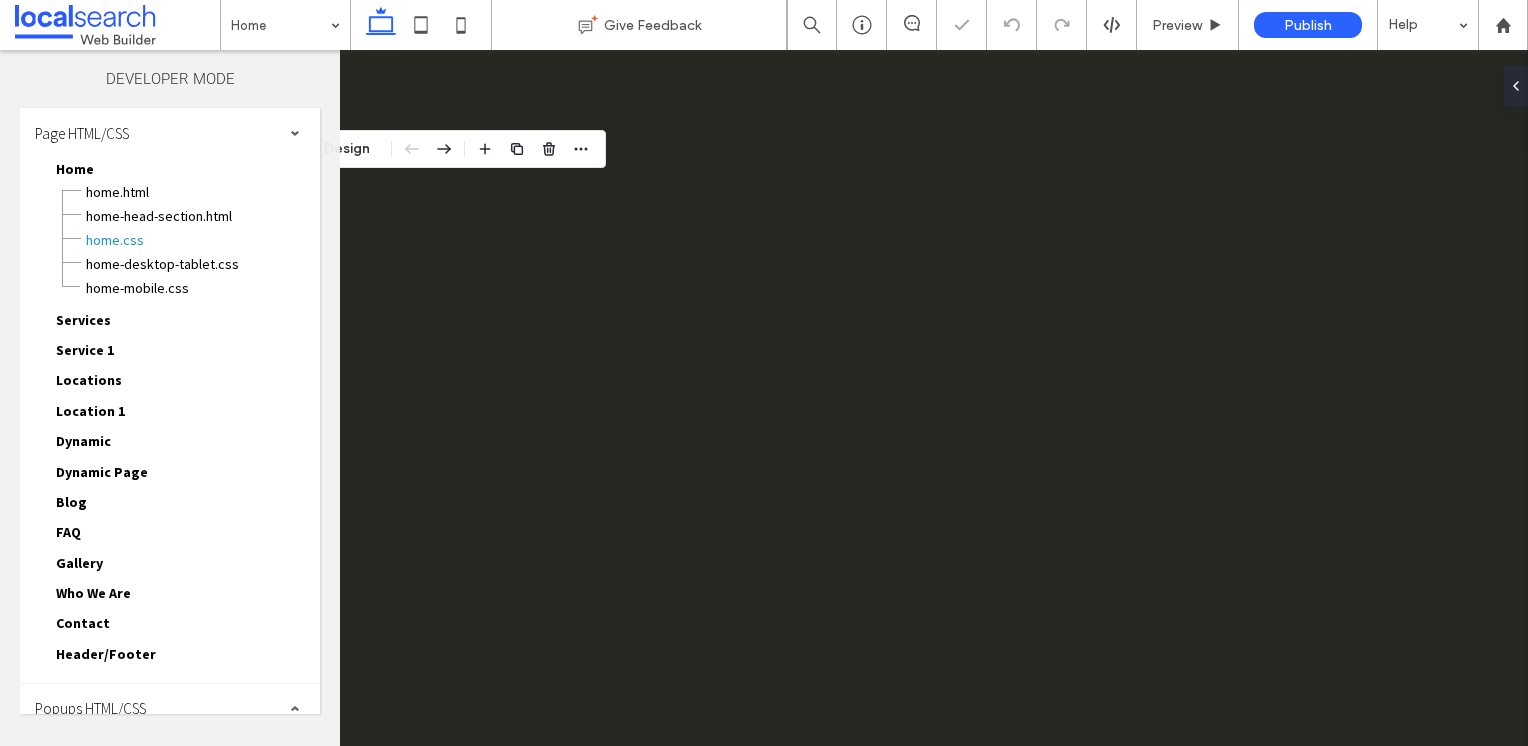
scroll to position [0, 0]
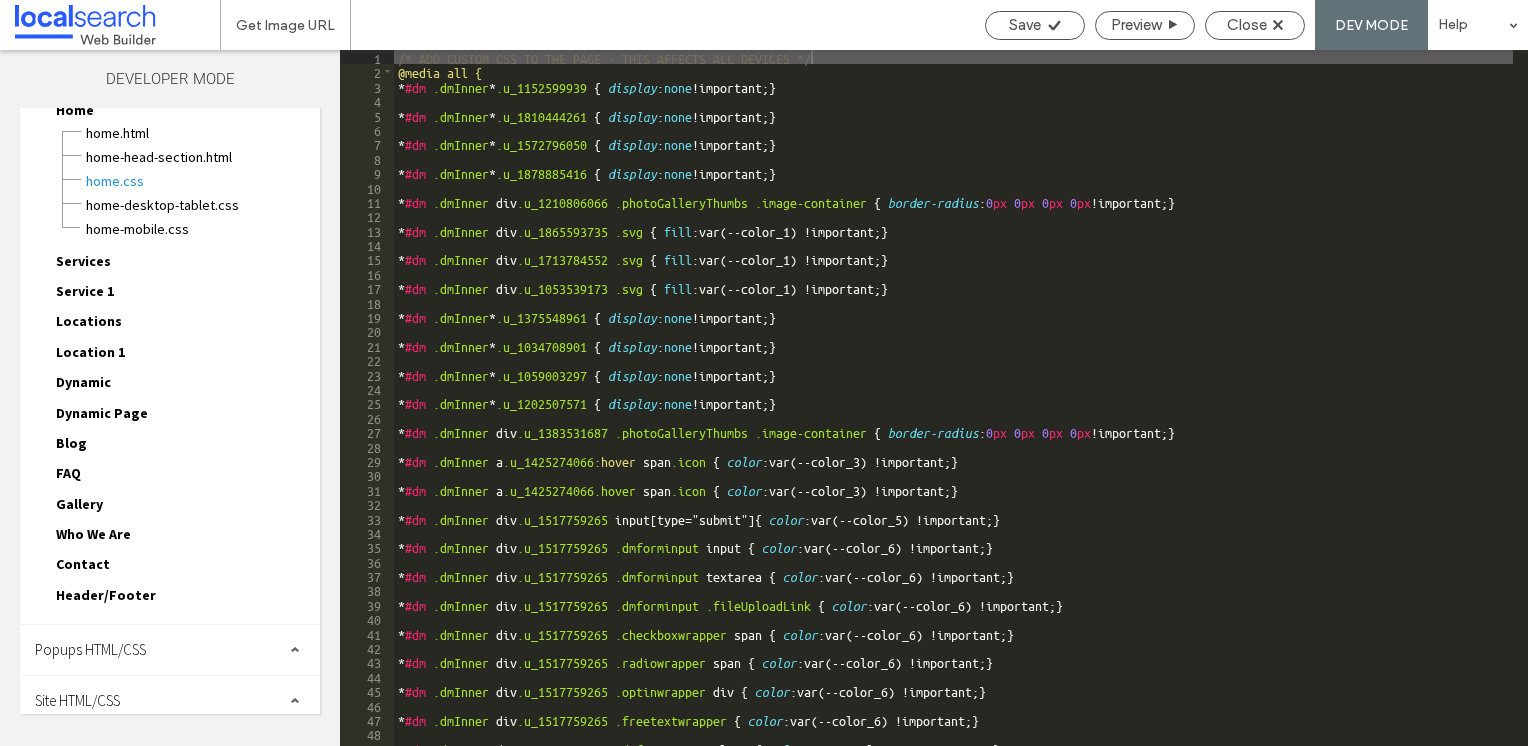
click at [145, 640] on span "Popups HTML/CSS" at bounding box center [90, 649] width 111 height 19
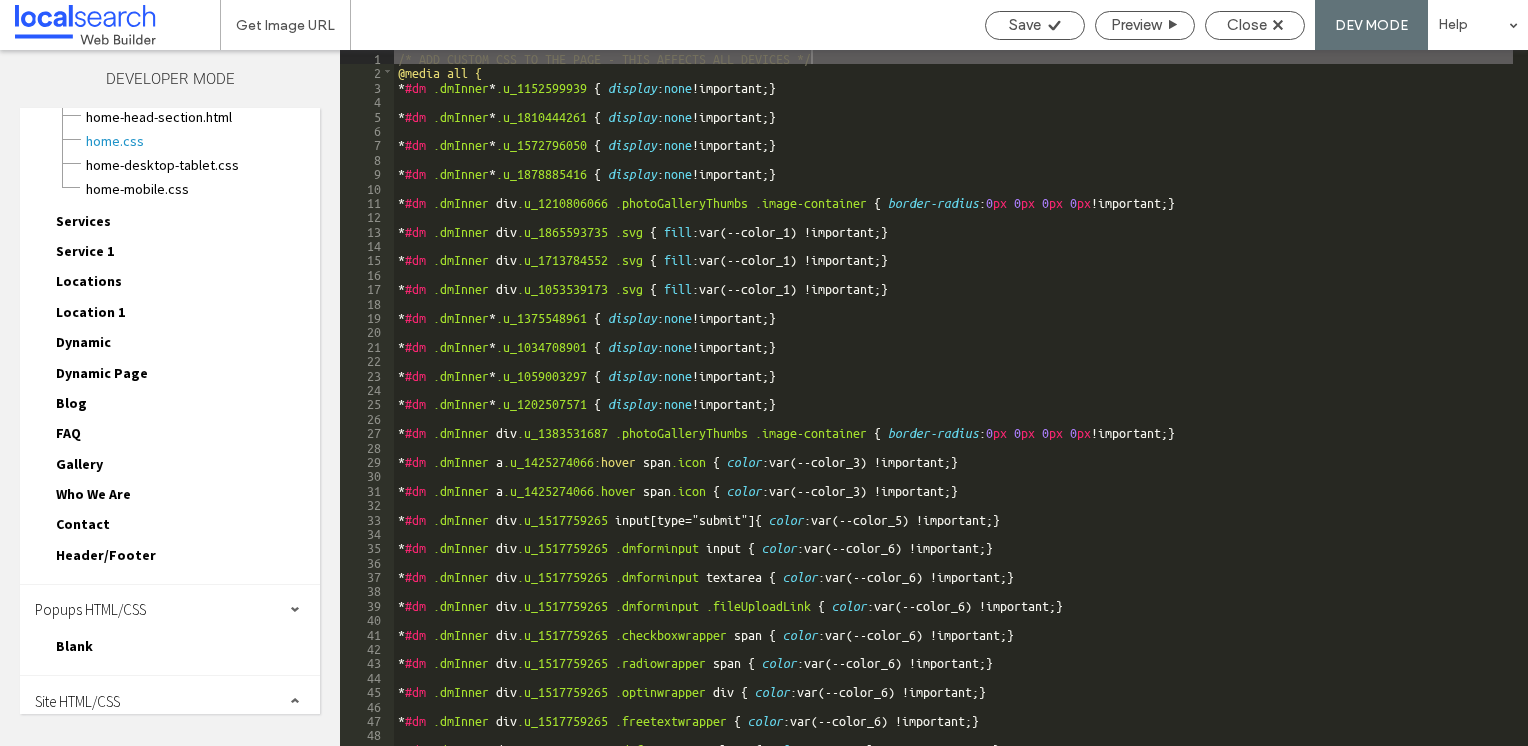
click at [91, 694] on span "Site HTML/CSS" at bounding box center [77, 701] width 85 height 19
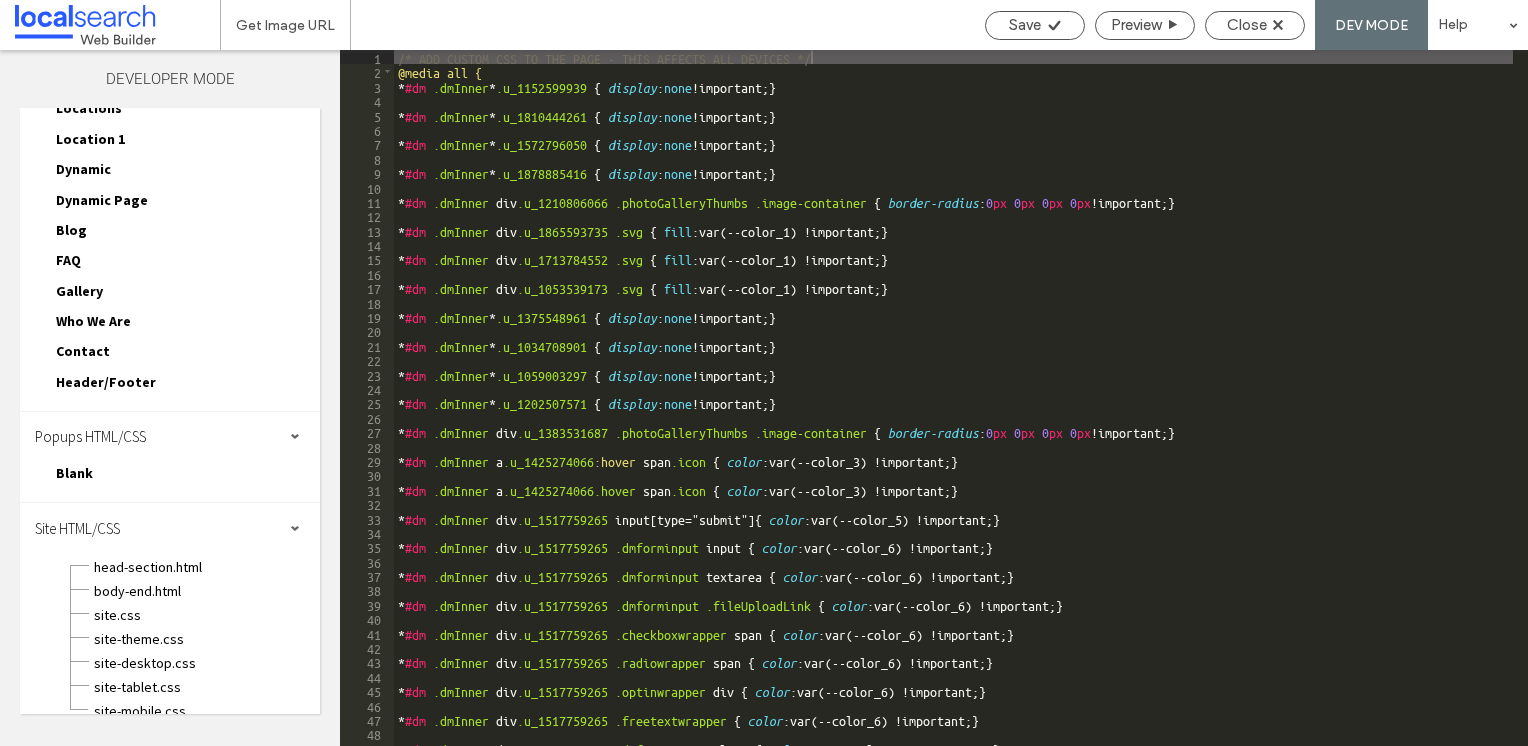
scroll to position [276, 0]
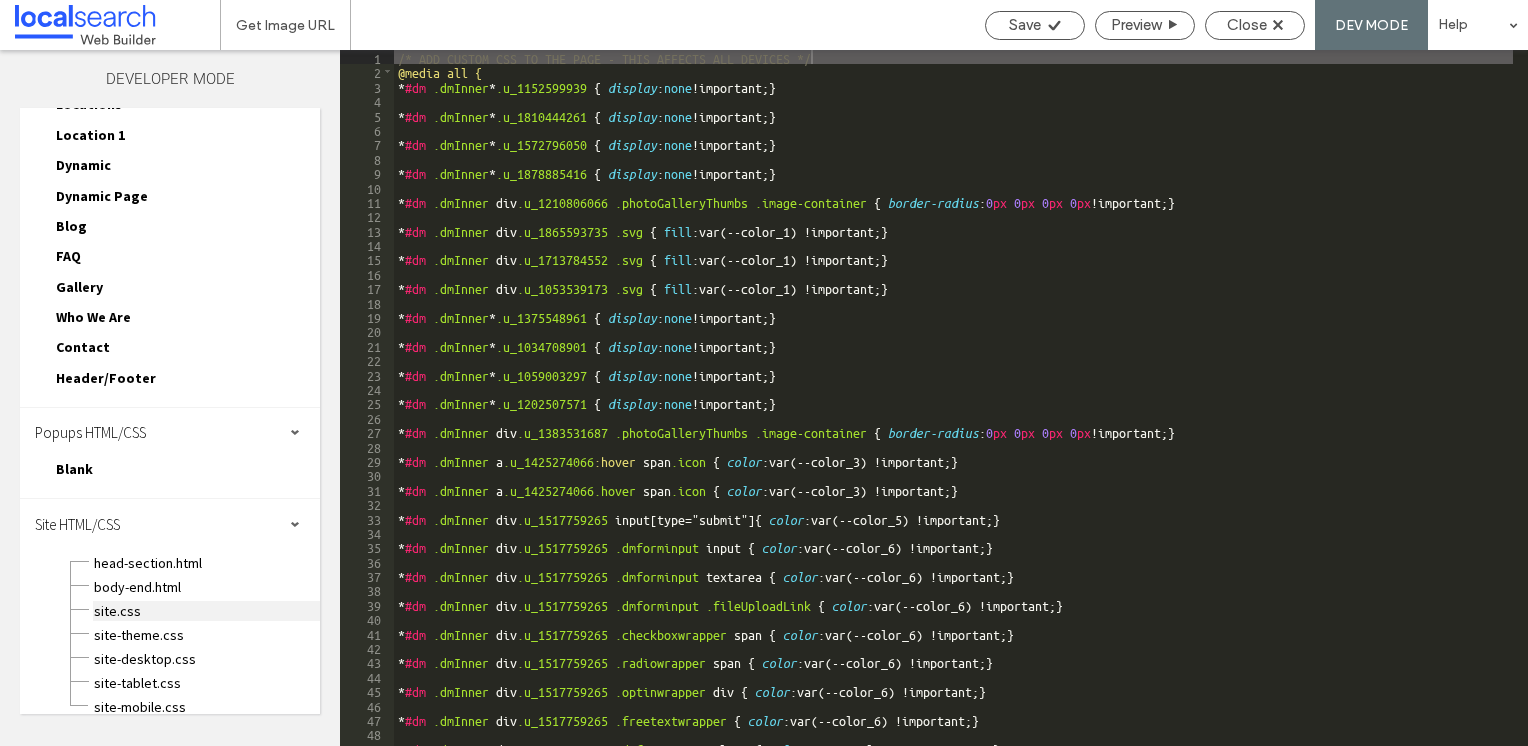
click at [121, 601] on span "site.css" at bounding box center [206, 611] width 227 height 20
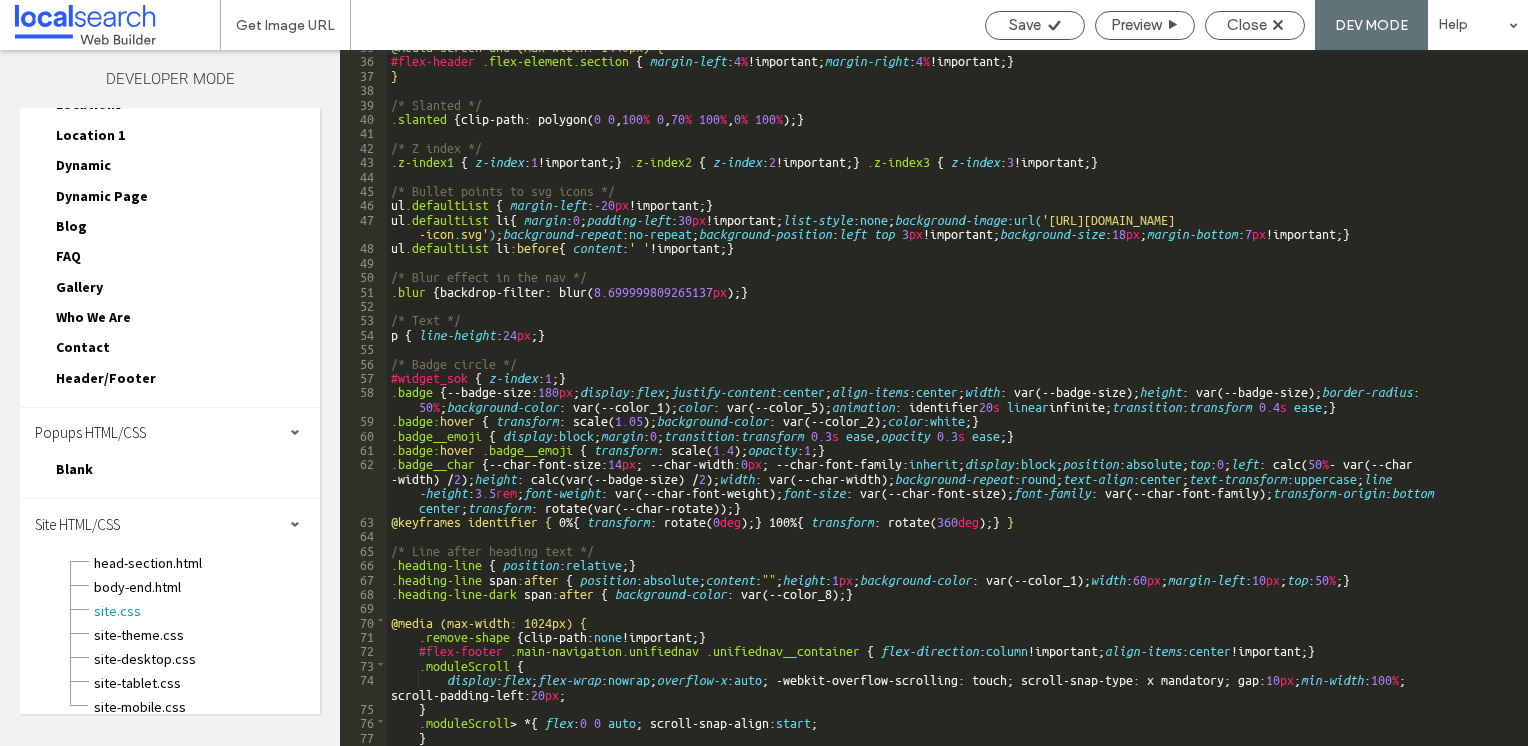
scroll to position [685, 0]
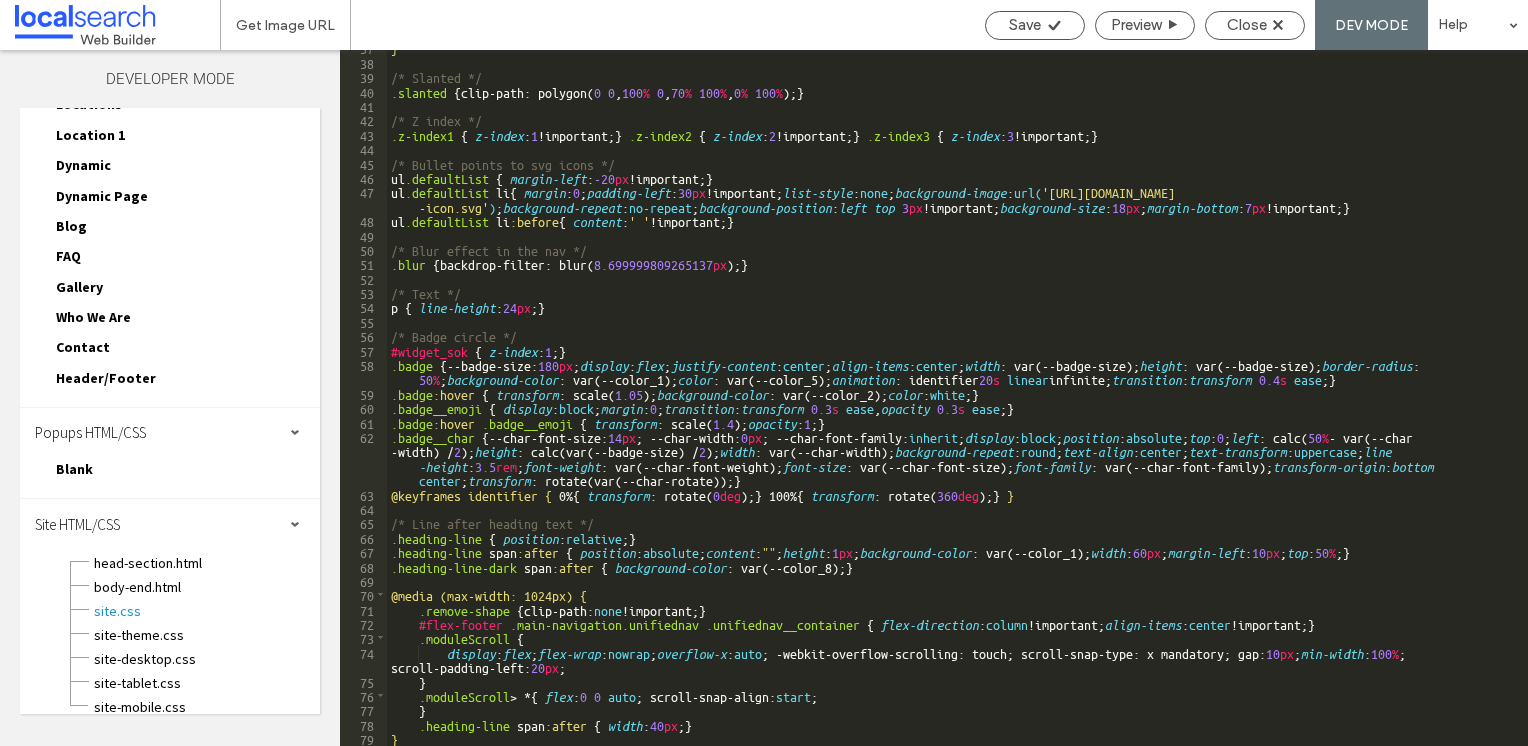
click at [81, 278] on span "Gallery" at bounding box center [79, 287] width 47 height 18
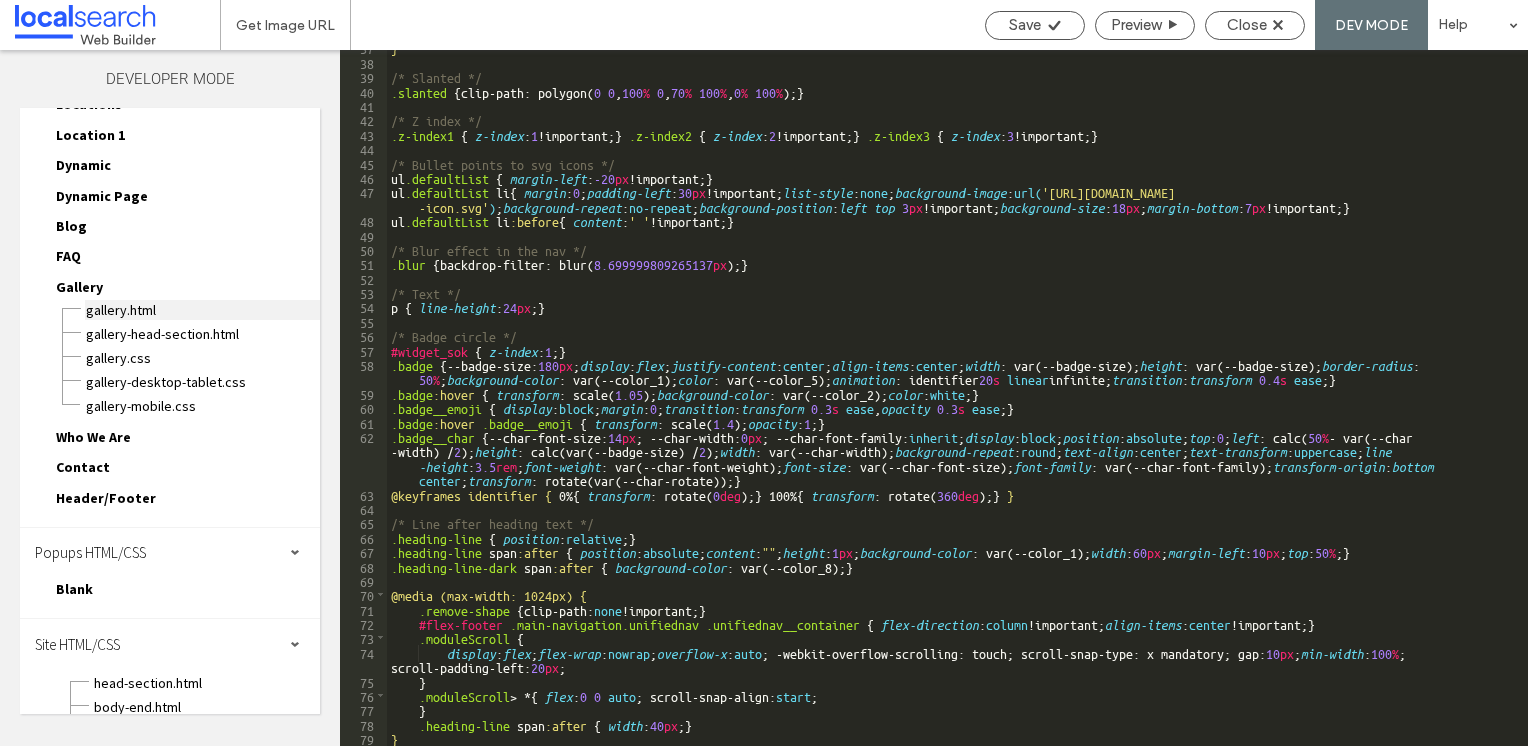
click at [116, 305] on span "Gallery.html" at bounding box center [202, 310] width 235 height 20
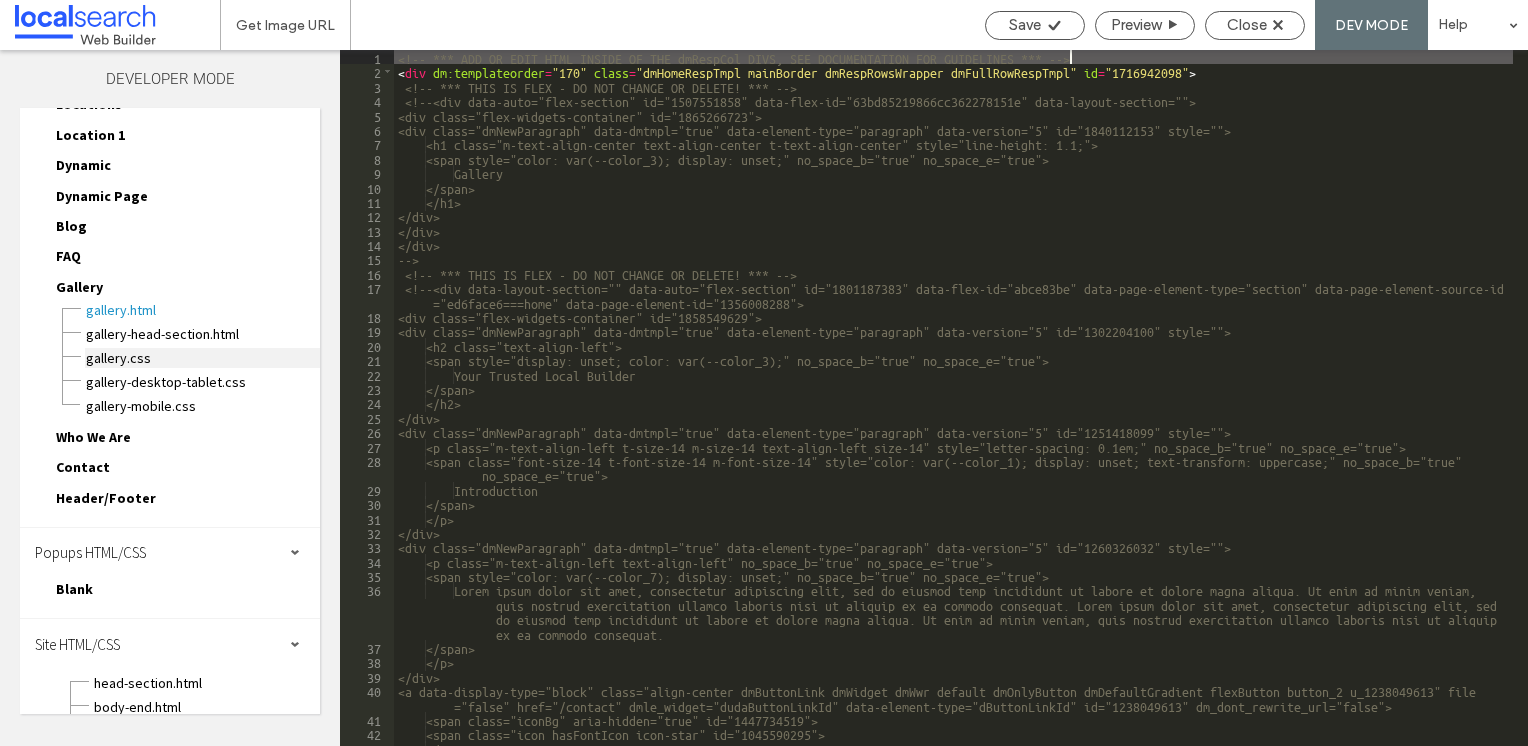
click at [124, 350] on span "Gallery.css" at bounding box center [202, 358] width 235 height 20
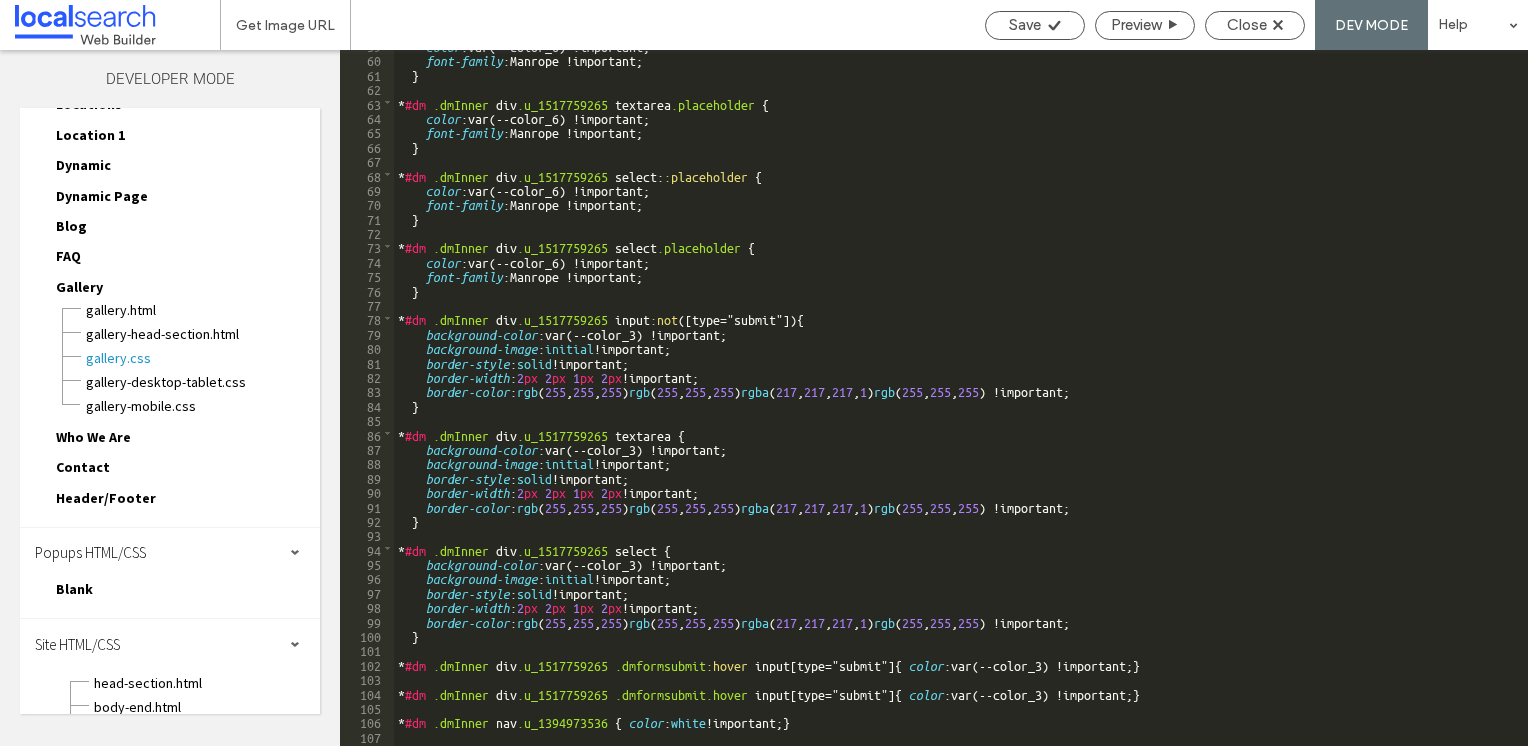
scroll to position [847, 0]
click at [1247, 23] on span "Close" at bounding box center [1247, 25] width 40 height 18
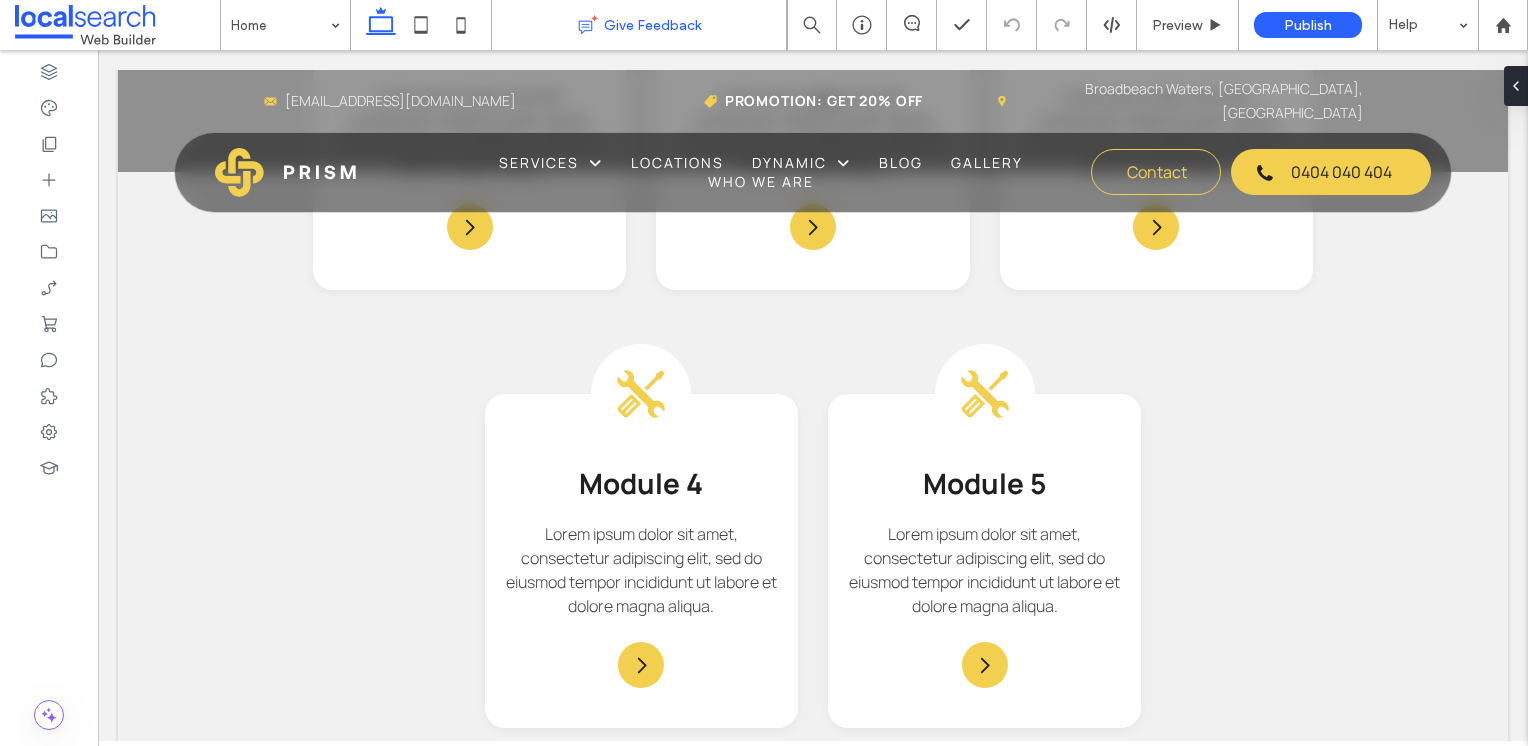
scroll to position [2400, 0]
